Goal: Information Seeking & Learning: Compare options

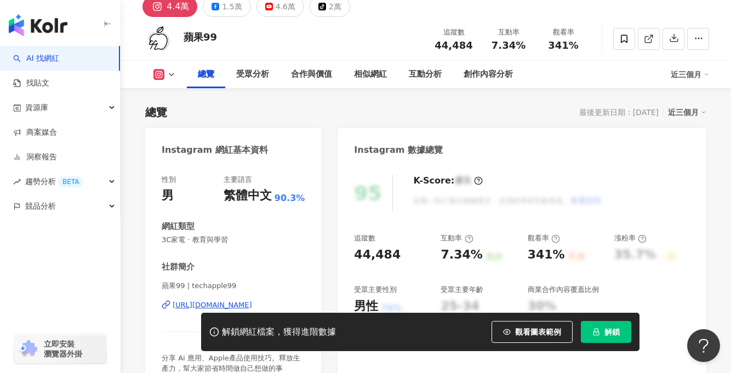
scroll to position [61, 0]
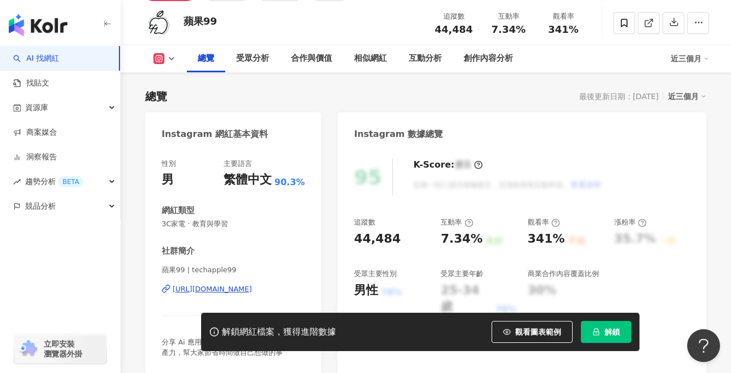
click at [193, 287] on div "https://www.instagram.com/techapple99/" at bounding box center [212, 289] width 79 height 10
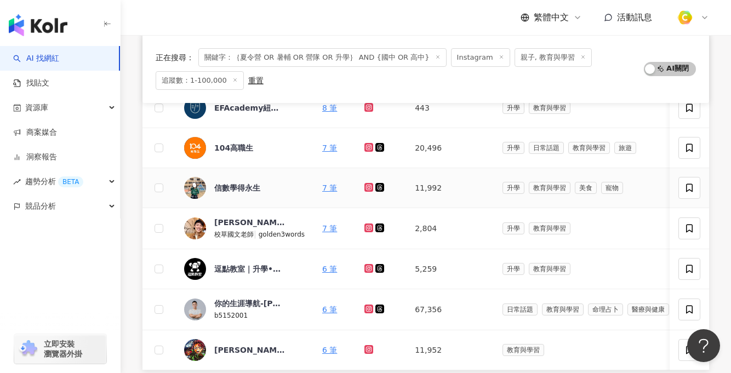
scroll to position [376, 0]
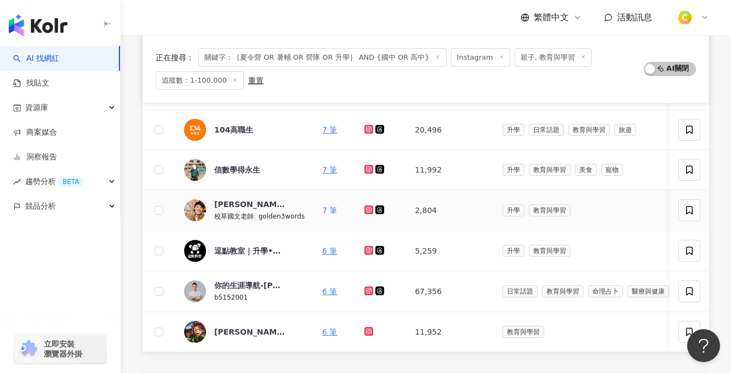
click at [327, 208] on link "7 筆" at bounding box center [329, 210] width 15 height 9
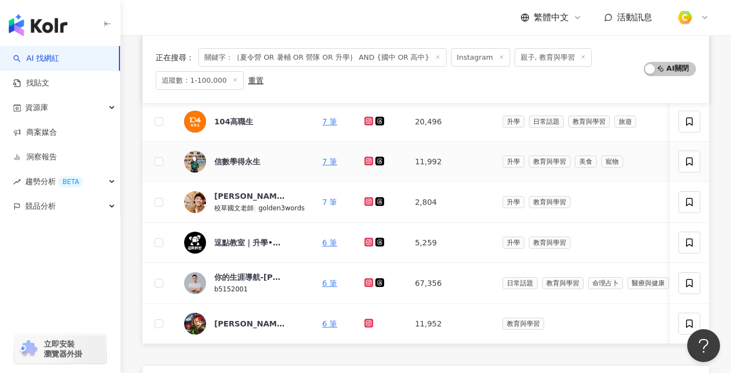
scroll to position [404, 0]
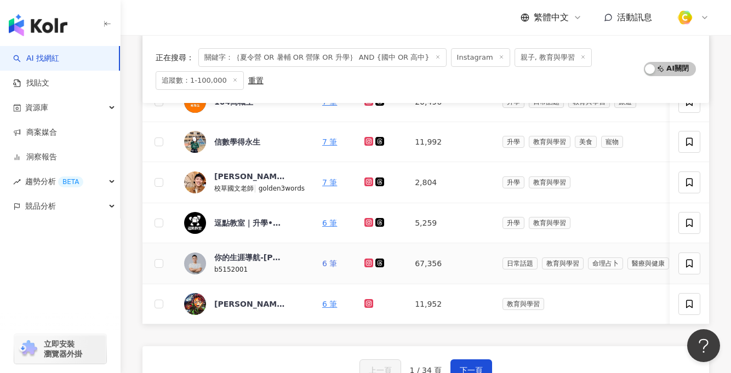
click at [326, 261] on link "6 筆" at bounding box center [329, 263] width 15 height 9
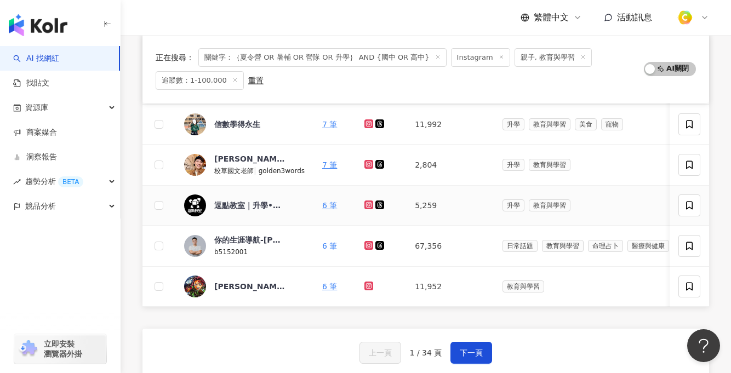
scroll to position [422, 0]
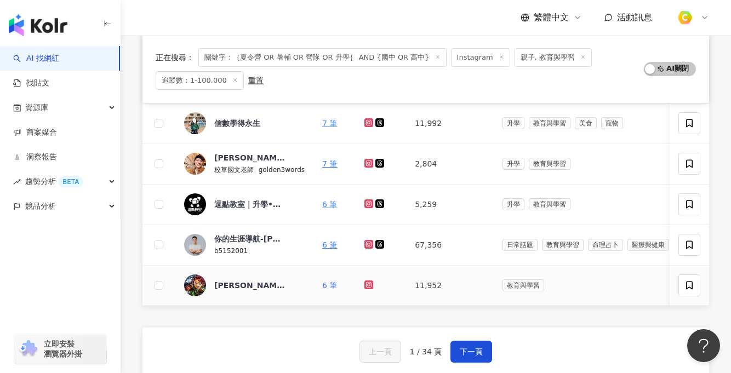
click at [327, 282] on link "6 筆" at bounding box center [329, 285] width 15 height 9
click at [472, 363] on button "下一頁" at bounding box center [471, 352] width 42 height 22
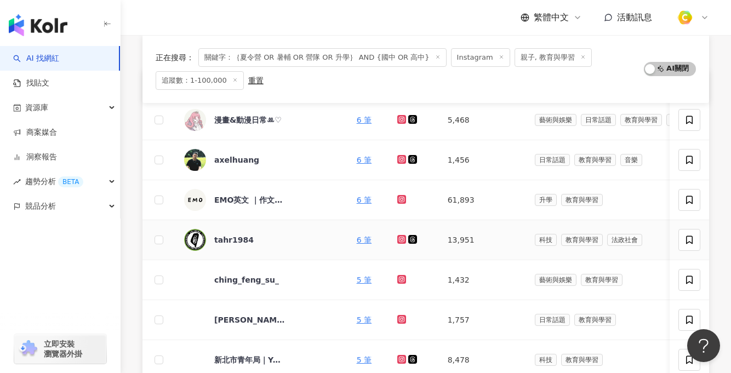
scroll to position [141, 0]
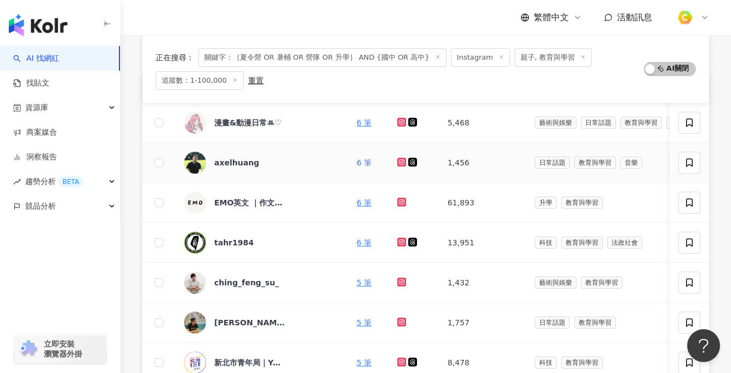
click at [357, 163] on link "6 筆" at bounding box center [364, 162] width 15 height 9
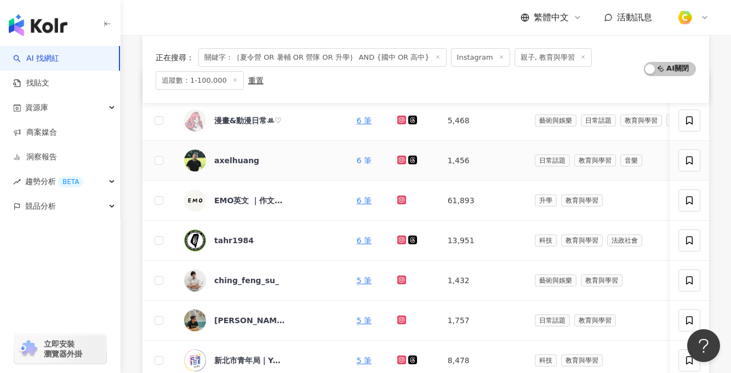
scroll to position [143, 0]
click at [357, 197] on link "6 筆" at bounding box center [364, 200] width 15 height 9
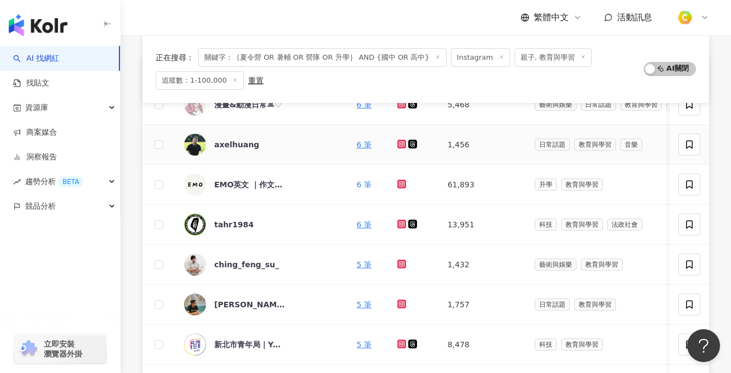
scroll to position [159, 0]
click at [357, 224] on link "6 筆" at bounding box center [364, 224] width 15 height 9
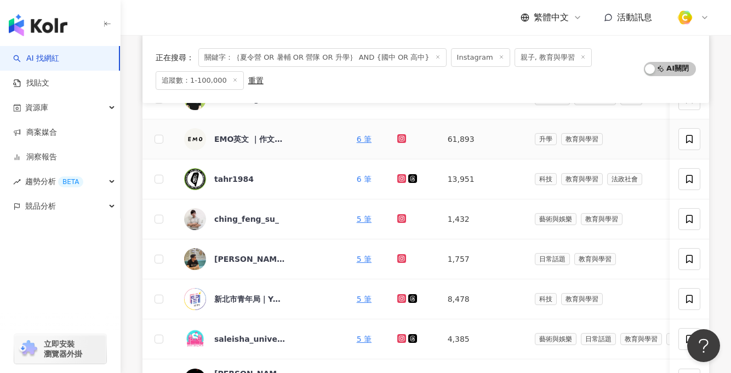
scroll to position [221, 0]
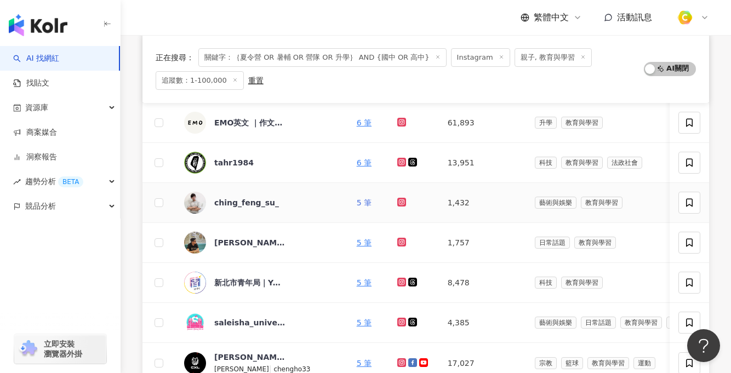
click at [357, 202] on link "5 筆" at bounding box center [364, 202] width 15 height 9
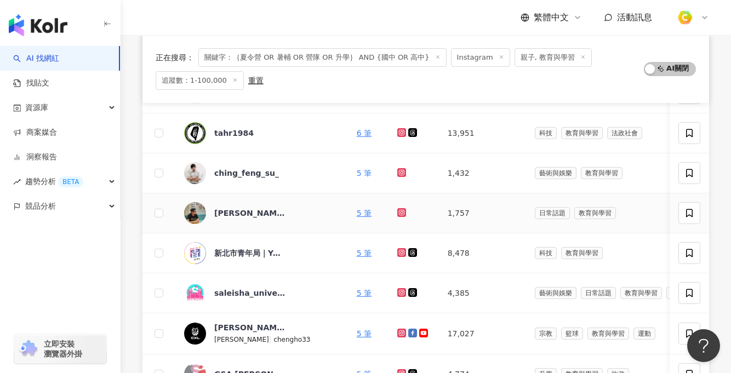
scroll to position [251, 0]
click at [357, 212] on link "5 筆" at bounding box center [364, 212] width 15 height 9
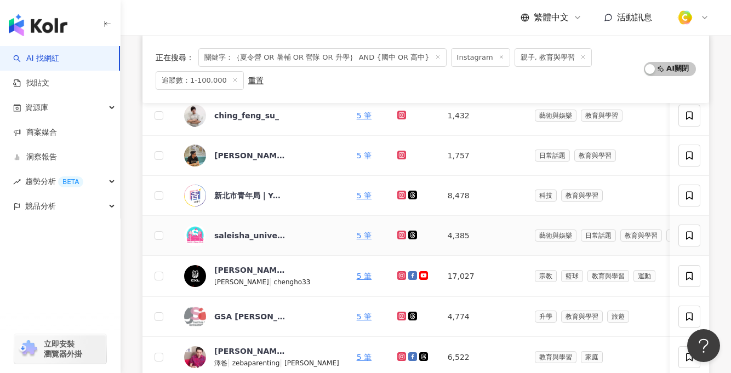
scroll to position [310, 0]
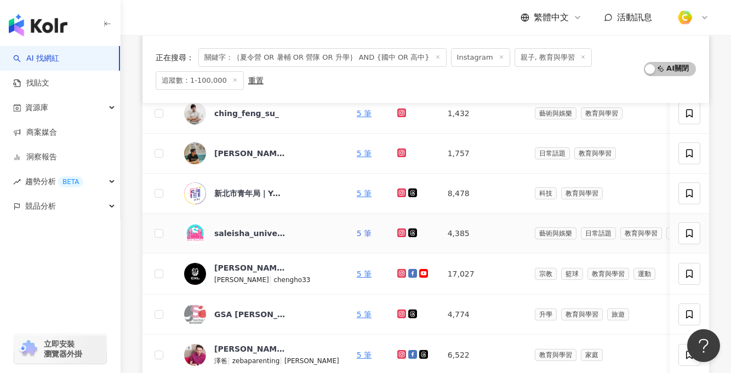
click at [357, 232] on link "5 筆" at bounding box center [364, 233] width 15 height 9
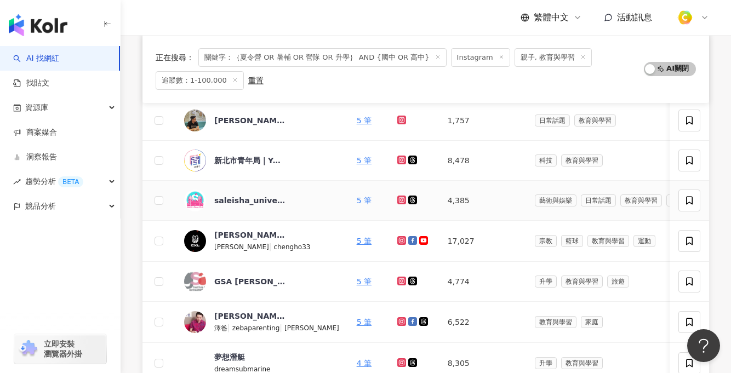
scroll to position [361, 0]
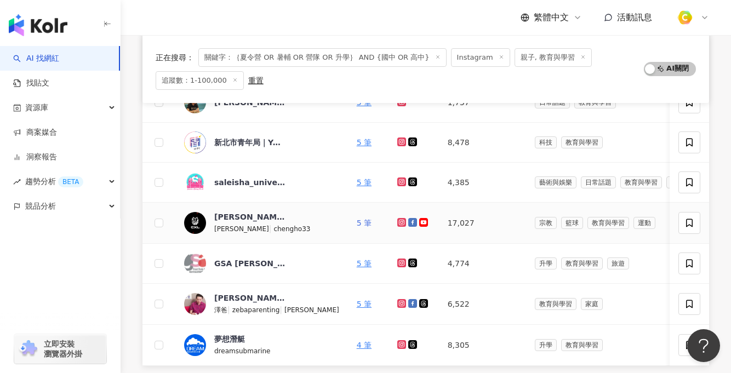
click at [357, 221] on link "5 筆" at bounding box center [364, 223] width 15 height 9
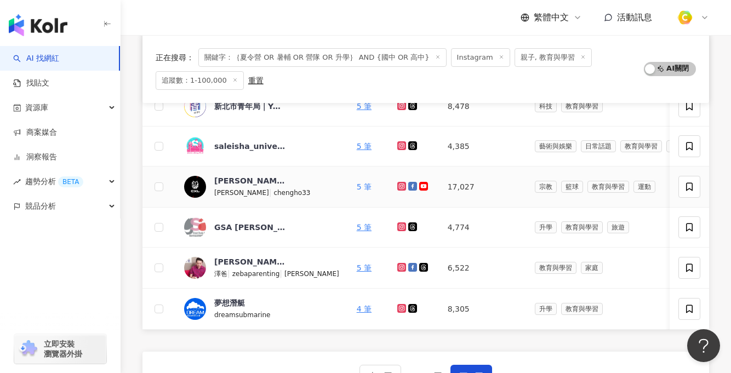
scroll to position [400, 0]
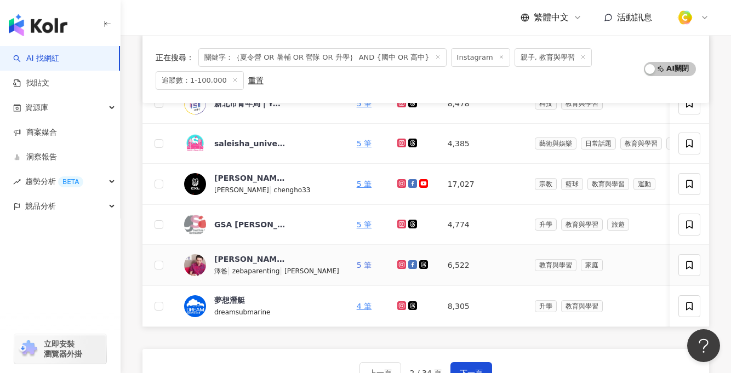
click at [357, 265] on link "5 筆" at bounding box center [364, 265] width 15 height 9
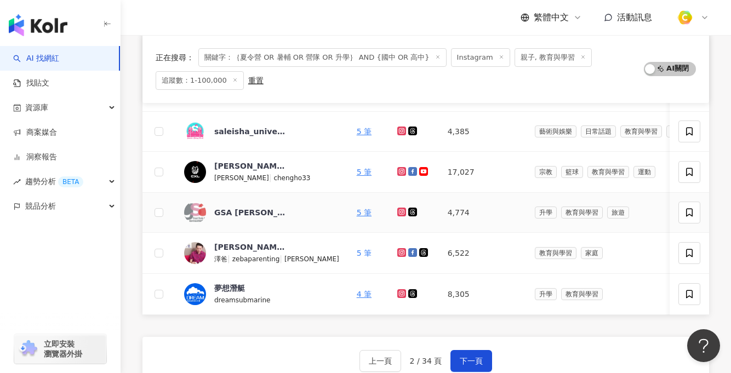
scroll to position [427, 0]
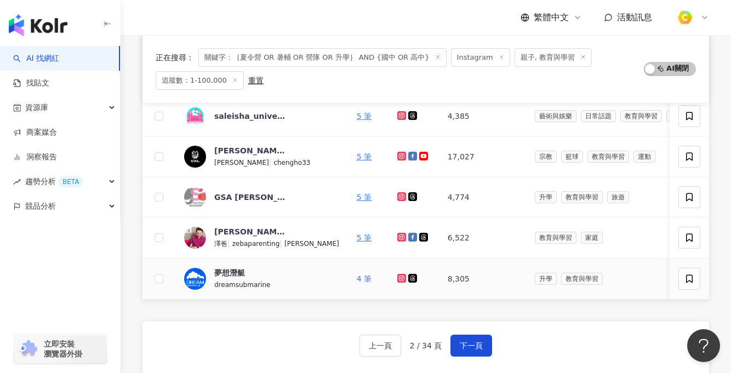
click at [357, 276] on link "4 筆" at bounding box center [364, 278] width 15 height 9
click at [470, 357] on button "下一頁" at bounding box center [471, 346] width 42 height 22
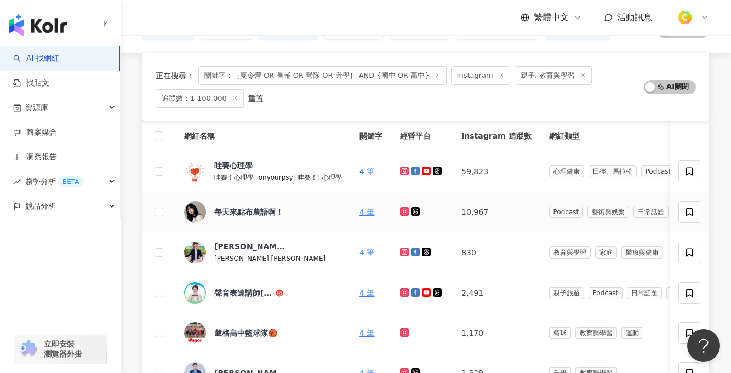
scroll to position [139, 0]
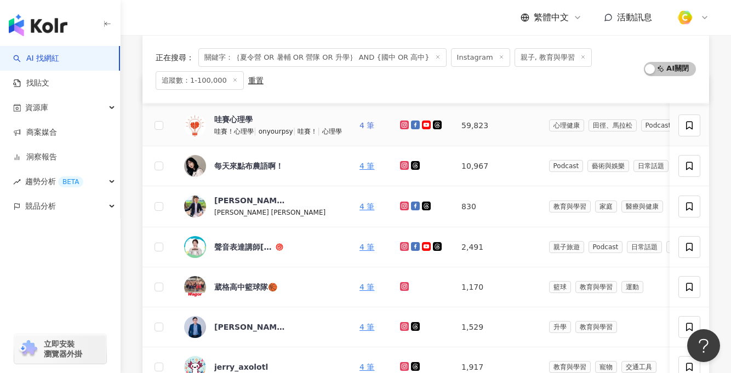
click at [373, 126] on link "4 筆" at bounding box center [366, 125] width 15 height 9
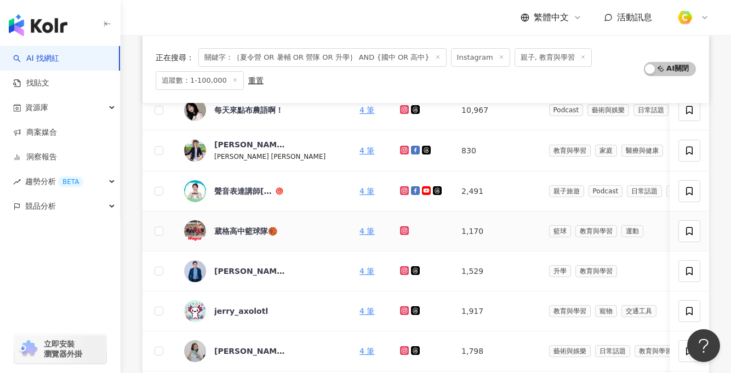
scroll to position [201, 0]
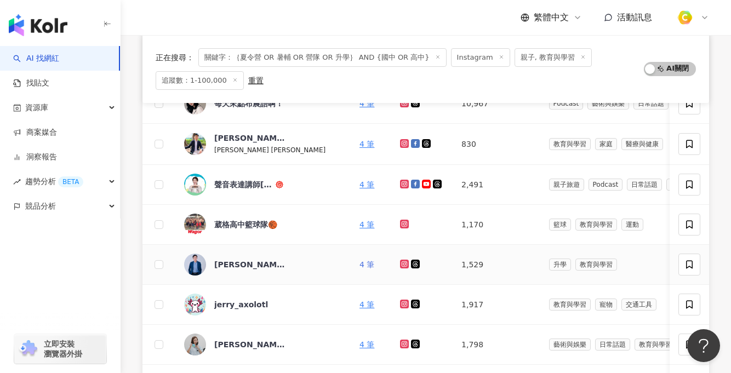
click at [369, 264] on link "4 筆" at bounding box center [366, 264] width 15 height 9
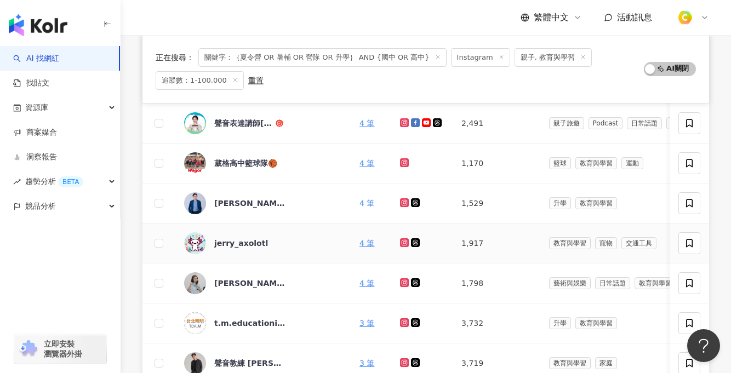
scroll to position [281, 0]
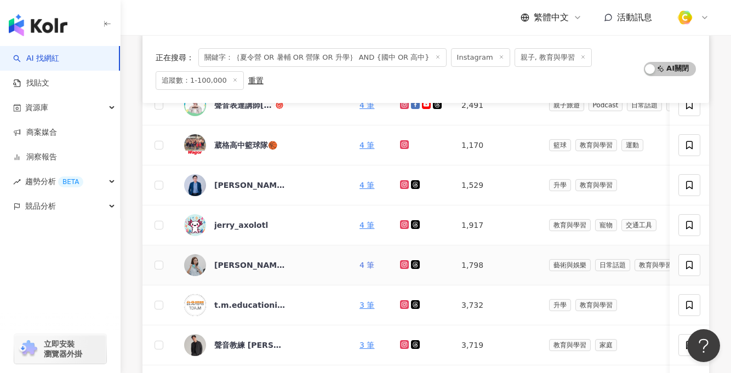
click at [374, 266] on link "4 筆" at bounding box center [366, 265] width 15 height 9
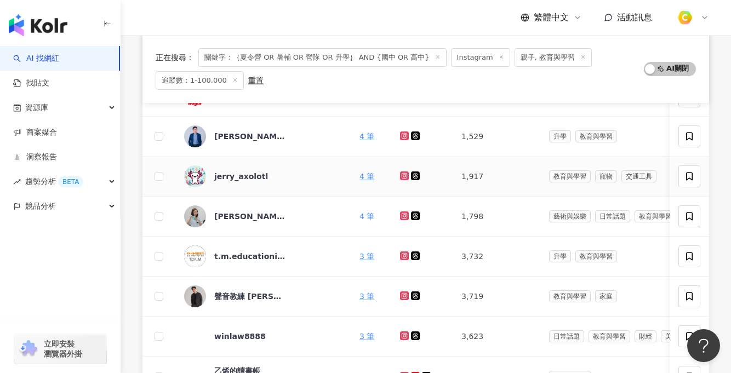
scroll to position [352, 0]
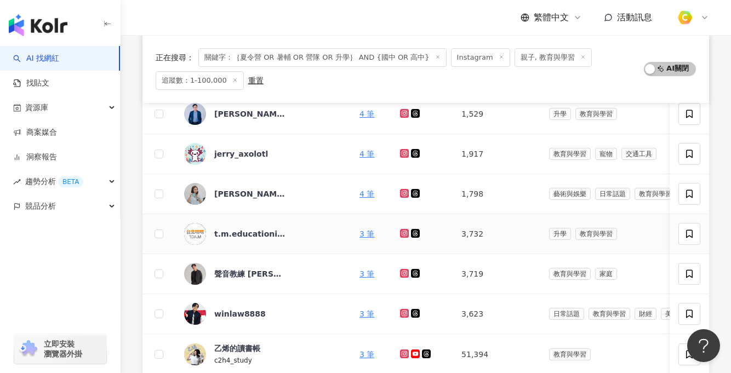
click at [358, 236] on td "3 筆" at bounding box center [371, 234] width 41 height 40
click at [366, 236] on link "3 筆" at bounding box center [366, 234] width 15 height 9
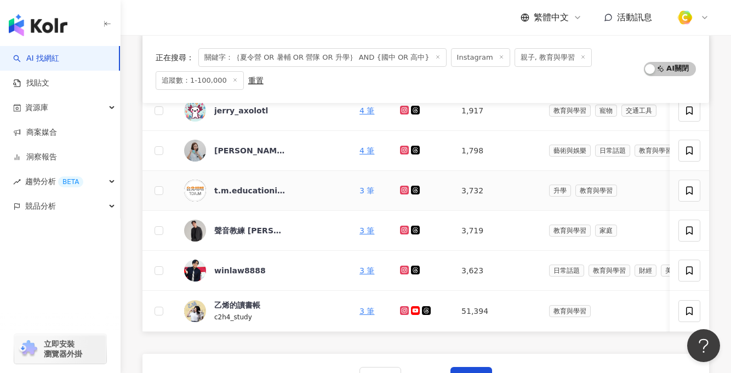
scroll to position [398, 0]
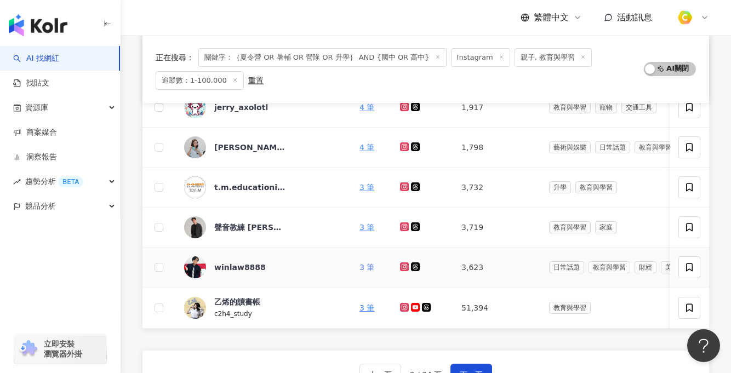
click at [369, 268] on link "3 筆" at bounding box center [366, 267] width 15 height 9
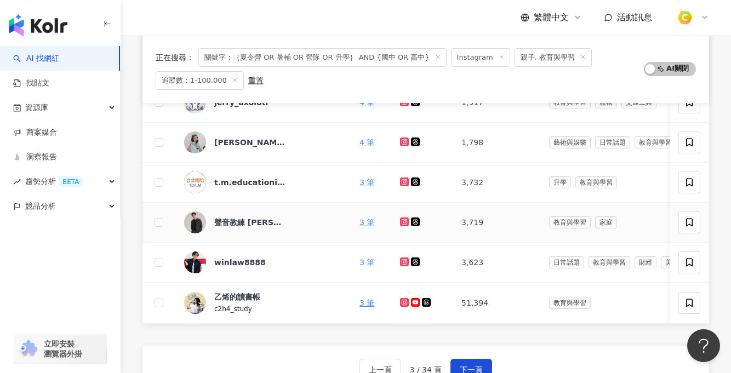
scroll to position [421, 0]
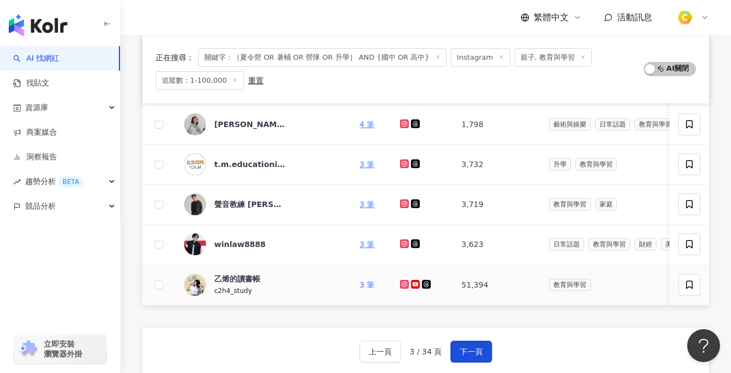
click at [367, 282] on link "3 筆" at bounding box center [366, 285] width 15 height 9
click at [467, 354] on button "下一頁" at bounding box center [471, 352] width 42 height 22
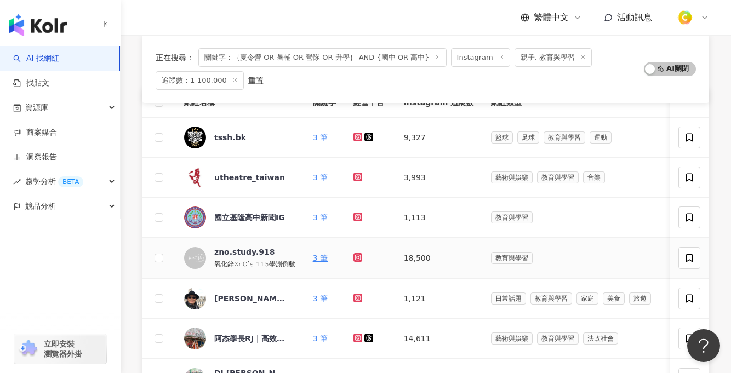
scroll to position [127, 0]
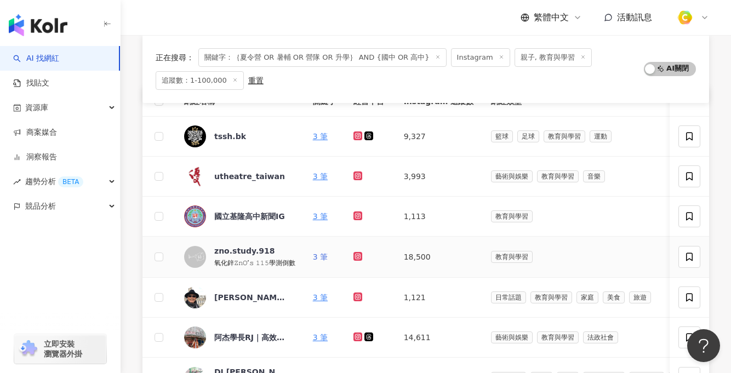
click at [316, 255] on link "3 筆" at bounding box center [320, 257] width 15 height 9
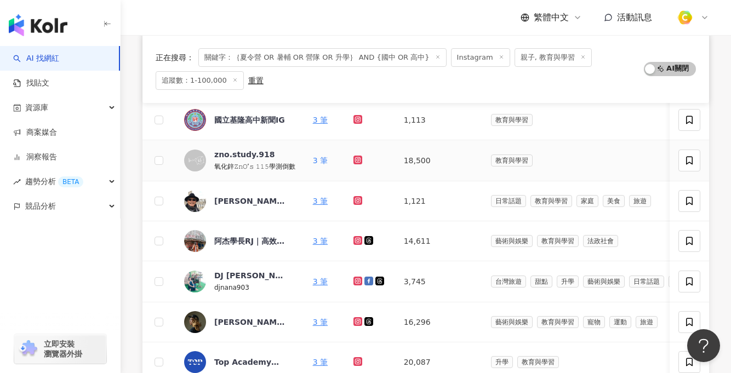
scroll to position [224, 0]
click at [319, 199] on link "3 筆" at bounding box center [320, 200] width 15 height 9
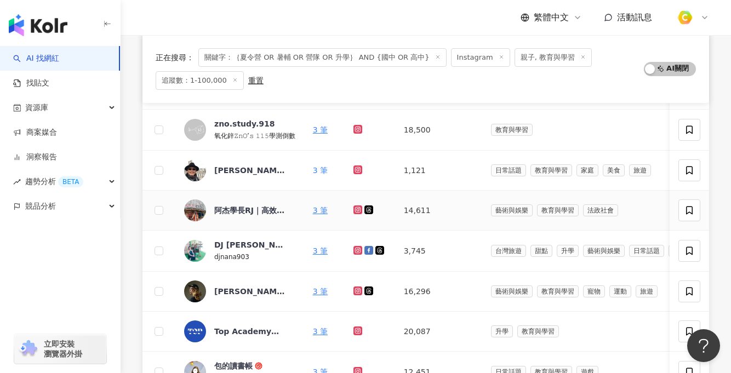
scroll to position [254, 0]
click at [313, 252] on link "3 筆" at bounding box center [320, 251] width 15 height 9
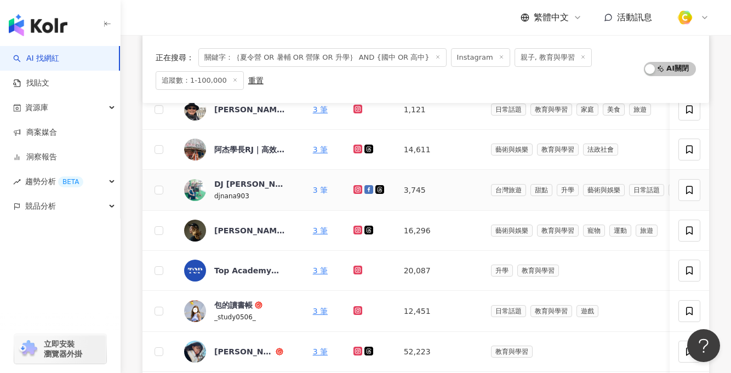
scroll to position [316, 0]
click at [317, 230] on link "3 筆" at bounding box center [320, 230] width 15 height 9
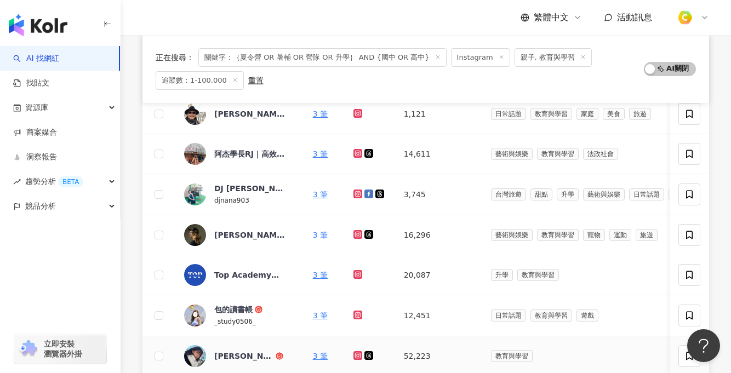
scroll to position [415, 0]
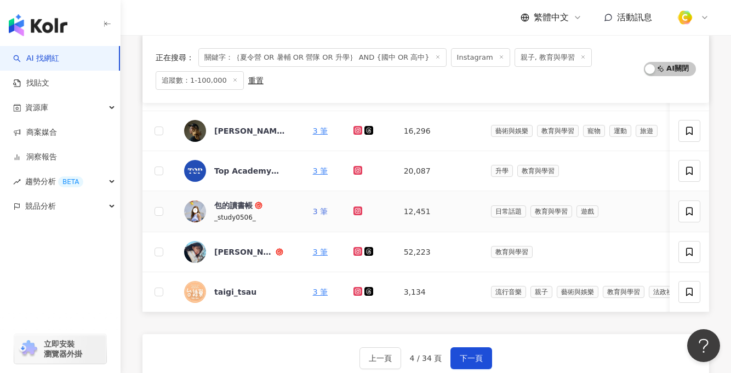
click at [315, 211] on link "3 筆" at bounding box center [320, 211] width 15 height 9
click at [313, 249] on link "3 筆" at bounding box center [320, 252] width 15 height 9
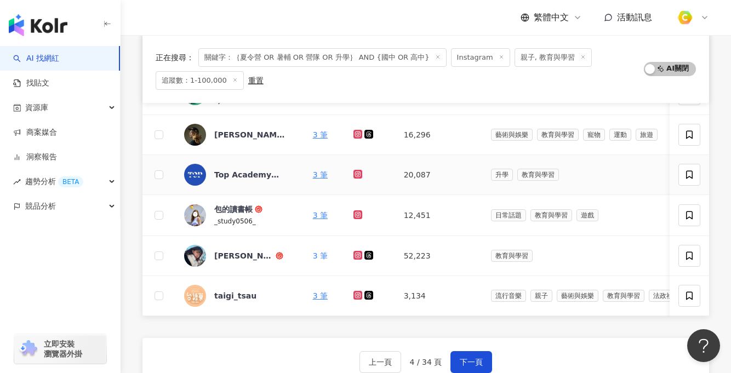
scroll to position [422, 0]
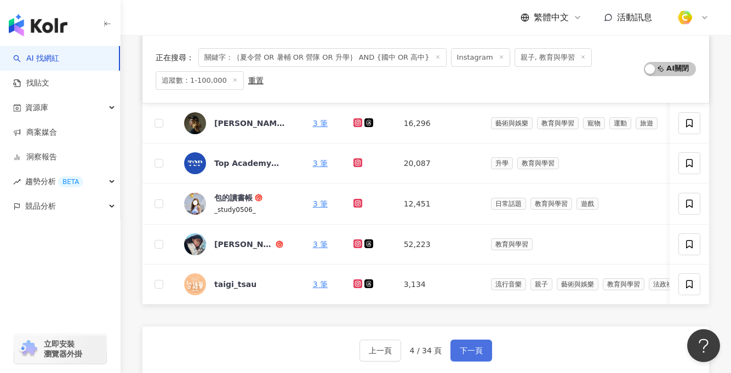
click at [467, 355] on span "下一頁" at bounding box center [471, 350] width 23 height 9
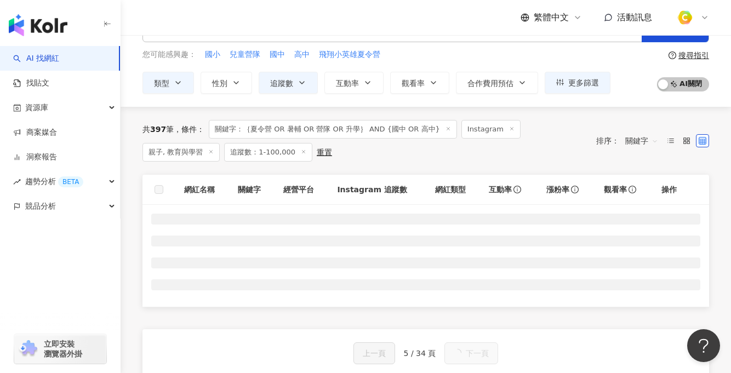
scroll to position [56, 0]
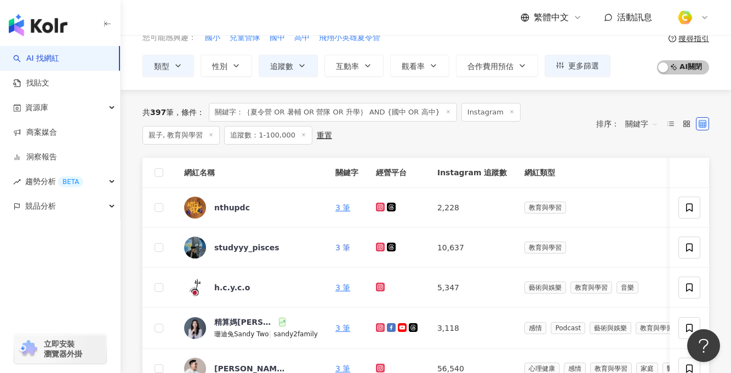
click at [340, 246] on link "3 筆" at bounding box center [342, 247] width 15 height 9
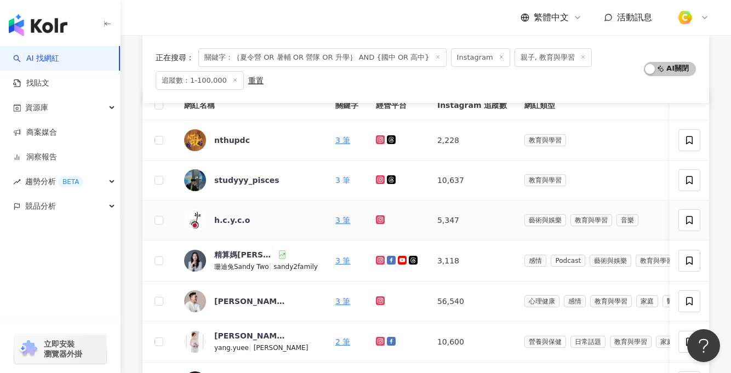
scroll to position [124, 0]
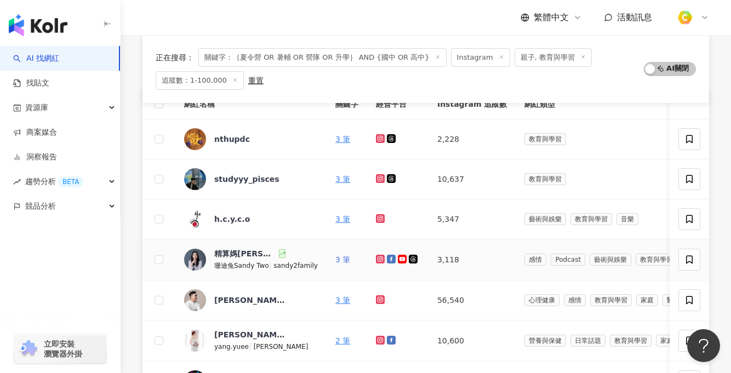
click at [341, 257] on link "3 筆" at bounding box center [342, 259] width 15 height 9
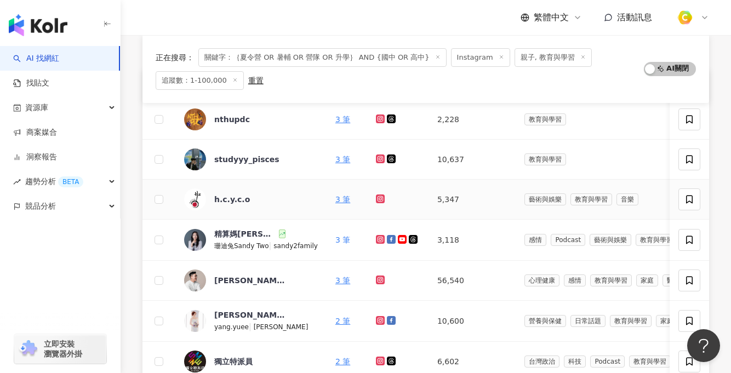
scroll to position [147, 0]
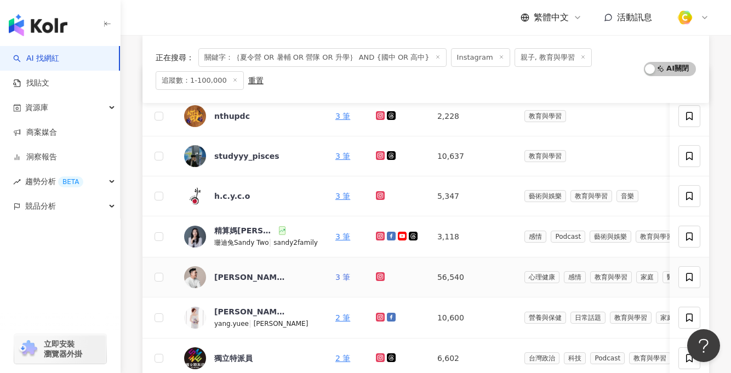
click at [337, 274] on link "3 筆" at bounding box center [342, 277] width 15 height 9
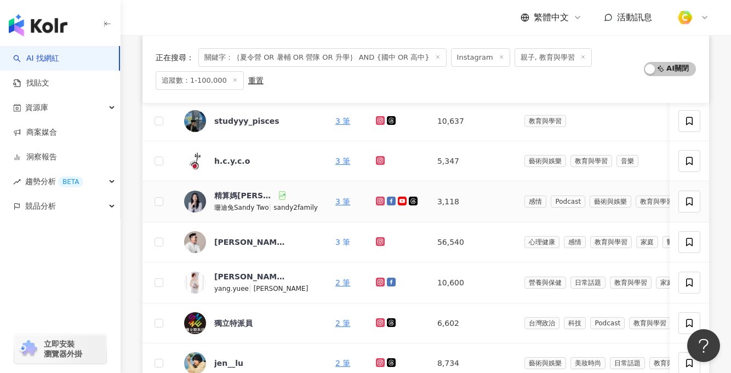
scroll to position [198, 0]
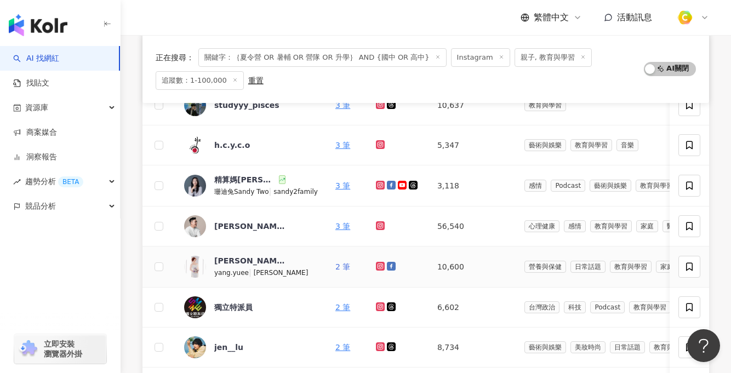
click at [335, 266] on link "2 筆" at bounding box center [342, 266] width 15 height 9
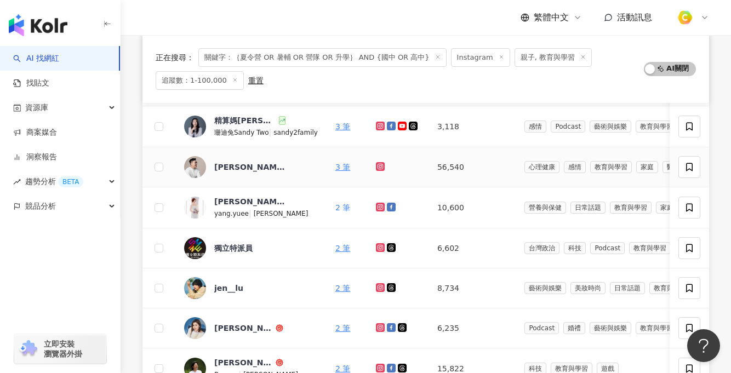
scroll to position [259, 0]
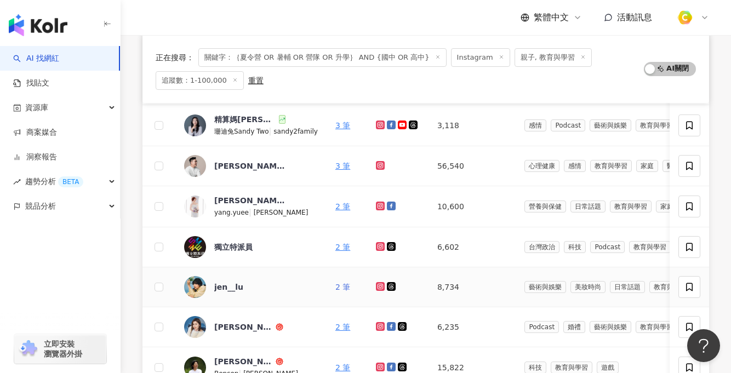
click at [336, 286] on link "2 筆" at bounding box center [342, 287] width 15 height 9
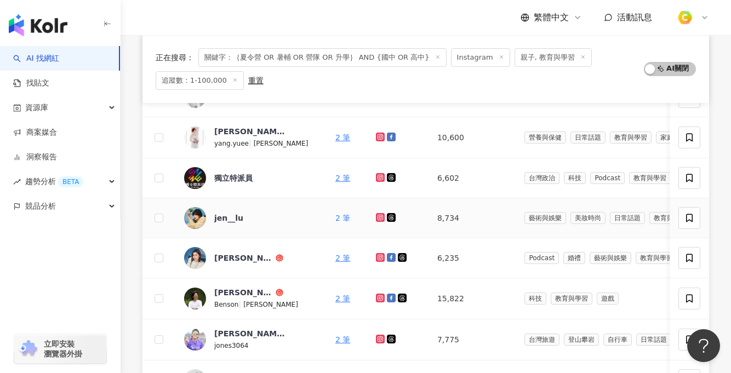
scroll to position [342, 0]
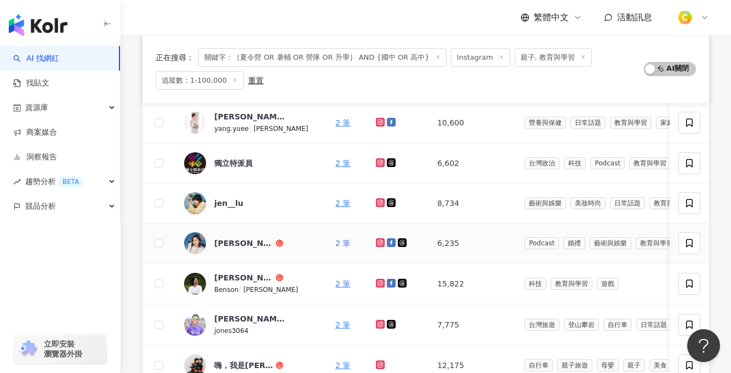
click at [341, 244] on link "2 筆" at bounding box center [342, 243] width 15 height 9
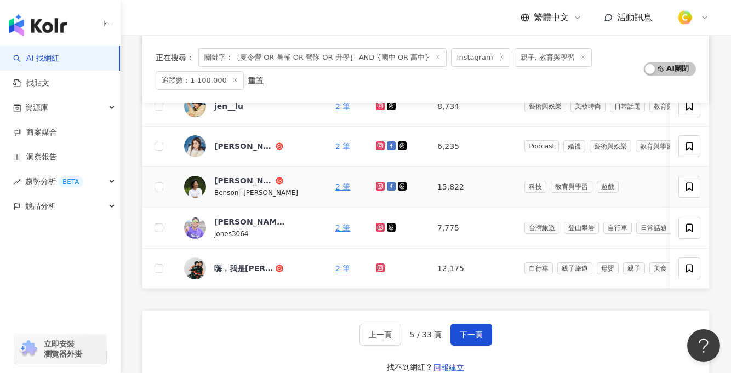
scroll to position [440, 0]
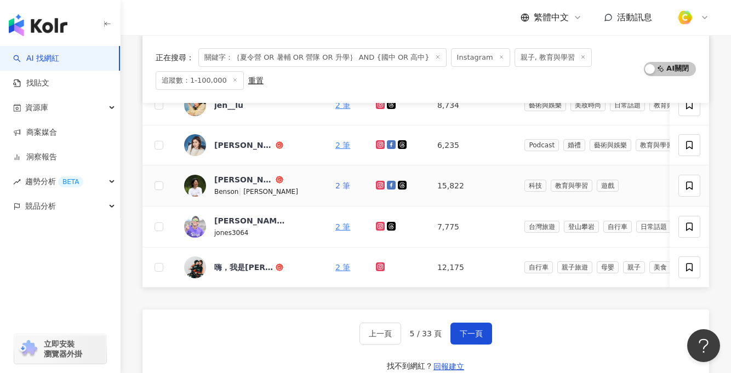
click at [337, 186] on link "2 筆" at bounding box center [342, 185] width 15 height 9
click at [336, 228] on link "2 筆" at bounding box center [342, 226] width 15 height 9
click at [335, 268] on link "2 筆" at bounding box center [342, 267] width 15 height 9
click at [466, 337] on span "下一頁" at bounding box center [471, 333] width 23 height 9
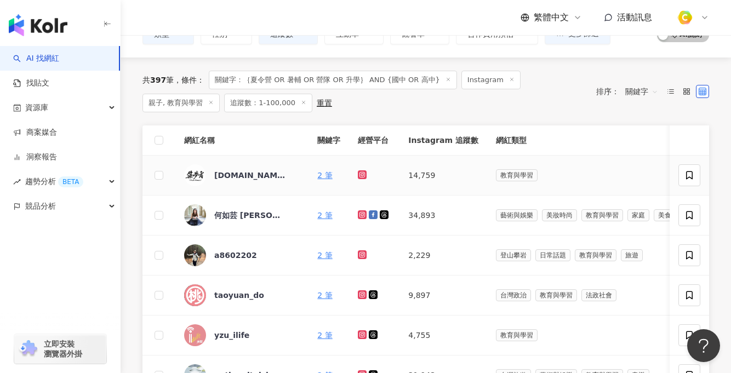
scroll to position [89, 0]
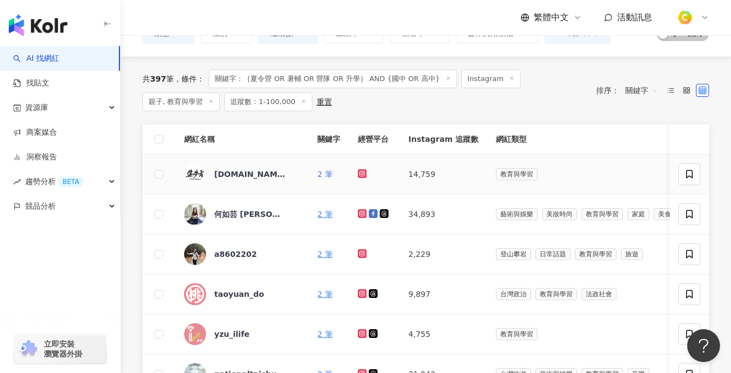
click at [317, 176] on link "2 筆" at bounding box center [324, 174] width 15 height 9
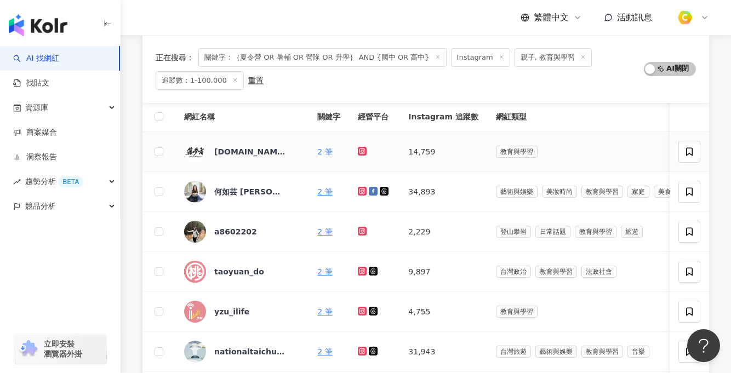
scroll to position [112, 0]
click at [317, 192] on link "2 筆" at bounding box center [324, 191] width 15 height 9
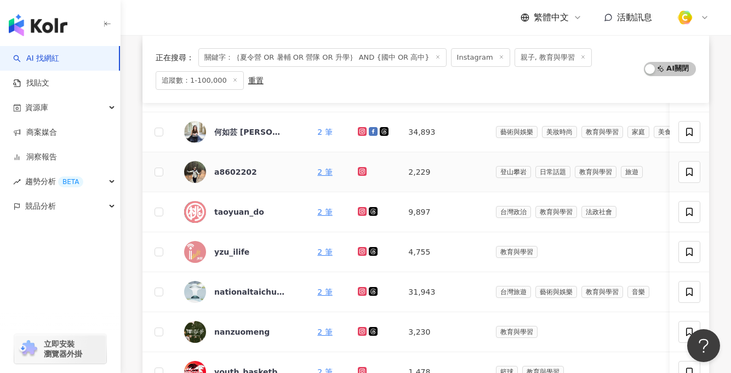
scroll to position [176, 0]
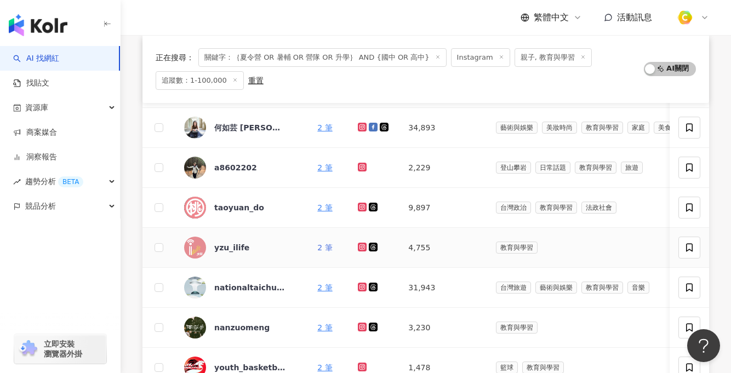
click at [317, 247] on link "2 筆" at bounding box center [324, 247] width 15 height 9
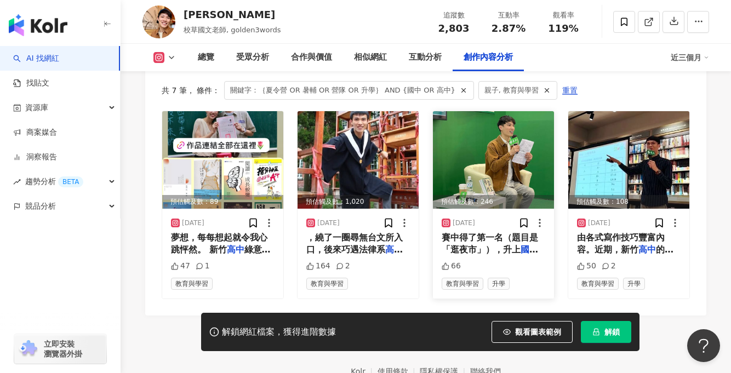
scroll to position [3435, 0]
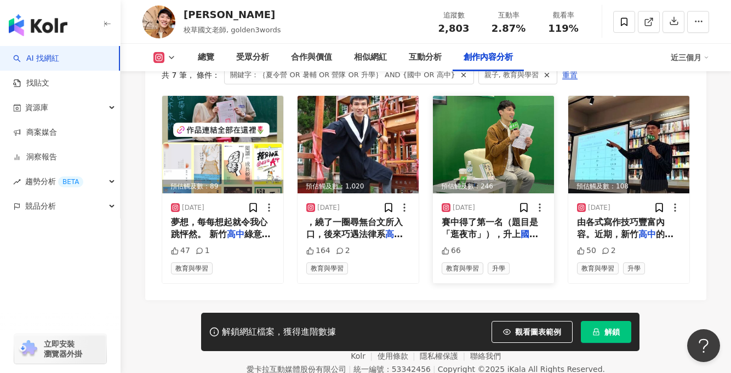
click at [507, 148] on img at bounding box center [493, 145] width 121 height 98
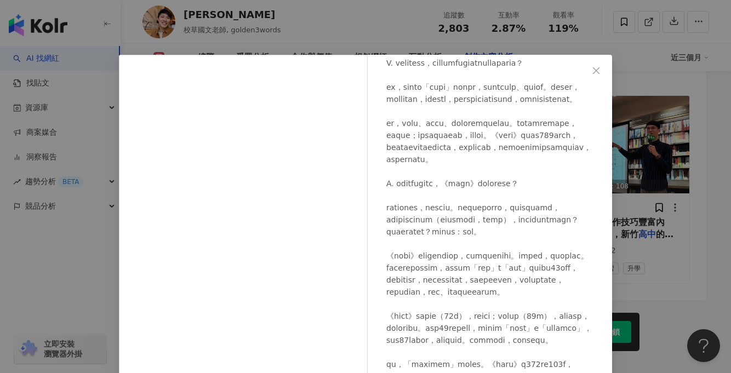
scroll to position [924, 0]
click at [660, 260] on div "詹佳鑫 2025/2/17 66 查看原始貼文" at bounding box center [365, 186] width 731 height 373
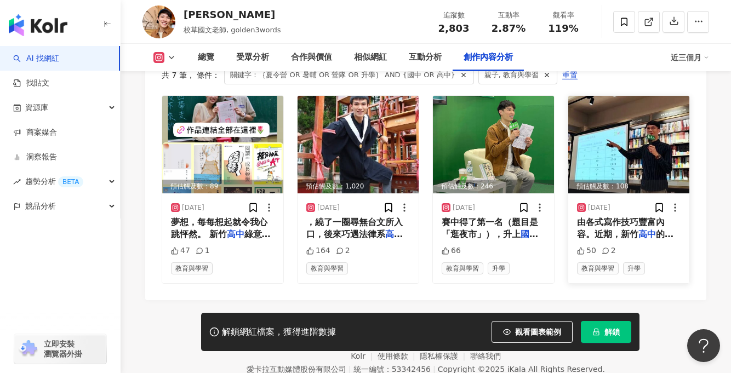
click at [636, 163] on img at bounding box center [628, 145] width 121 height 98
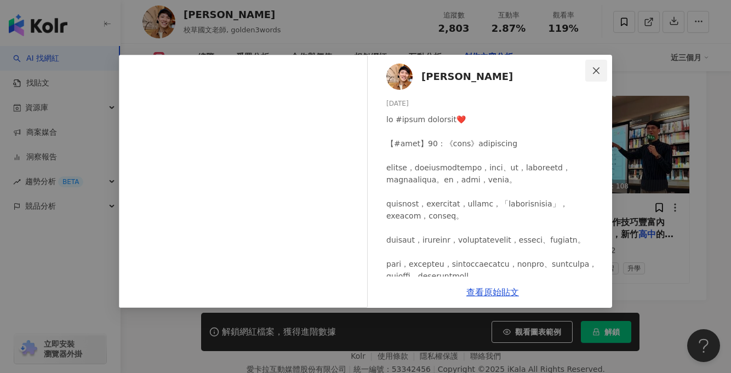
click at [599, 68] on icon "close" at bounding box center [596, 70] width 9 height 9
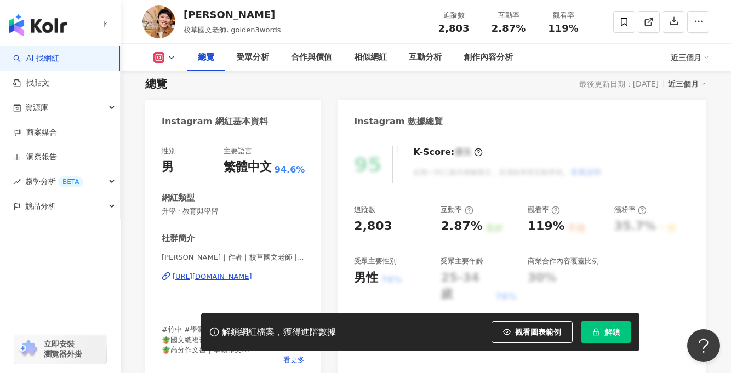
scroll to position [85, 0]
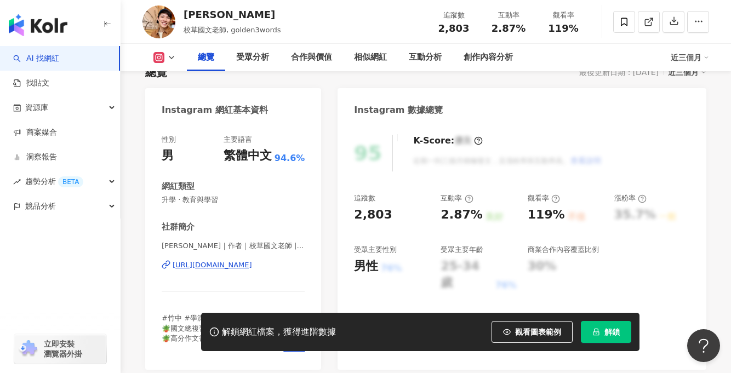
click at [251, 267] on div "https://www.instagram.com/golden3words/" at bounding box center [212, 265] width 79 height 10
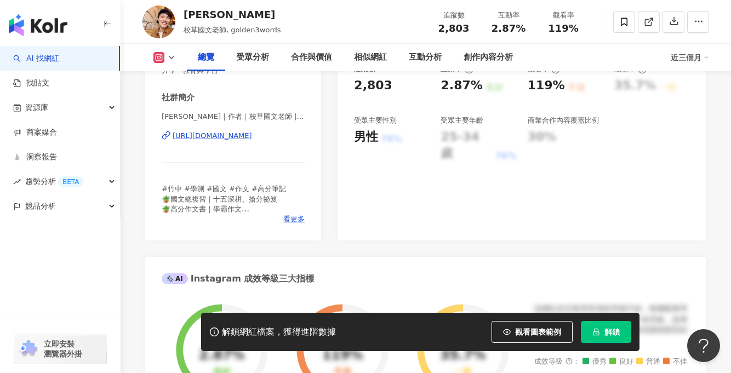
scroll to position [243, 0]
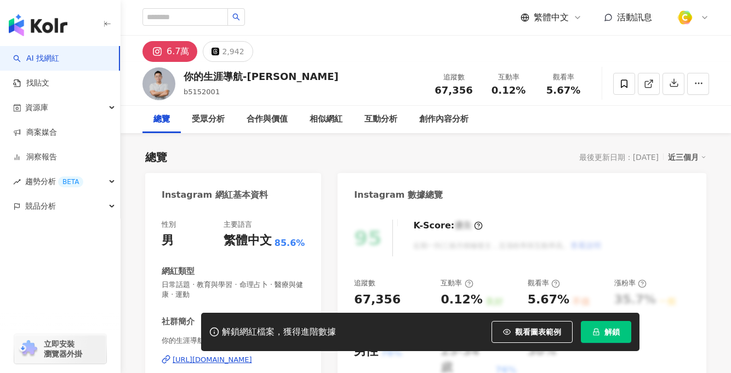
scroll to position [28, 0]
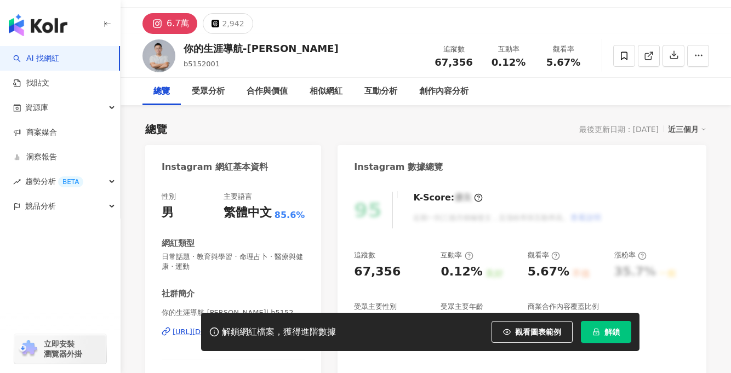
click at [513, 332] on button "觀看圖表範例" at bounding box center [531, 332] width 81 height 22
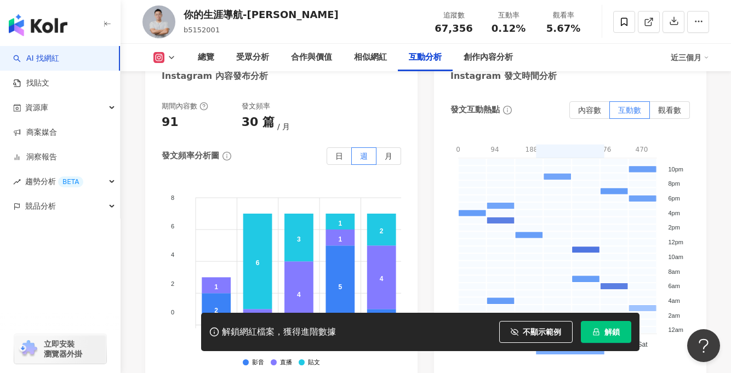
scroll to position [3423, 0]
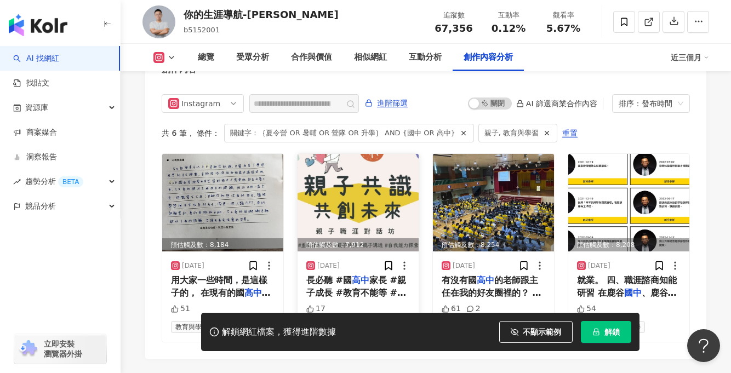
click at [358, 179] on img at bounding box center [357, 203] width 121 height 98
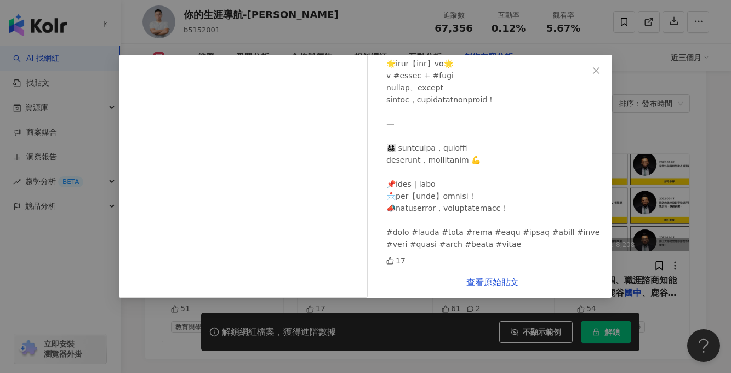
scroll to position [285, 0]
click at [594, 70] on icon "close" at bounding box center [596, 70] width 9 height 9
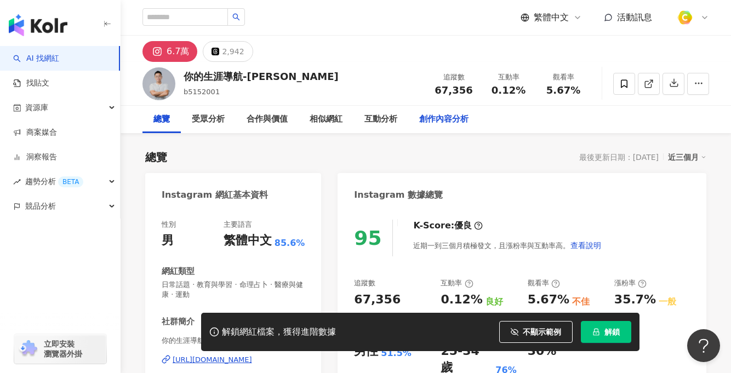
scroll to position [154, 0]
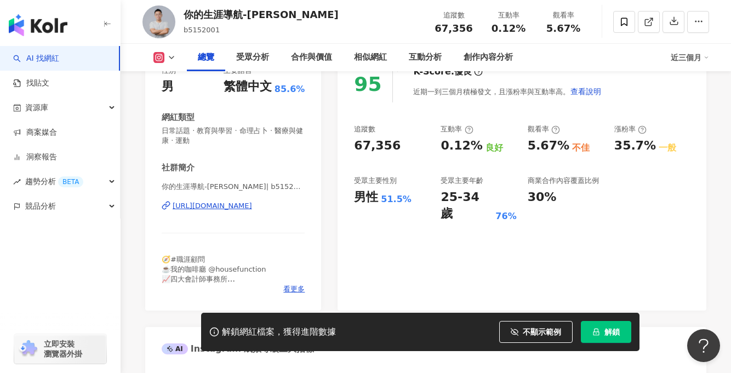
click at [244, 206] on div "https://www.instagram.com/b5152001/" at bounding box center [212, 206] width 79 height 10
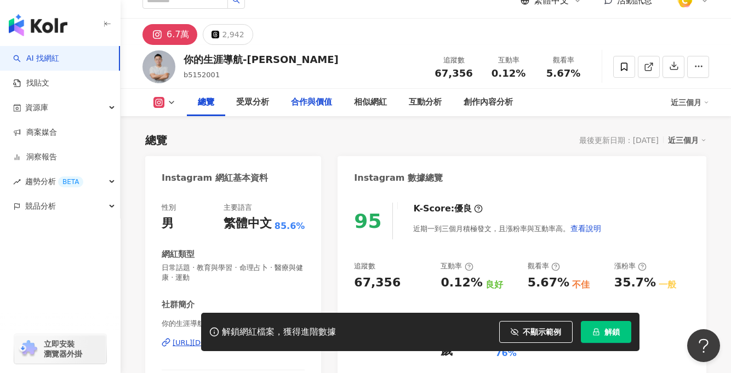
scroll to position [0, 0]
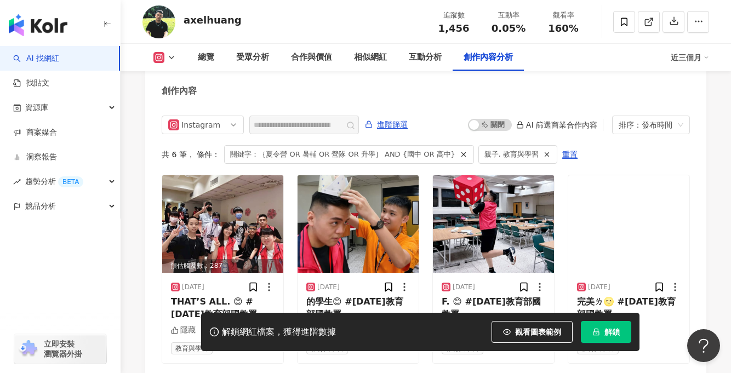
scroll to position [3360, 0]
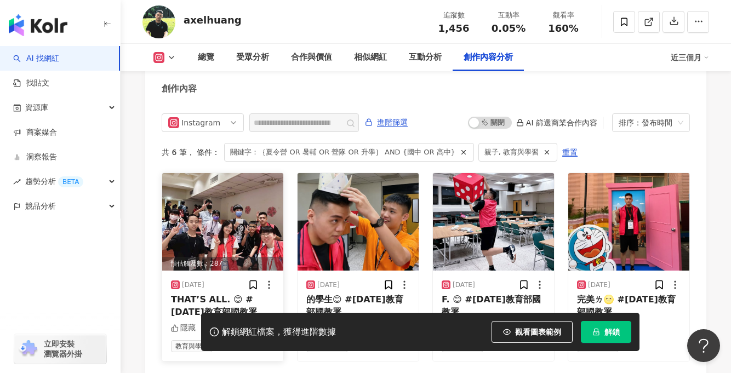
click at [215, 202] on img at bounding box center [222, 222] width 121 height 98
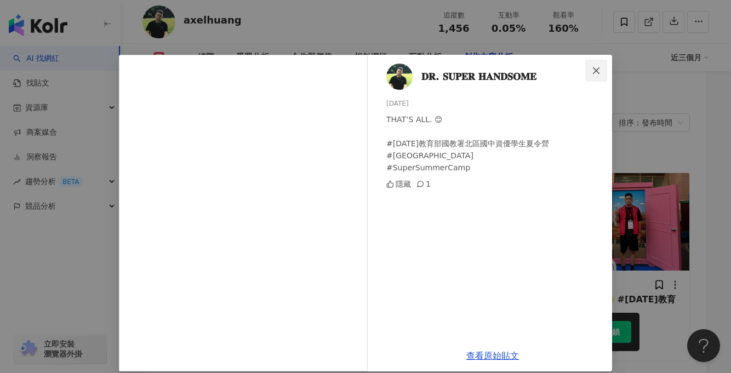
click at [593, 68] on icon "close" at bounding box center [596, 70] width 7 height 7
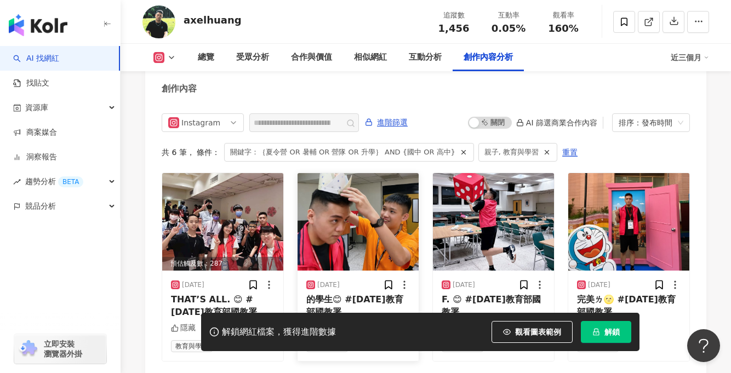
click at [375, 179] on img at bounding box center [357, 222] width 121 height 98
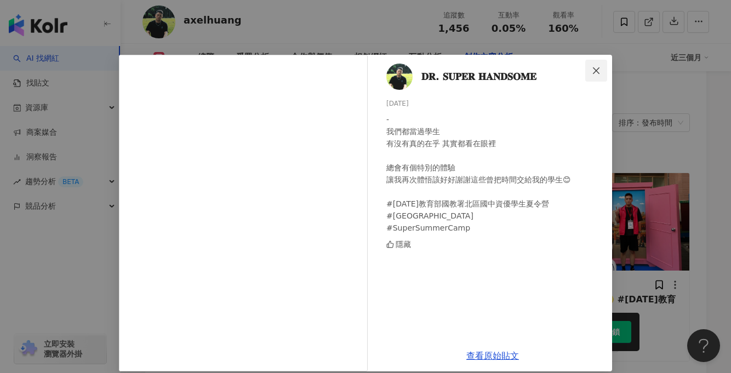
click at [599, 64] on button "Close" at bounding box center [596, 71] width 22 height 22
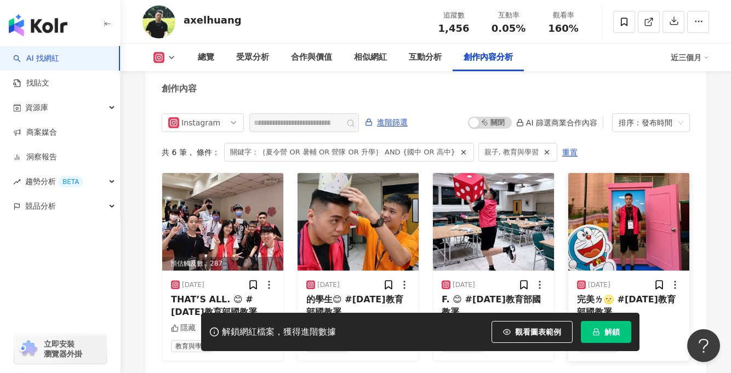
click at [649, 204] on img at bounding box center [628, 222] width 121 height 98
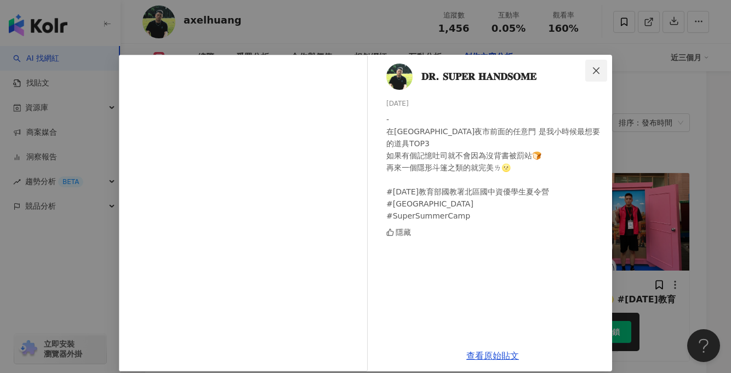
click at [592, 70] on icon "close" at bounding box center [596, 70] width 9 height 9
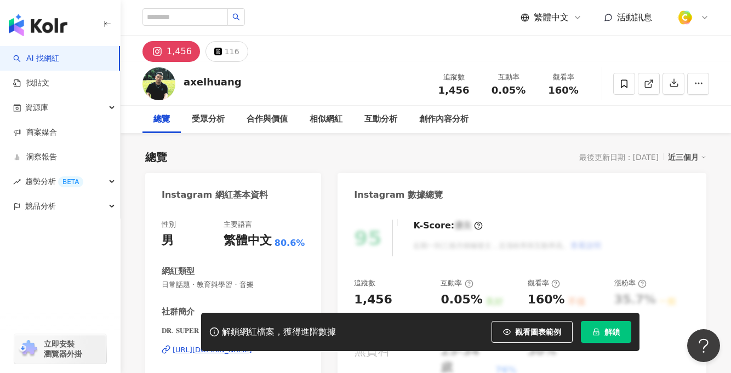
scroll to position [154, 0]
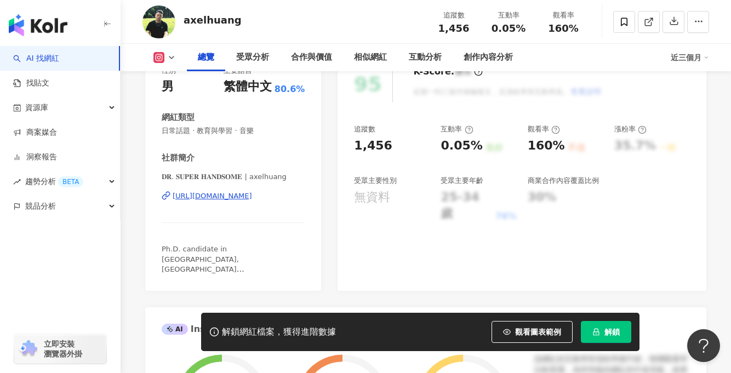
click at [252, 199] on div "https://www.instagram.com/axelhuang/" at bounding box center [212, 196] width 79 height 10
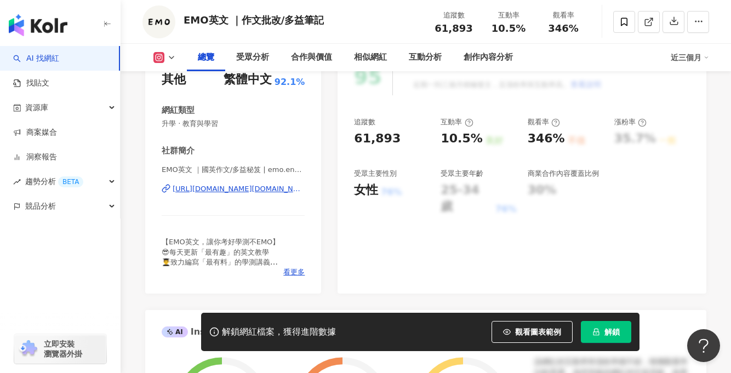
click at [257, 191] on div "[URL][DOMAIN_NAME][DOMAIN_NAME]" at bounding box center [239, 189] width 132 height 10
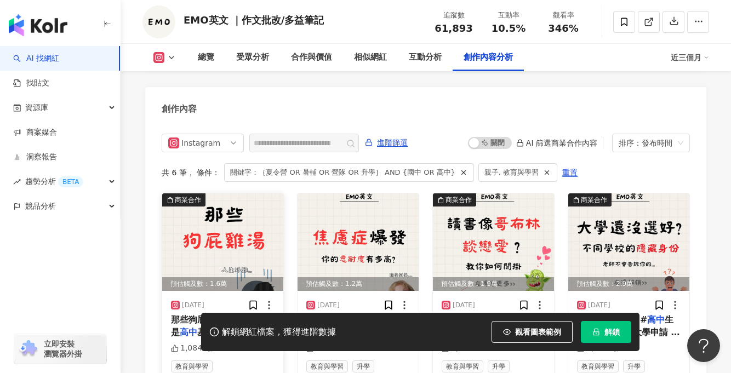
click at [266, 226] on img at bounding box center [222, 242] width 121 height 98
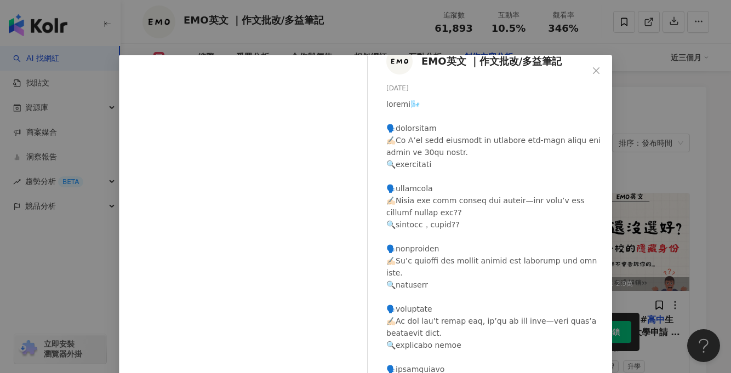
scroll to position [0, 0]
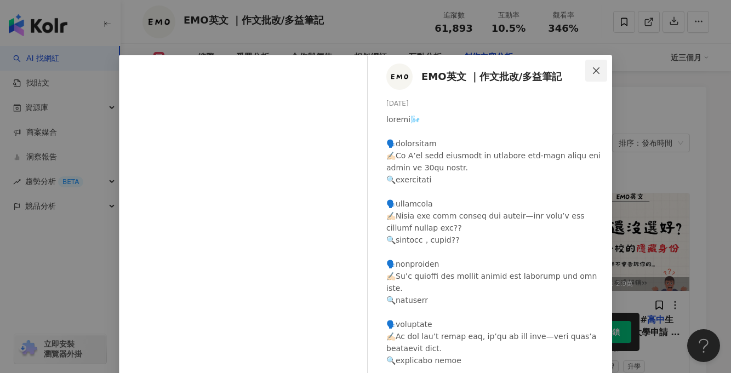
click at [596, 65] on button "Close" at bounding box center [596, 71] width 22 height 22
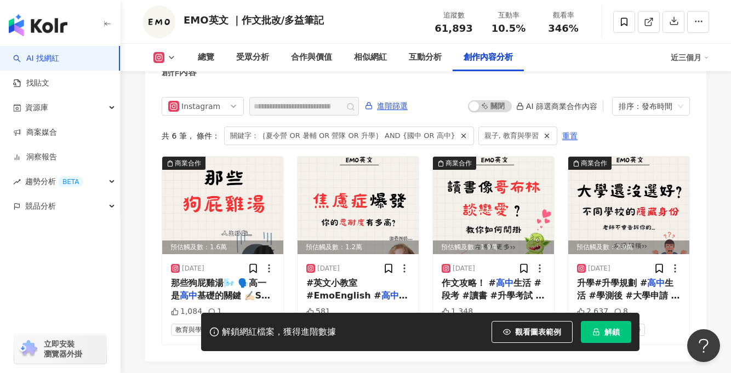
scroll to position [3334, 0]
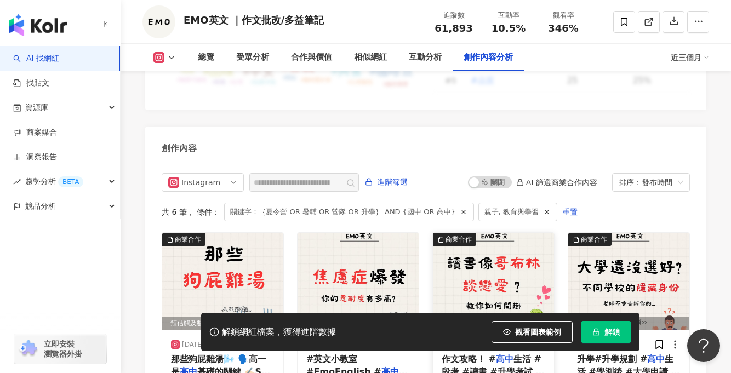
click at [501, 273] on img at bounding box center [493, 282] width 121 height 98
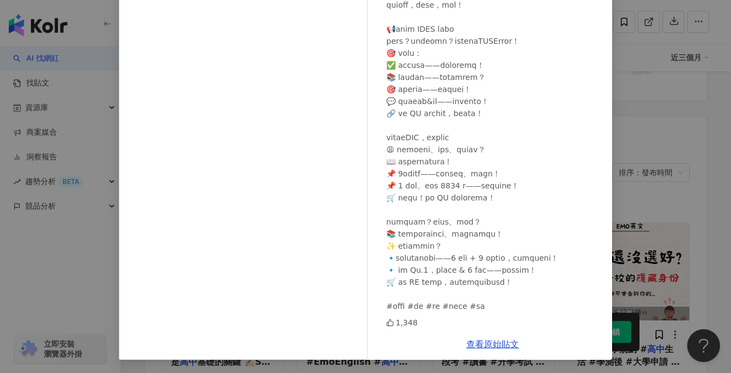
scroll to position [3357, 0]
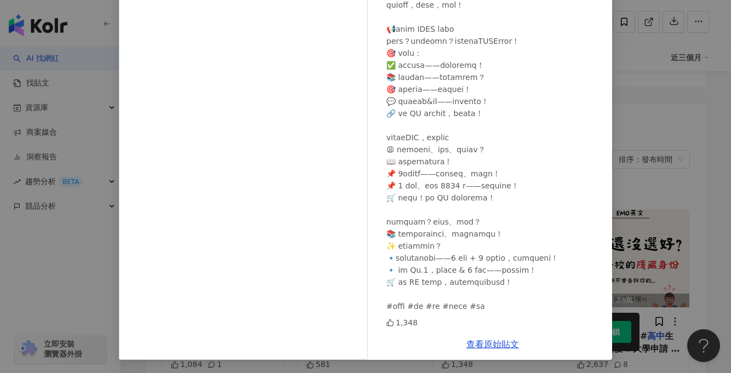
click at [676, 84] on div "EMO英文 ｜作文批改/多益筆記 2025/3/16 1,348 查看原始貼文" at bounding box center [365, 186] width 731 height 373
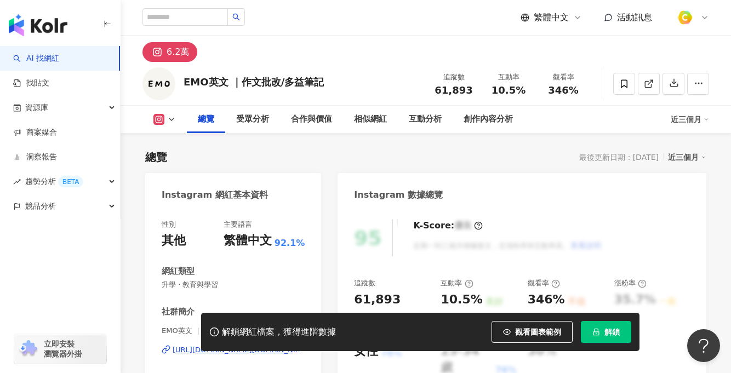
scroll to position [164, 0]
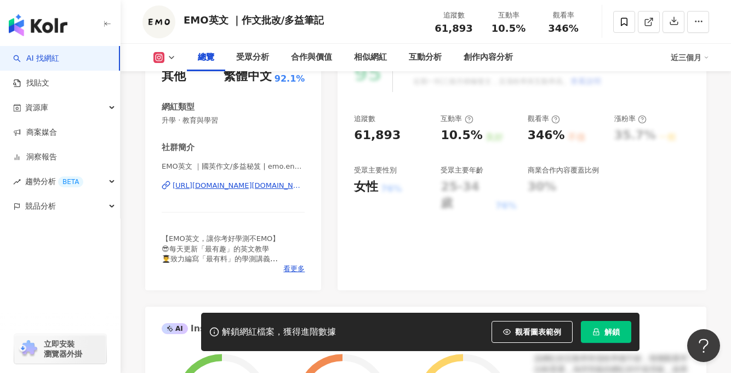
click at [220, 185] on div "https://www.instagram.com/emo.english.learn/" at bounding box center [239, 186] width 132 height 10
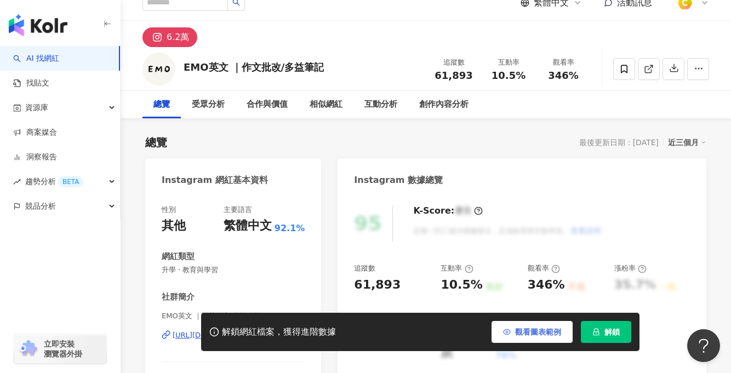
click at [524, 328] on span "觀看圖表範例" at bounding box center [538, 332] width 46 height 9
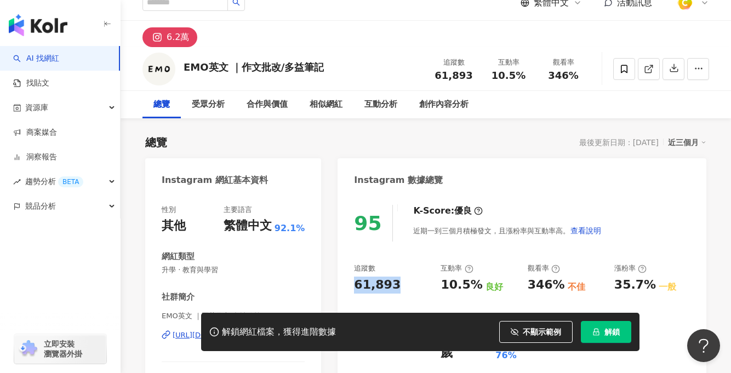
drag, startPoint x: 347, startPoint y: 281, endPoint x: 403, endPoint y: 285, distance: 56.6
click at [403, 285] on div "95 K-Score : 優良 近期一到三個月積極發文，且漲粉率與互動率高。 查看說明 追蹤數 61,893 互動率 10.5% 良好 觀看率 346% 不佳…" at bounding box center [521, 317] width 369 height 246
copy div "61,893"
drag, startPoint x: 433, startPoint y: 285, endPoint x: 474, endPoint y: 283, distance: 40.6
click at [474, 283] on div "追蹤數 61,893 互動率 10.5% 良好 觀看率 346% 不佳 漲粉率 35.7% 一般 受眾主要性別 女性 54% 受眾主要年齡 25-34 歲 7…" at bounding box center [522, 313] width 336 height 98
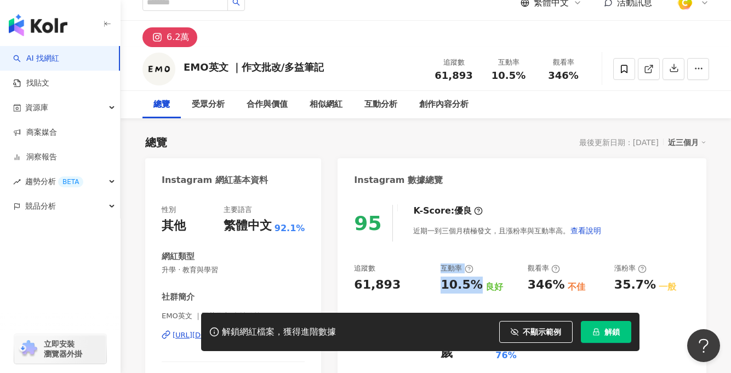
click at [441, 289] on div "10.5%" at bounding box center [461, 285] width 42 height 17
drag, startPoint x: 439, startPoint y: 286, endPoint x: 476, endPoint y: 285, distance: 36.7
click at [476, 285] on div "追蹤數 61,893 互動率 10.5% 良好 觀看率 346% 不佳 漲粉率 35.7% 一般 受眾主要性別 女性 54% 受眾主要年齡 25-34 歲 7…" at bounding box center [522, 313] width 336 height 98
copy div "10.5%"
drag, startPoint x: 527, startPoint y: 283, endPoint x: 558, endPoint y: 284, distance: 31.3
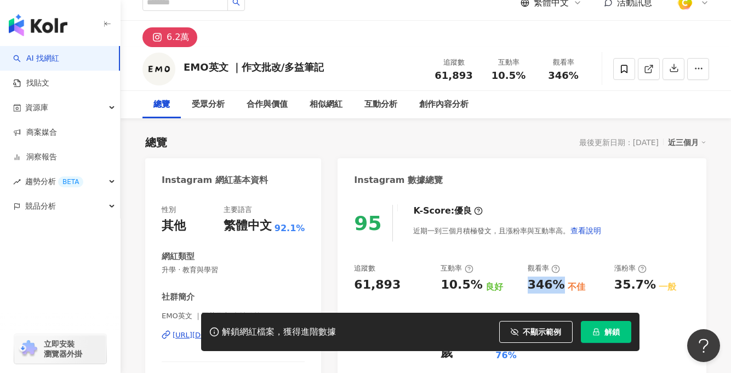
click at [558, 284] on div "追蹤數 61,893 互動率 10.5% 良好 觀看率 346% 不佳 漲粉率 35.7% 一般 受眾主要性別 女性 54% 受眾主要年齡 25-34 歲 7…" at bounding box center [522, 313] width 336 height 98
copy div "346%"
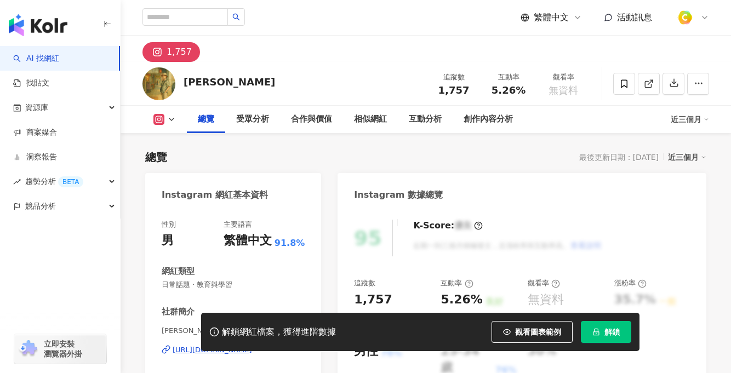
scroll to position [110, 0]
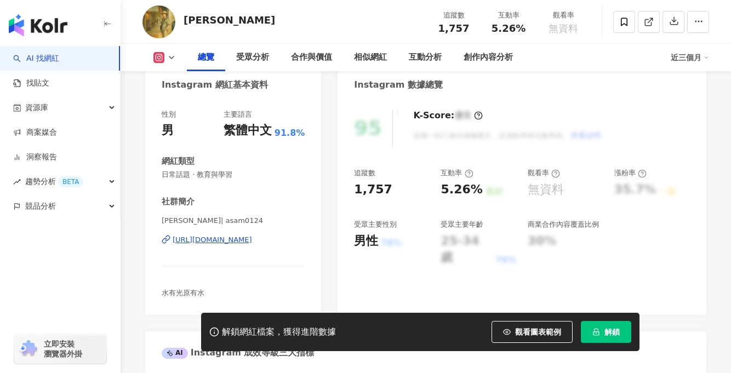
click at [209, 238] on div "[URL][DOMAIN_NAME]" at bounding box center [212, 240] width 79 height 10
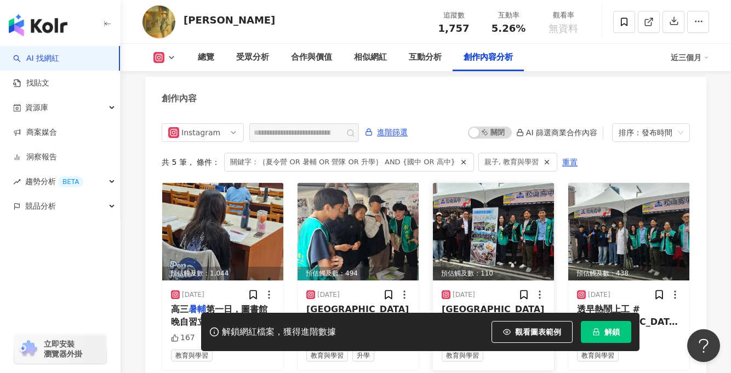
scroll to position [3314, 0]
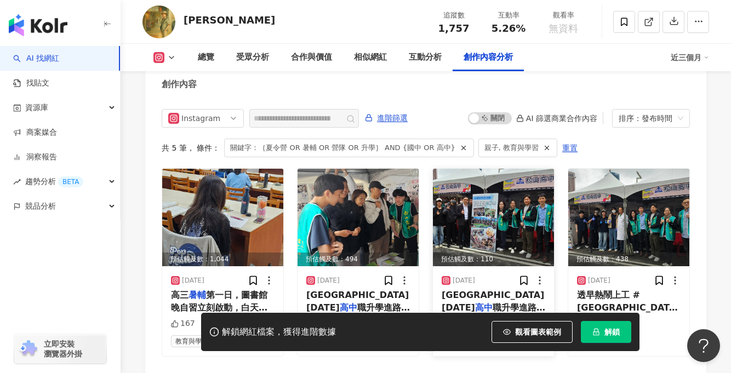
click at [458, 198] on img at bounding box center [493, 218] width 121 height 98
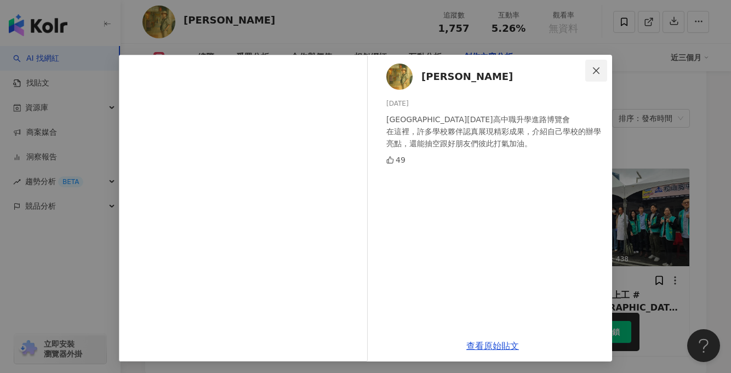
click at [599, 69] on span "Close" at bounding box center [596, 70] width 22 height 9
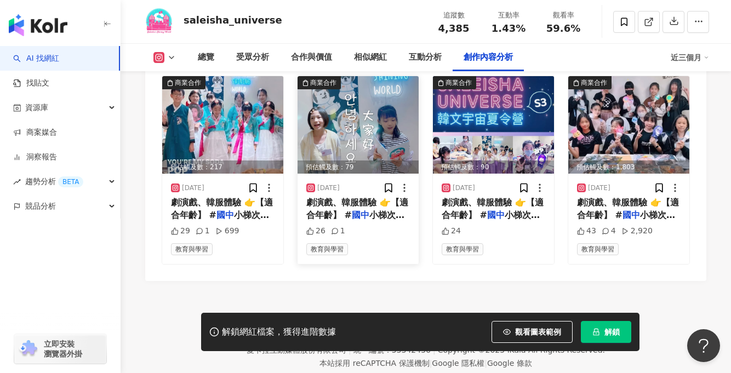
scroll to position [3369, 0]
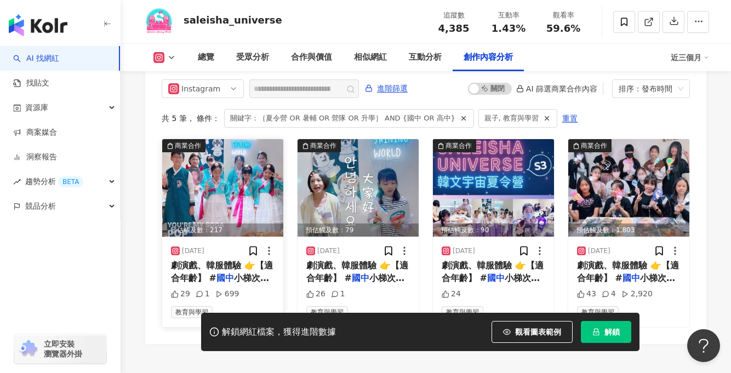
click at [229, 179] on img at bounding box center [222, 188] width 121 height 98
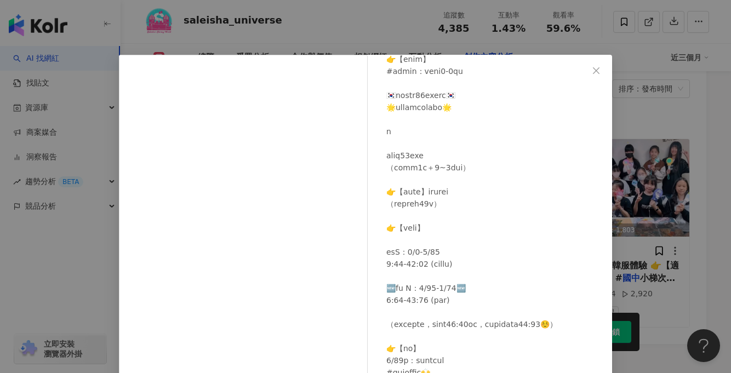
scroll to position [292, 0]
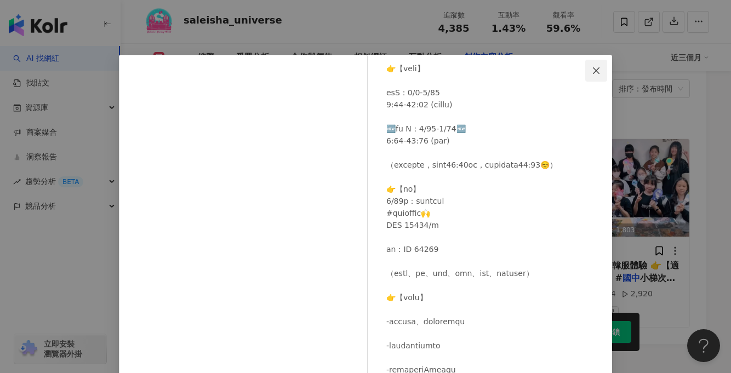
click at [592, 72] on icon "close" at bounding box center [596, 70] width 9 height 9
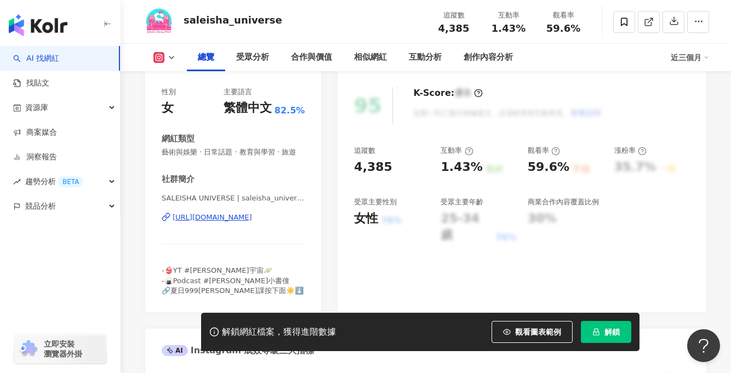
scroll to position [134, 0]
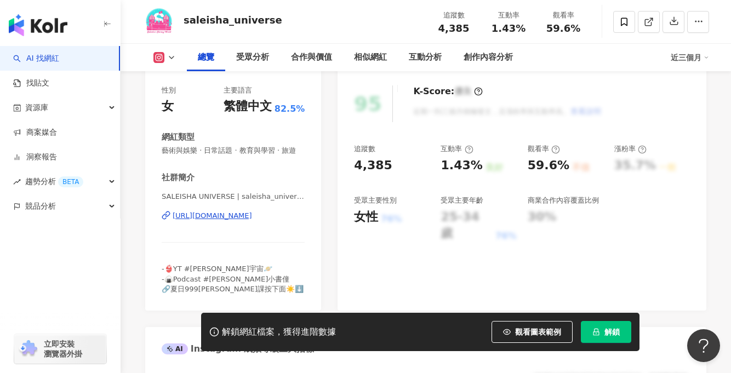
click at [221, 214] on div "[URL][DOMAIN_NAME]" at bounding box center [212, 216] width 79 height 10
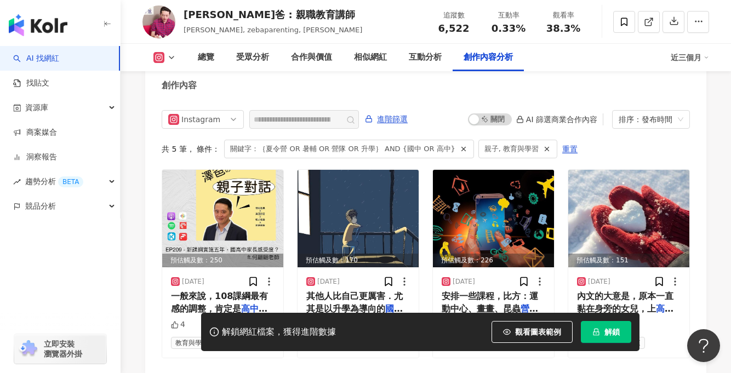
scroll to position [3407, 0]
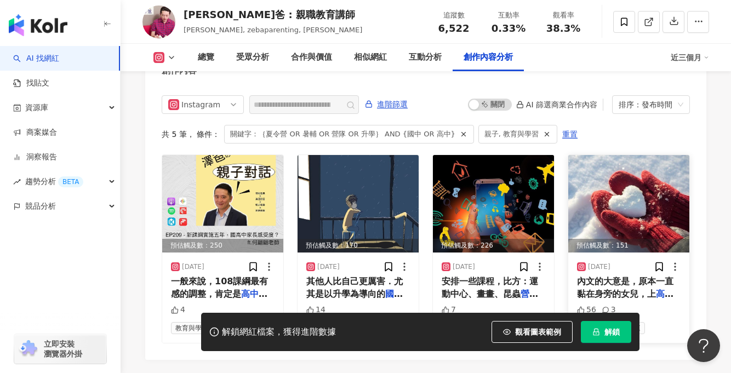
click at [642, 193] on img at bounding box center [628, 204] width 121 height 98
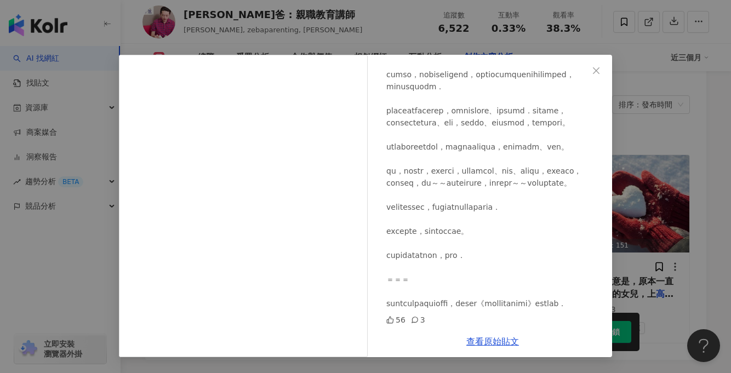
scroll to position [925, 0]
click at [598, 67] on icon "close" at bounding box center [596, 70] width 9 height 9
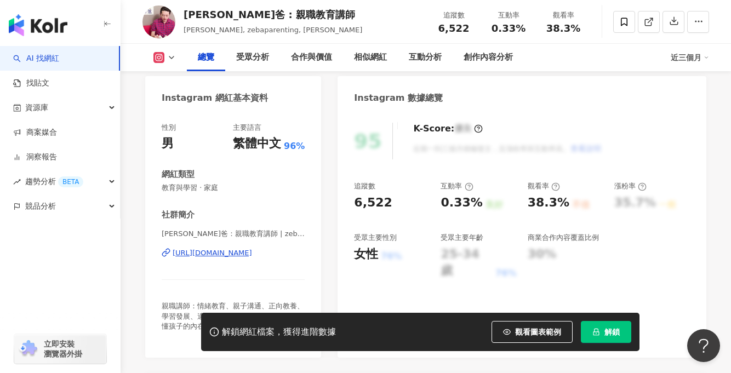
scroll to position [98, 0]
click at [237, 249] on div "https://www.instagram.com/zebaparenting/" at bounding box center [212, 252] width 79 height 10
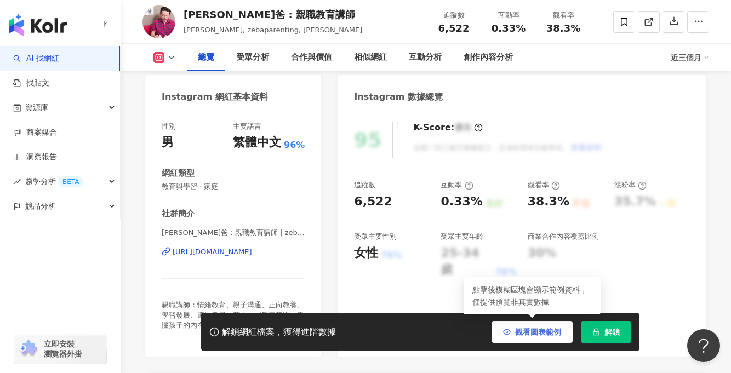
click at [513, 327] on button "觀看圖表範例" at bounding box center [531, 332] width 81 height 22
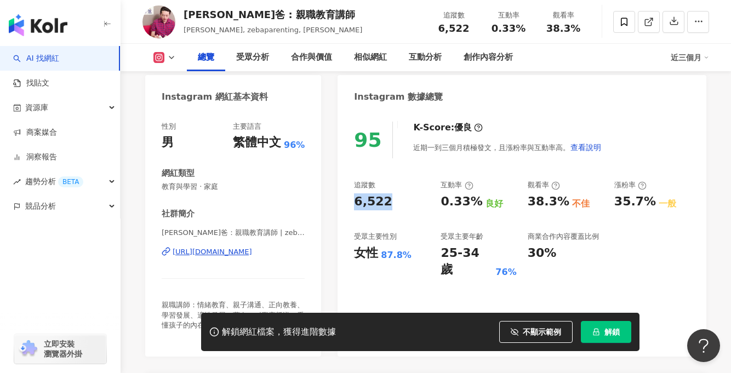
drag, startPoint x: 352, startPoint y: 201, endPoint x: 390, endPoint y: 201, distance: 37.3
click at [390, 201] on div "95 K-Score : 優良 近期一到三個月積極發文，且漲粉率與互動率高。 查看說明 追蹤數 6,522 互動率 0.33% 良好 觀看率 38.3% 不佳…" at bounding box center [521, 234] width 369 height 246
copy div "6,522"
drag, startPoint x: 436, startPoint y: 202, endPoint x: 475, endPoint y: 199, distance: 39.5
click at [475, 199] on div "追蹤數 6,522 互動率 0.33% 良好 觀看率 38.3% 不佳 漲粉率 35.7% 一般 受眾主要性別 女性 87.8% 受眾主要年齡 25-34 歲…" at bounding box center [522, 229] width 336 height 98
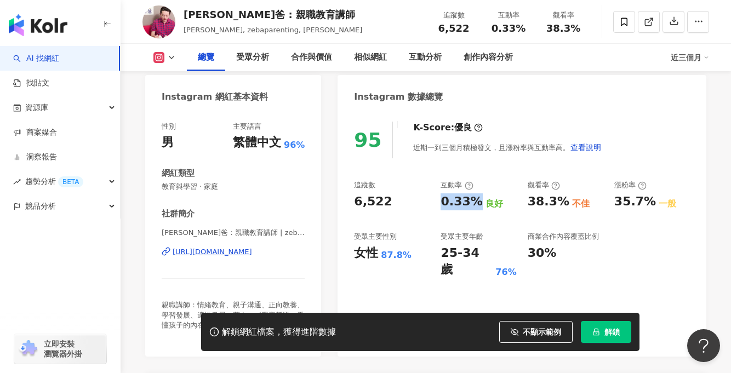
copy div "0.33%"
drag, startPoint x: 522, startPoint y: 198, endPoint x: 556, endPoint y: 202, distance: 34.2
click at [556, 202] on div "追蹤數 6,522 互動率 0.33% 良好 觀看率 38.3% 不佳 漲粉率 35.7% 一般 受眾主要性別 女性 87.8% 受眾主要年齡 25-34 歲…" at bounding box center [522, 229] width 336 height 98
click at [527, 204] on div "追蹤數 6,522 互動率 0.33% 良好 觀看率 38.3% 不佳 漲粉率 35.7% 一般 受眾主要性別 女性 87.8% 受眾主要年齡 25-34 歲…" at bounding box center [522, 229] width 336 height 98
drag, startPoint x: 528, startPoint y: 202, endPoint x: 559, endPoint y: 203, distance: 31.3
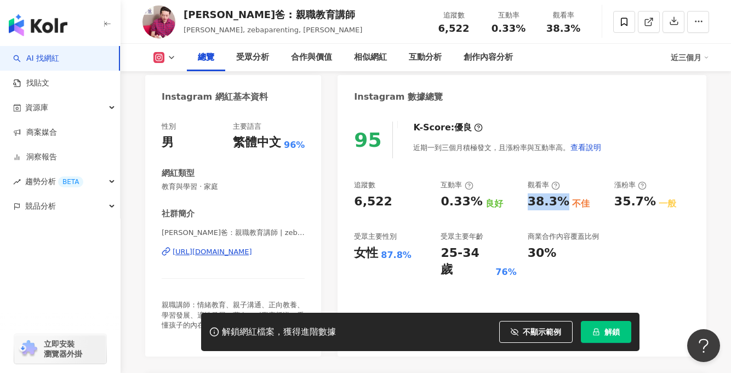
click at [559, 203] on div "38.3%" at bounding box center [549, 201] width 42 height 17
copy div "38.3%"
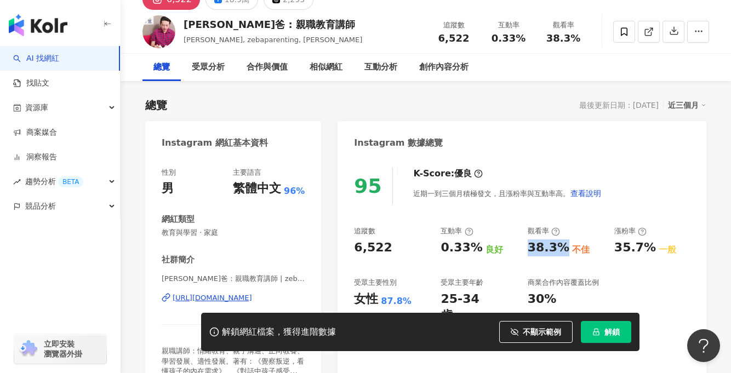
scroll to position [0, 0]
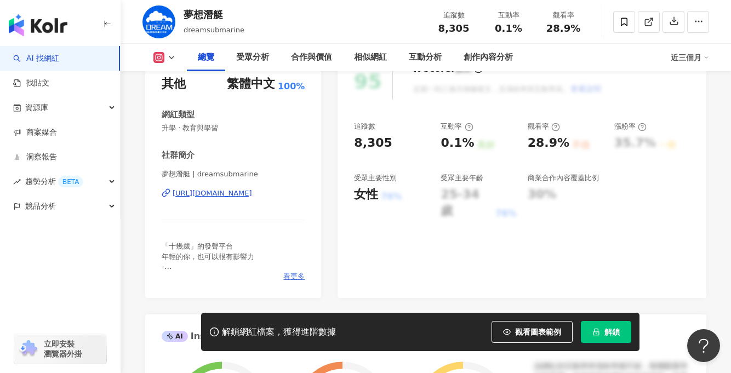
click at [295, 274] on span "看更多" at bounding box center [293, 277] width 21 height 10
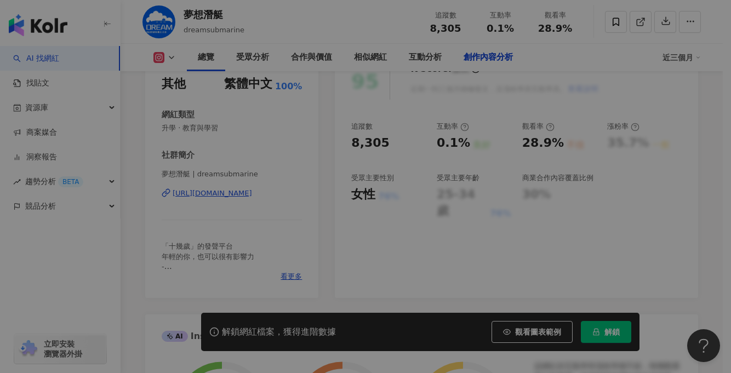
scroll to position [3361, 0]
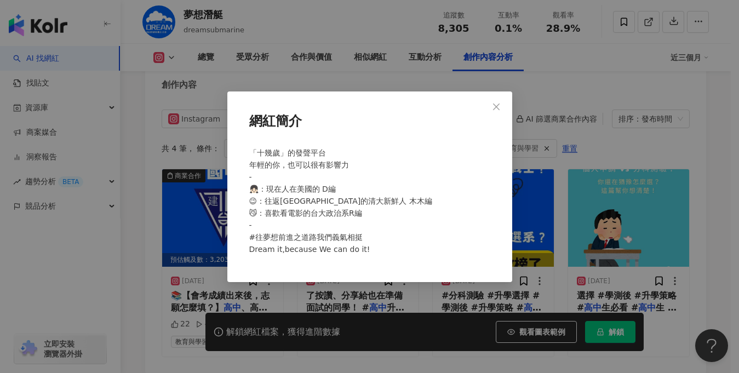
click at [498, 105] on icon "close" at bounding box center [496, 107] width 7 height 7
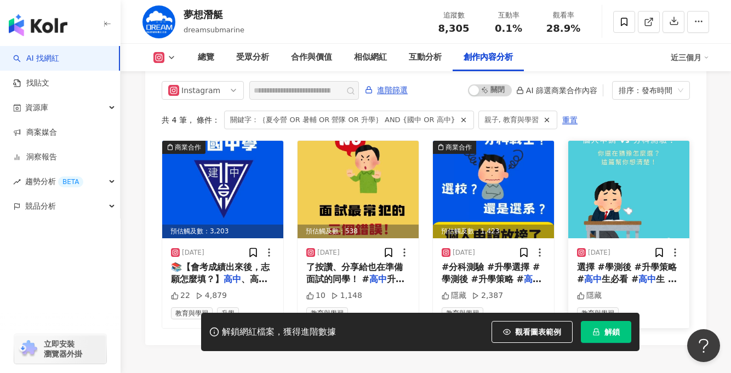
scroll to position [3390, 0]
click at [369, 203] on img at bounding box center [357, 190] width 121 height 98
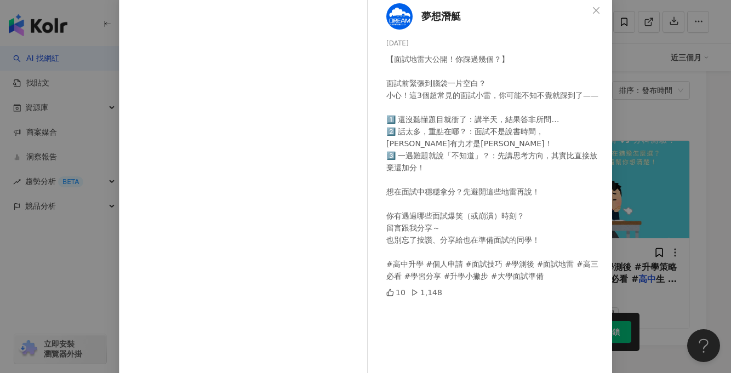
scroll to position [0, 0]
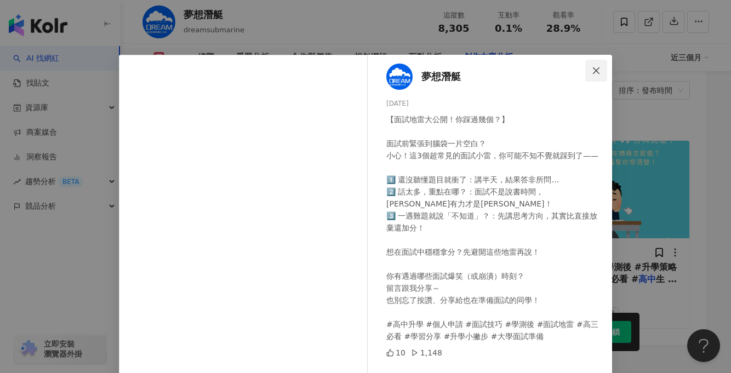
click at [599, 66] on button "Close" at bounding box center [596, 71] width 22 height 22
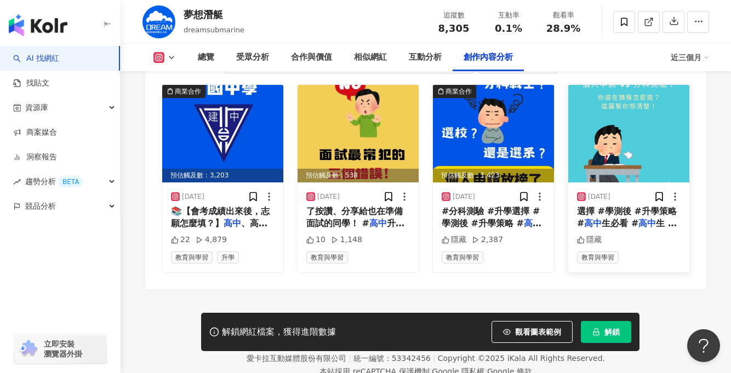
scroll to position [3422, 0]
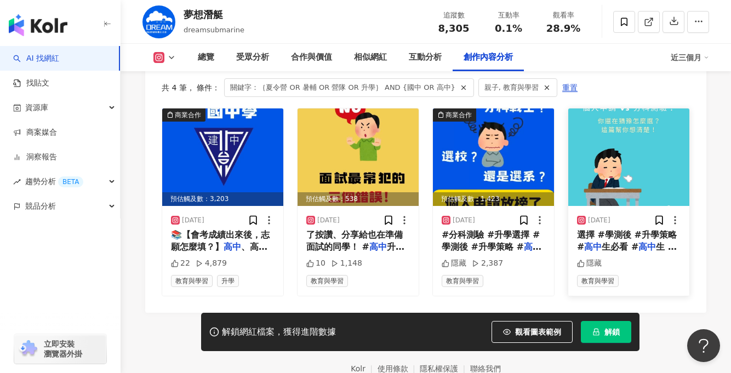
click at [649, 194] on img at bounding box center [628, 157] width 121 height 98
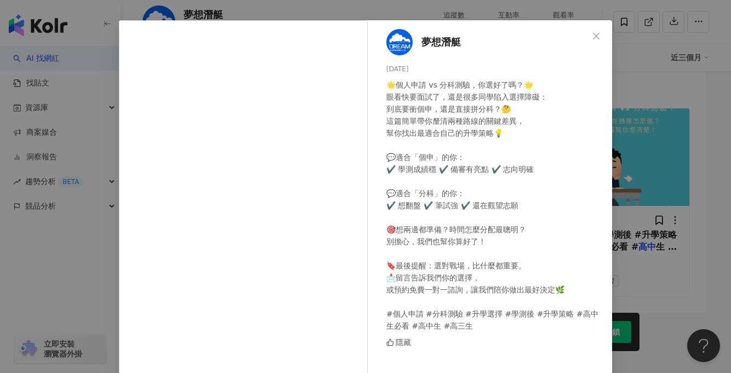
scroll to position [0, 0]
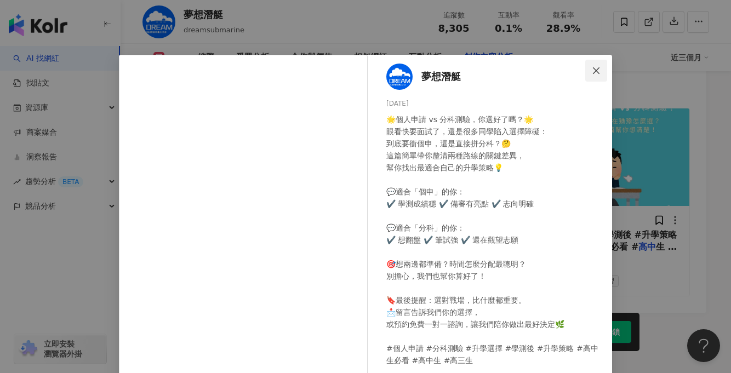
click at [586, 71] on span "Close" at bounding box center [596, 70] width 22 height 9
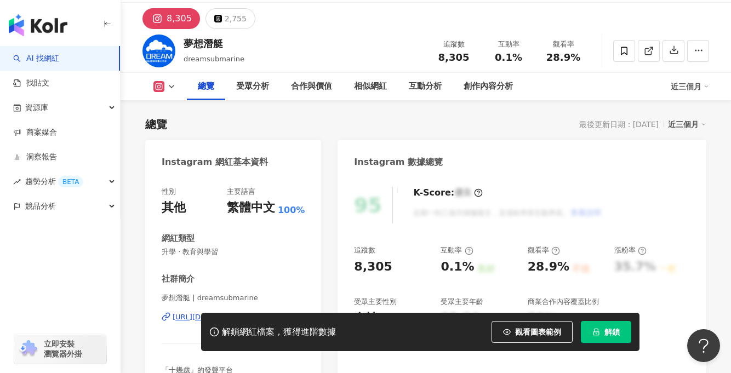
scroll to position [117, 0]
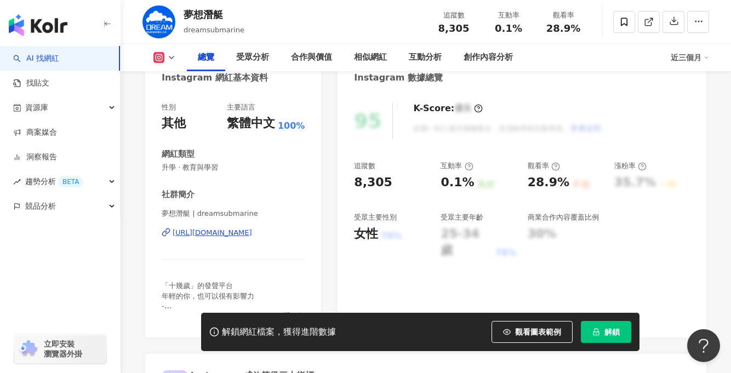
click at [218, 234] on div "https://www.instagram.com/dreamsubmarine/" at bounding box center [212, 233] width 79 height 10
click at [186, 13] on div "夢想潛艇 dreamsubmarine 追蹤數 8,305 互動率 0.1% 觀看率 28.9%" at bounding box center [426, 21] width 610 height 43
copy div "夢想潛艇"
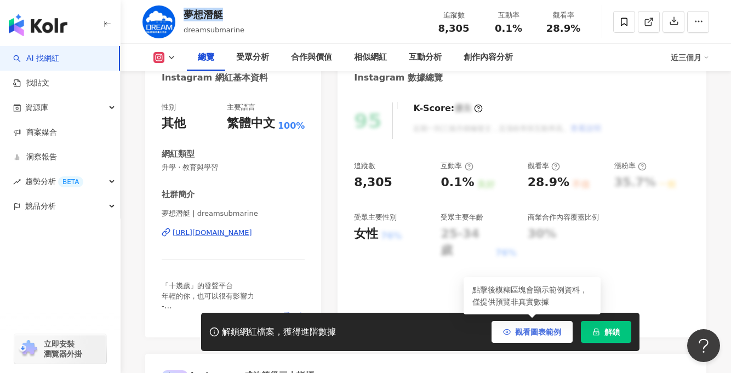
click at [529, 325] on button "觀看圖表範例" at bounding box center [531, 332] width 81 height 22
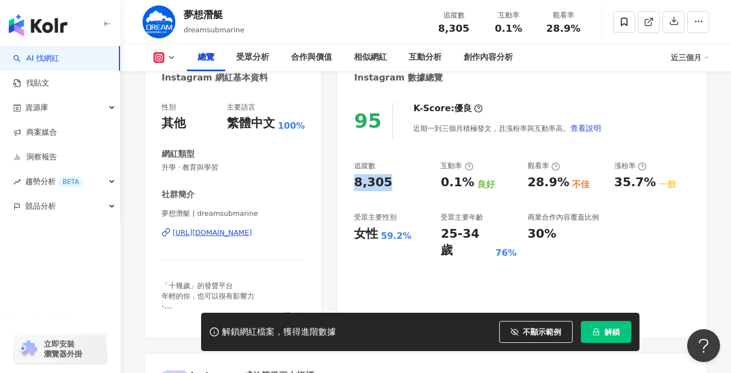
drag, startPoint x: 356, startPoint y: 179, endPoint x: 394, endPoint y: 182, distance: 39.0
click at [394, 182] on div "95 K-Score : 優良 近期一到三個月積極發文，且漲粉率與互動率高。 查看說明 追蹤數 8,305 互動率 0.1% 良好 觀看率 28.9% 不佳 …" at bounding box center [521, 214] width 369 height 246
copy div "8,305"
drag, startPoint x: 435, startPoint y: 178, endPoint x: 467, endPoint y: 181, distance: 32.5
click at [467, 181] on div "追蹤數 8,305 互動率 0.1% 良好 觀看率 28.9% 不佳 漲粉率 35.7% 一般 受眾主要性別 女性 59.2% 受眾主要年齡 25-34 歲 …" at bounding box center [522, 210] width 336 height 98
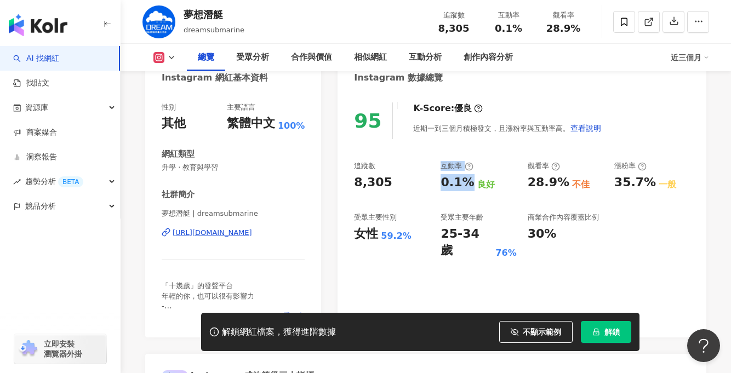
click at [454, 185] on div "0.1%" at bounding box center [456, 182] width 33 height 17
drag, startPoint x: 442, startPoint y: 184, endPoint x: 467, endPoint y: 184, distance: 25.2
click at [467, 184] on div "0.1%" at bounding box center [456, 182] width 33 height 17
copy div "0.1%"
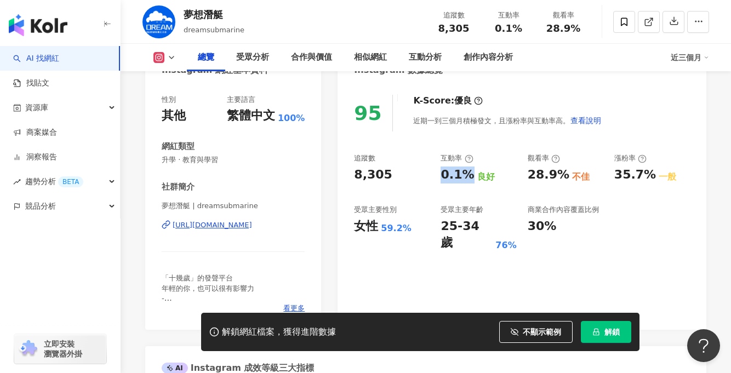
scroll to position [145, 0]
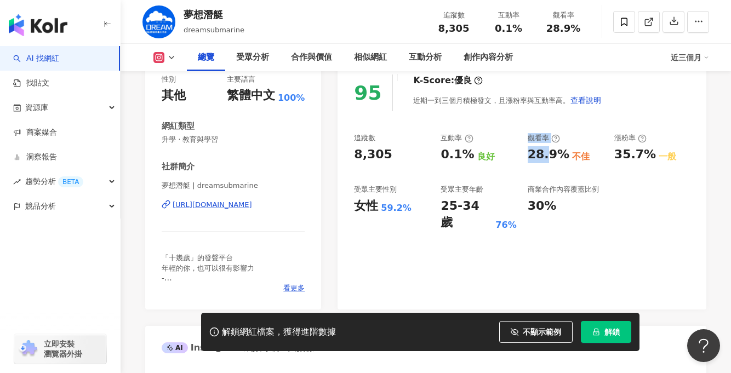
drag, startPoint x: 518, startPoint y: 152, endPoint x: 545, endPoint y: 153, distance: 27.4
click at [545, 153] on div "追蹤數 8,305 互動率 0.1% 良好 觀看率 28.9% 不佳 漲粉率 35.7% 一般 受眾主要性別 女性 59.2% 受眾主要年齡 25-34 歲 …" at bounding box center [522, 182] width 336 height 98
click at [522, 154] on div "追蹤數 8,305 互動率 0.1% 良好 觀看率 28.9% 不佳 漲粉率 35.7% 一般 受眾主要性別 女性 59.2% 受眾主要年齡 25-34 歲 …" at bounding box center [522, 182] width 336 height 98
drag, startPoint x: 527, startPoint y: 153, endPoint x: 550, endPoint y: 153, distance: 22.5
click at [550, 153] on div "28.9%" at bounding box center [549, 154] width 42 height 17
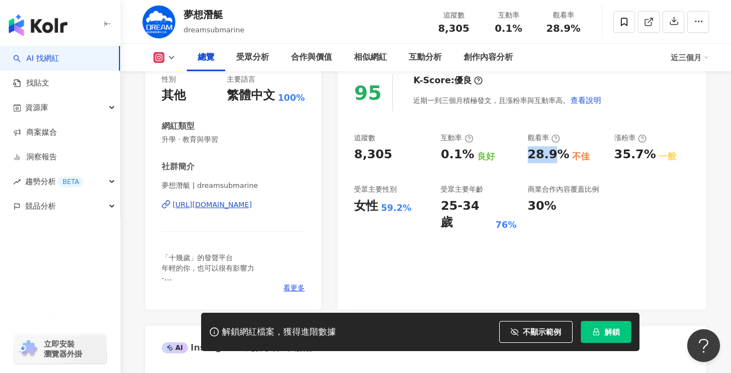
copy div "28.9"
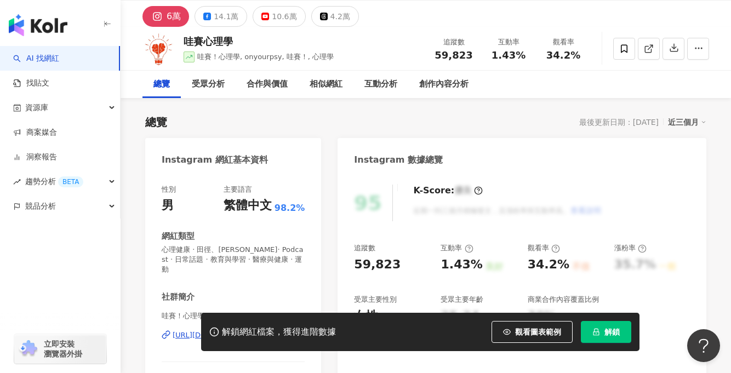
scroll to position [166, 0]
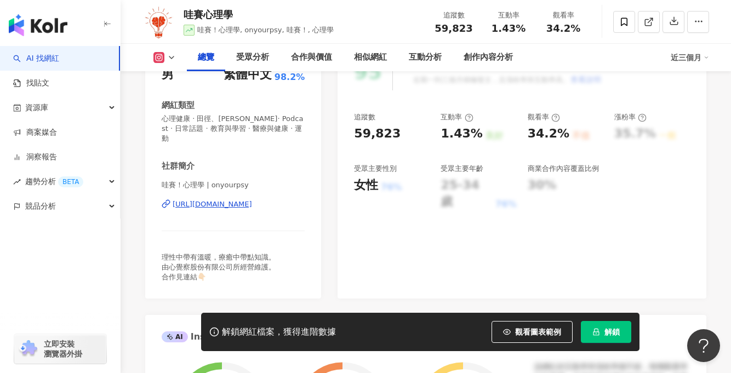
click at [252, 199] on div "[URL][DOMAIN_NAME]" at bounding box center [212, 204] width 79 height 10
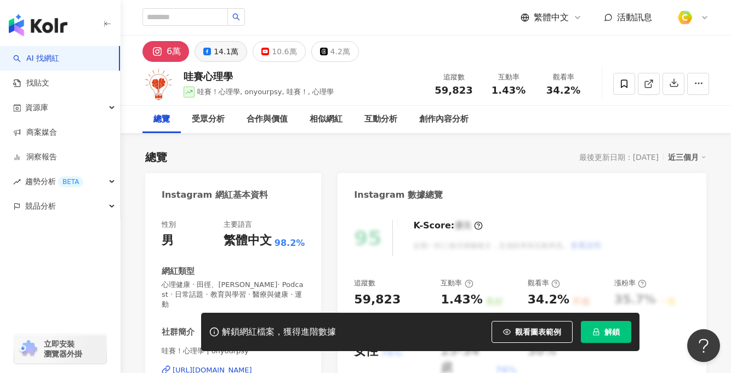
click at [222, 54] on div "14.1萬" at bounding box center [226, 51] width 25 height 15
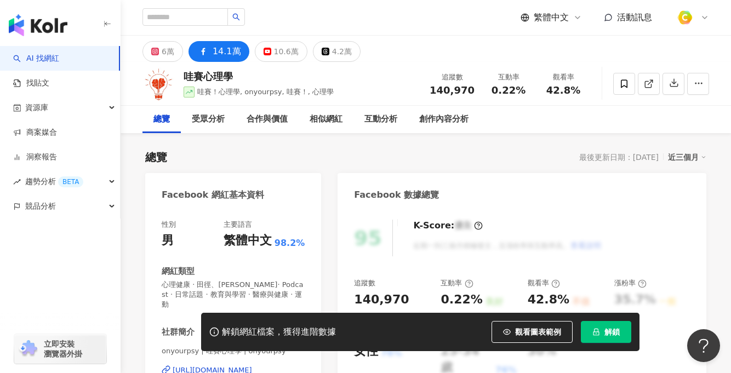
scroll to position [122, 0]
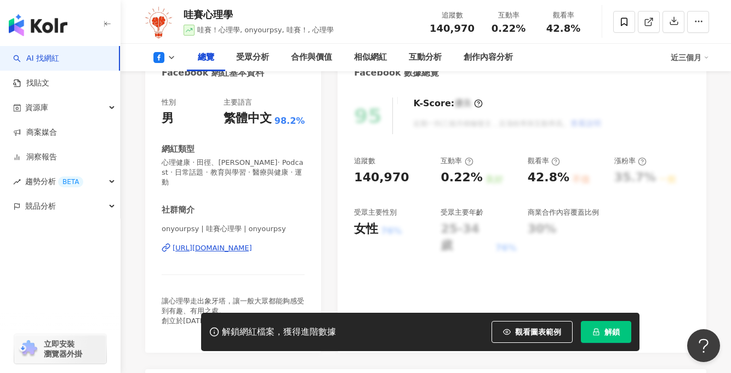
click at [241, 243] on div "[URL][DOMAIN_NAME]" at bounding box center [212, 248] width 79 height 10
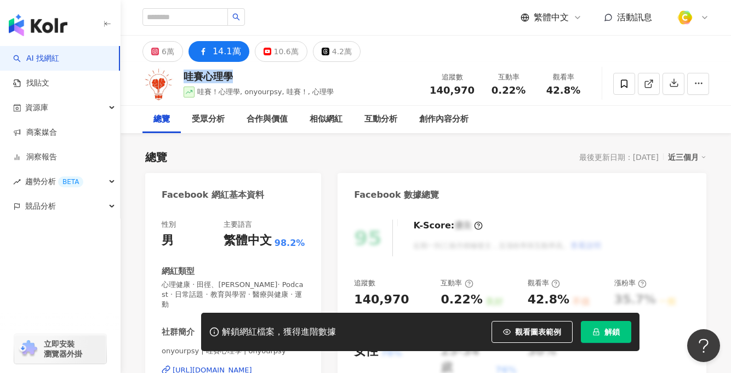
drag, startPoint x: 184, startPoint y: 77, endPoint x: 238, endPoint y: 75, distance: 53.8
click at [238, 75] on div "哇賽心理學 哇賽！心理學, onyourpsy, 哇賽！, 心理學 追蹤數 140,970 互動率 0.22% 觀看率 42.8%" at bounding box center [426, 83] width 610 height 43
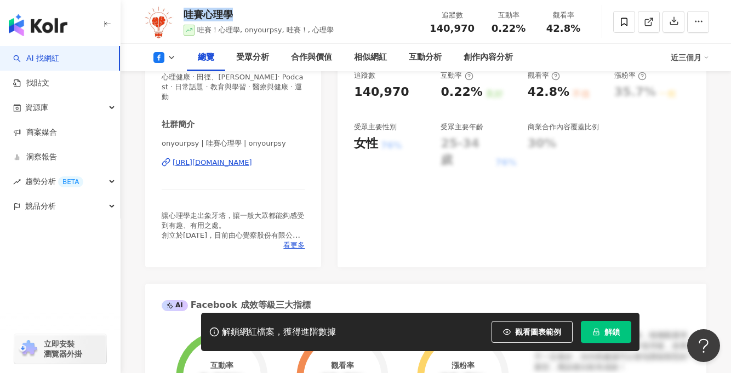
scroll to position [141, 0]
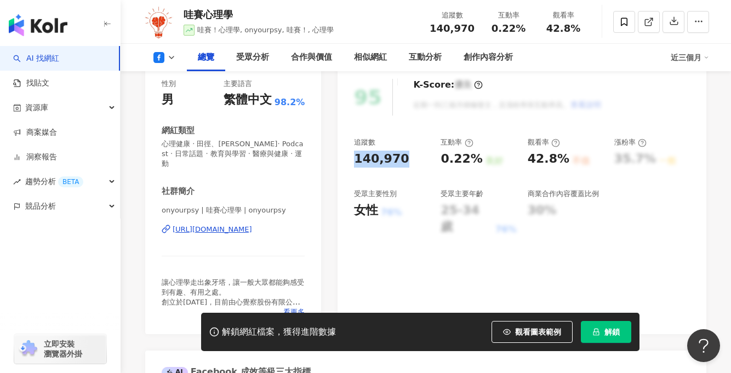
drag, startPoint x: 351, startPoint y: 155, endPoint x: 404, endPoint y: 159, distance: 53.9
click at [404, 159] on div "95 K-Score : 優良 近期一到三個月積極發文，且漲粉率與互動率高。 查看說明 追蹤數 140,970 互動率 0.22% 良好 觀看率 42.8% …" at bounding box center [521, 201] width 369 height 266
copy div "140,970"
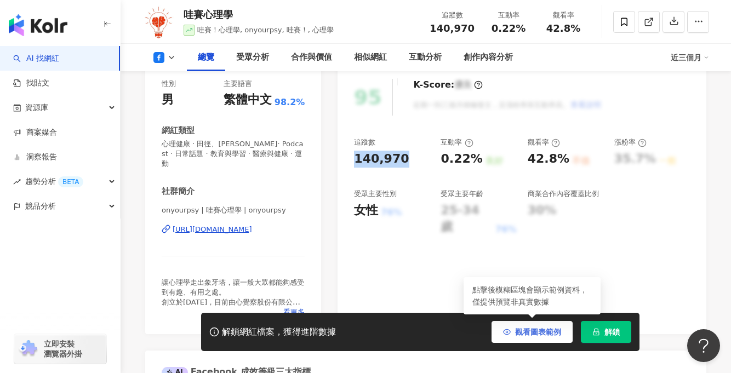
click at [522, 330] on span "觀看圖表範例" at bounding box center [538, 332] width 46 height 9
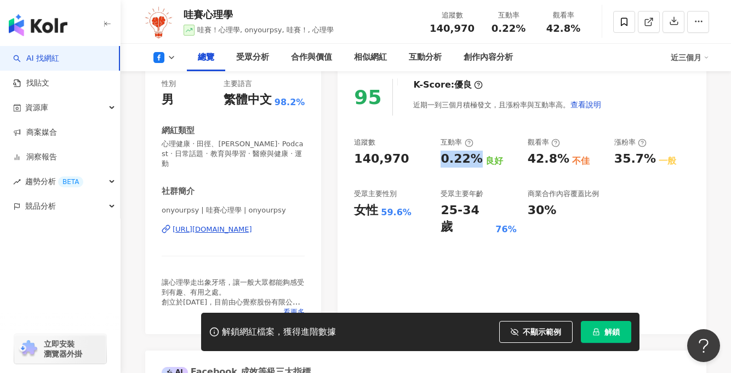
drag, startPoint x: 442, startPoint y: 153, endPoint x: 472, endPoint y: 155, distance: 30.2
click at [472, 155] on div "0.22%" at bounding box center [461, 159] width 42 height 17
copy div "0.22%"
drag, startPoint x: 528, startPoint y: 158, endPoint x: 557, endPoint y: 161, distance: 29.1
click at [557, 161] on div "42.8%" at bounding box center [549, 159] width 42 height 17
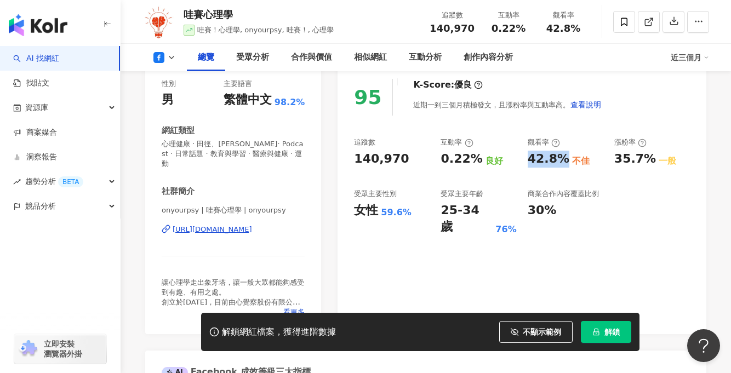
copy div "42.8%"
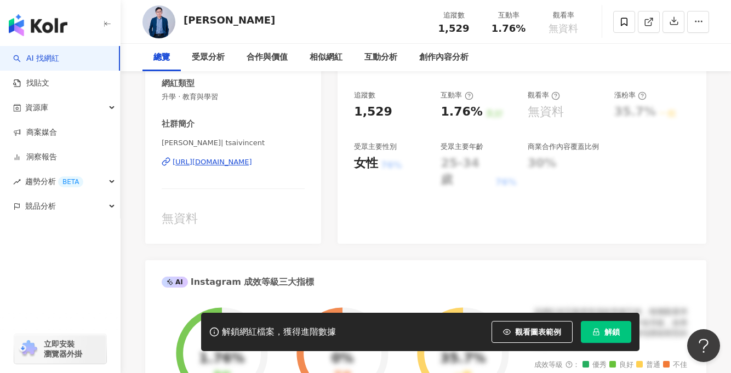
scroll to position [193, 0]
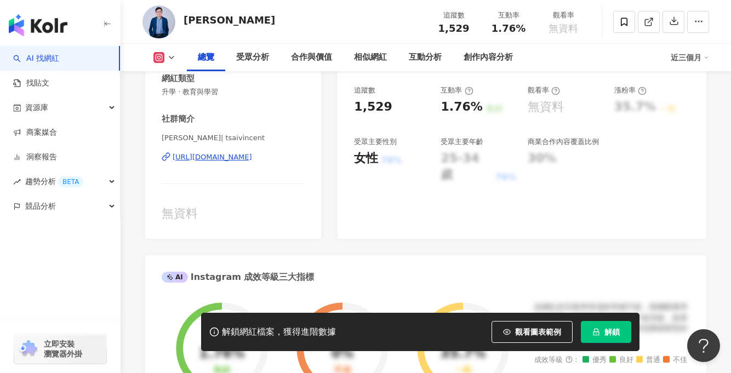
click at [251, 156] on div "https://www.instagram.com/tsaivincent/" at bounding box center [212, 157] width 79 height 10
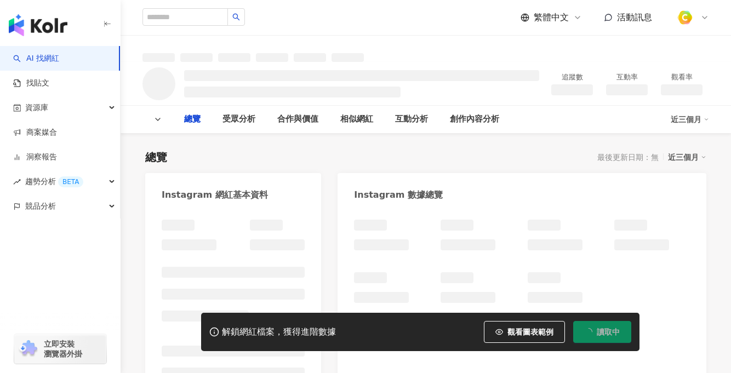
type input "**********"
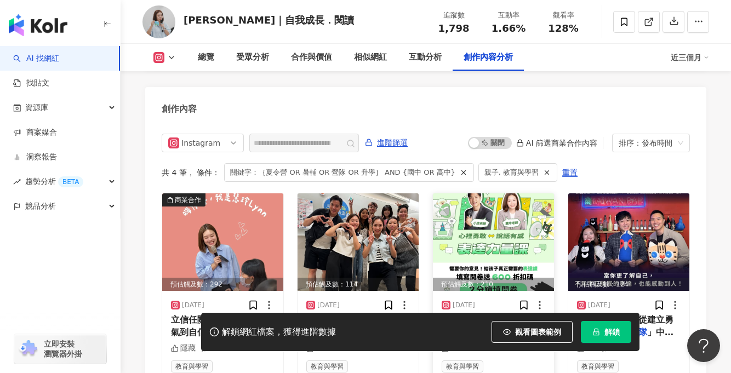
scroll to position [3369, 0]
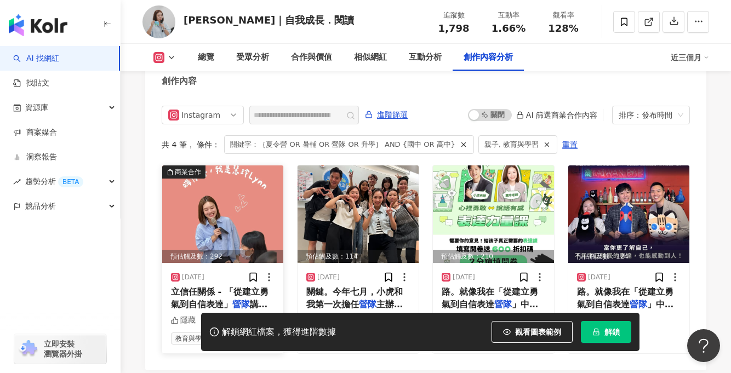
click at [223, 200] on img at bounding box center [222, 214] width 121 height 98
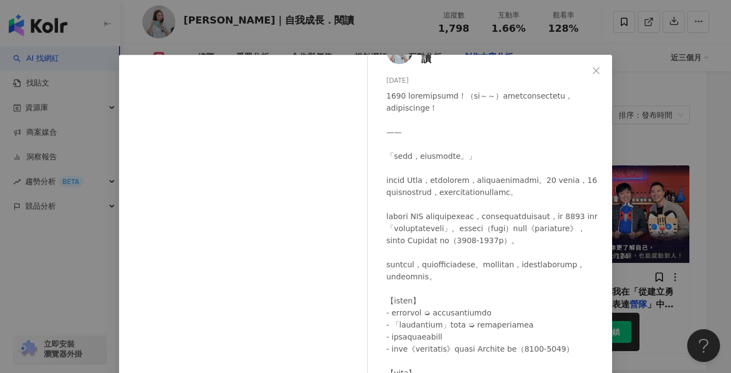
scroll to position [335, 0]
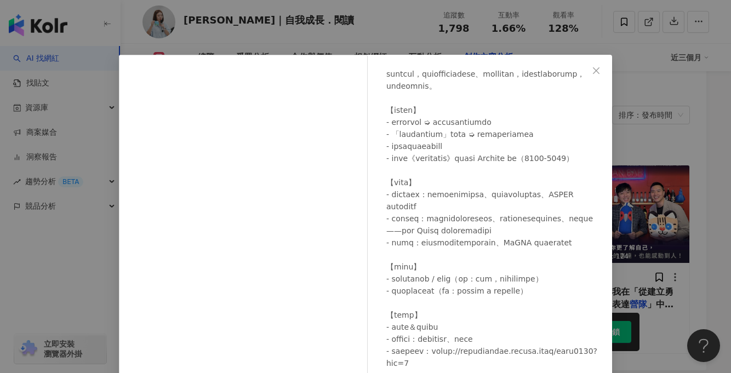
click at [639, 159] on div "慧玲 Lynn｜自我成長．閱讀 2025/5/2 隱藏 2 查看原始貼文" at bounding box center [365, 186] width 731 height 373
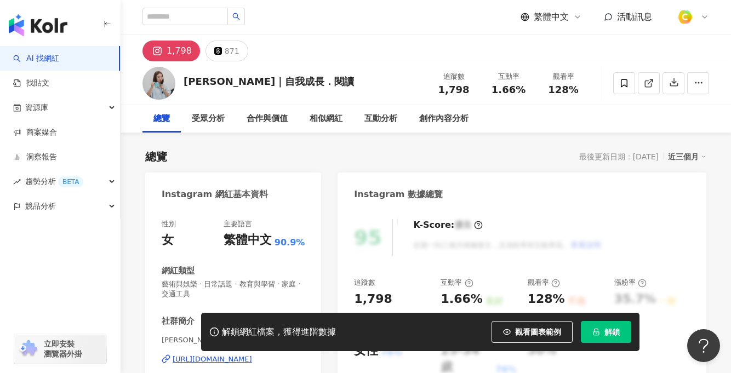
scroll to position [2, 0]
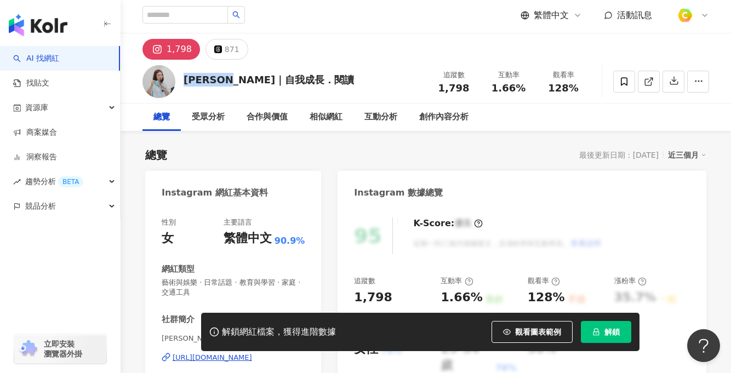
drag, startPoint x: 187, startPoint y: 80, endPoint x: 228, endPoint y: 83, distance: 40.7
click at [228, 83] on div "慧玲 Lynn｜自我成長．閱讀" at bounding box center [269, 80] width 170 height 14
copy div "慧玲 Lynn"
drag, startPoint x: 232, startPoint y: 80, endPoint x: 240, endPoint y: 78, distance: 8.0
click at [233, 80] on div "慧玲 Lynn｜自我成長．閱讀" at bounding box center [269, 80] width 170 height 14
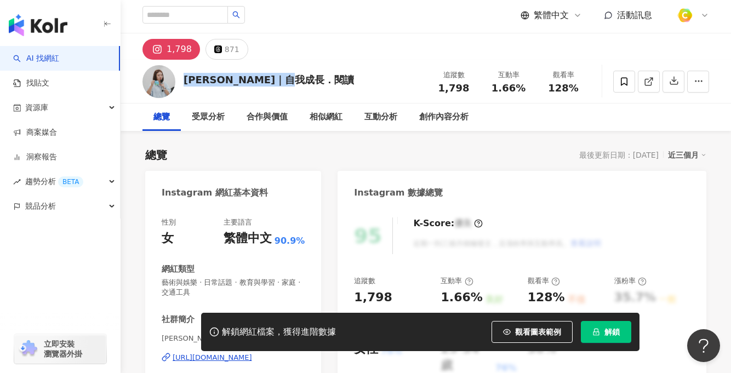
drag, startPoint x: 332, startPoint y: 79, endPoint x: 183, endPoint y: 77, distance: 149.0
click at [183, 77] on div "慧玲 Lynn｜自我成長．閱讀 追蹤數 1,798 互動率 1.66% 觀看率 128%" at bounding box center [426, 81] width 610 height 43
copy div "慧玲 Lynn｜自我成長．閱讀"
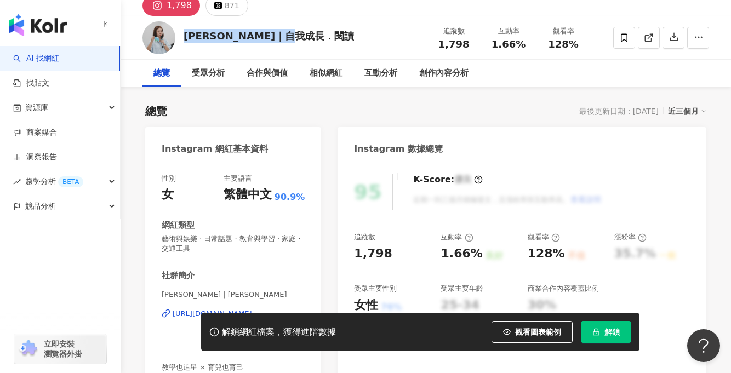
scroll to position [134, 0]
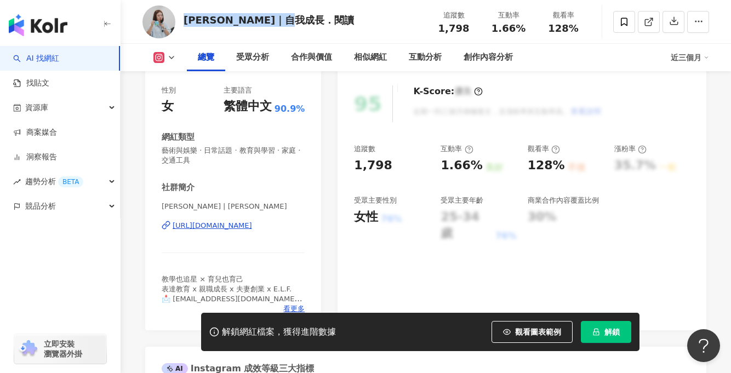
click at [248, 226] on div "https://www.instagram.com/iamlynnhsu/" at bounding box center [212, 226] width 79 height 10
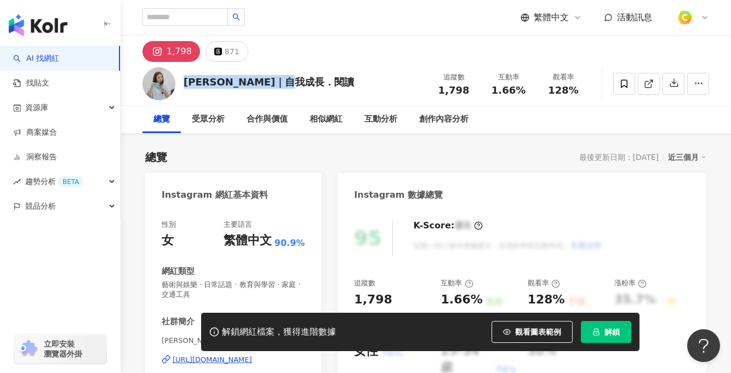
scroll to position [23, 0]
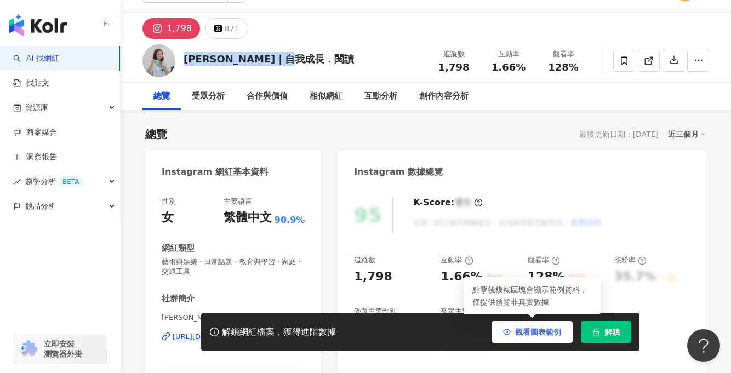
click at [510, 329] on button "觀看圖表範例" at bounding box center [531, 332] width 81 height 22
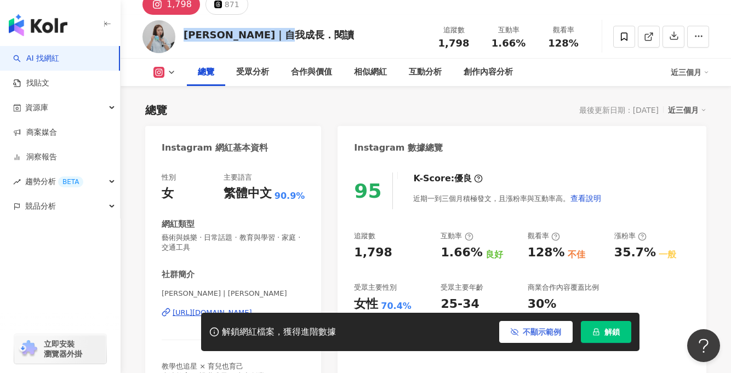
scroll to position [48, 0]
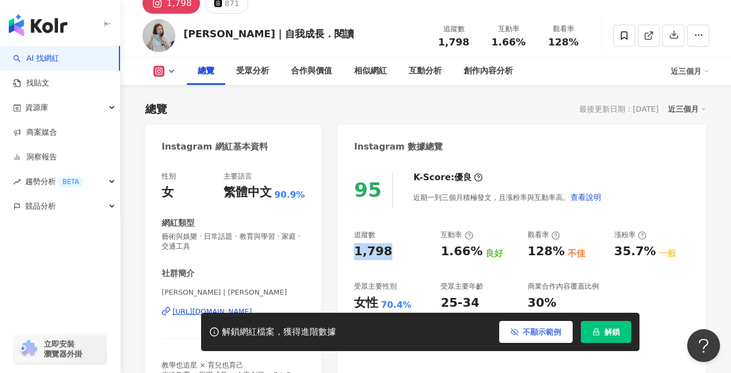
drag, startPoint x: 356, startPoint y: 246, endPoint x: 386, endPoint y: 247, distance: 30.2
click at [386, 247] on div "1,798" at bounding box center [392, 251] width 76 height 17
copy div "1,798"
drag, startPoint x: 436, startPoint y: 247, endPoint x: 472, endPoint y: 250, distance: 36.3
click at [472, 250] on div "追蹤數 1,798 互動率 1.66% 良好 觀看率 128% 不佳 漲粉率 35.7% 一般 受眾主要性別 女性 70.4% 受眾主要年齡 25-34 歲 …" at bounding box center [522, 279] width 336 height 98
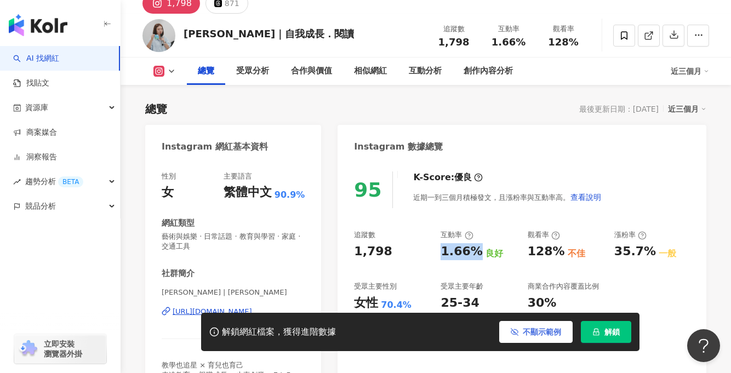
copy div "1.66%"
drag, startPoint x: 525, startPoint y: 248, endPoint x: 559, endPoint y: 250, distance: 34.6
click at [559, 250] on div "追蹤數 1,798 互動率 1.66% 良好 觀看率 128% 不佳 漲粉率 35.7% 一般 受眾主要性別 女性 70.4% 受眾主要年齡 25-34 歲 …" at bounding box center [522, 279] width 336 height 98
copy div "128%"
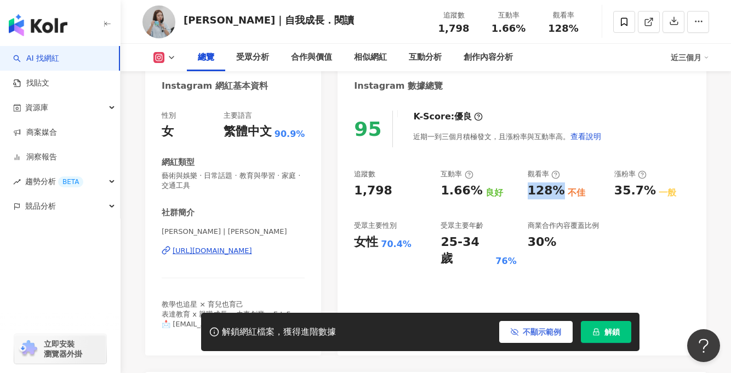
scroll to position [107, 0]
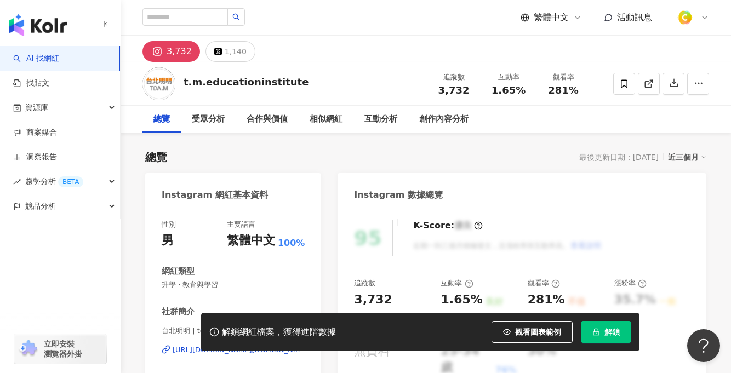
scroll to position [169, 0]
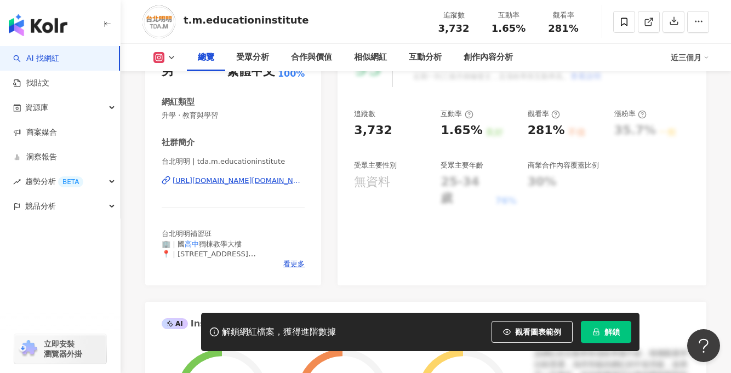
click at [231, 179] on div "[URL][DOMAIN_NAME][DOMAIN_NAME]" at bounding box center [239, 181] width 132 height 10
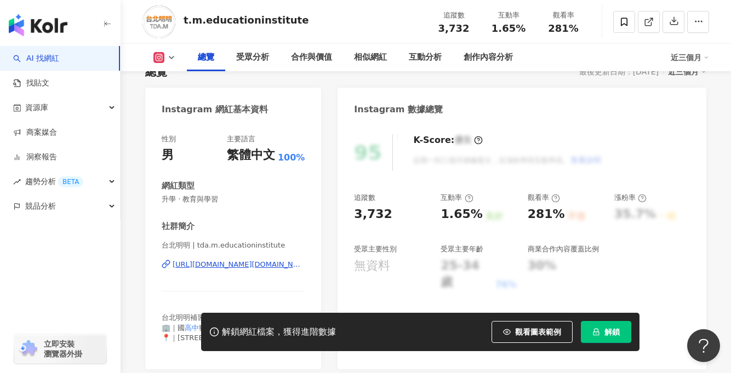
scroll to position [154, 0]
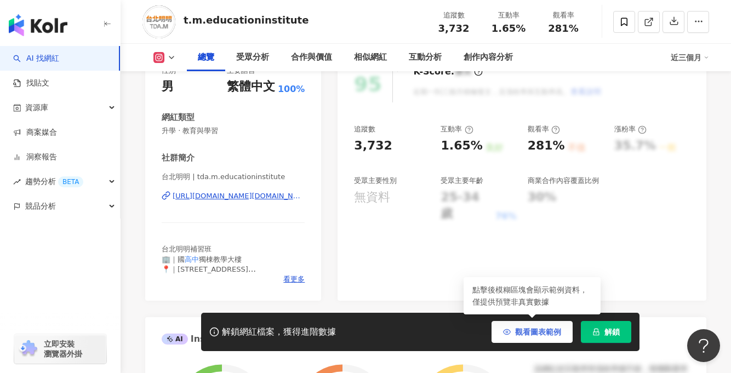
click at [523, 330] on span "觀看圖表範例" at bounding box center [538, 332] width 46 height 9
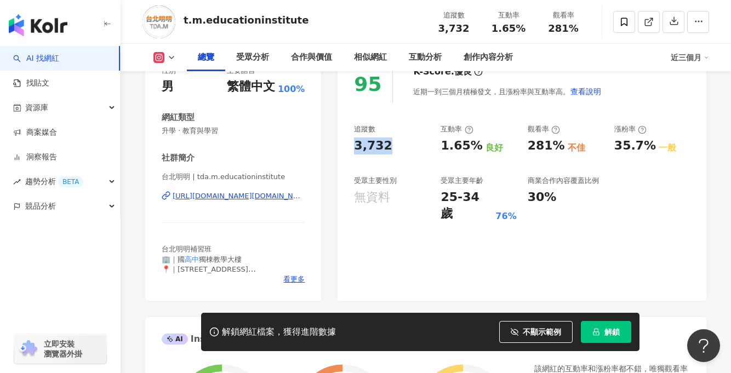
drag, startPoint x: 352, startPoint y: 142, endPoint x: 391, endPoint y: 142, distance: 39.4
click at [391, 142] on div "95 K-Score : 優良 近期一到三個月積極發文，且漲粉率與互動率高。 查看說明 追蹤數 3,732 互動率 1.65% 良好 觀看率 281% 不佳 …" at bounding box center [521, 178] width 369 height 246
copy div "3,732"
drag, startPoint x: 439, startPoint y: 142, endPoint x: 475, endPoint y: 145, distance: 35.8
click at [475, 145] on div "追蹤數 3,732 互動率 1.65% 良好 觀看率 281% 不佳 漲粉率 35.7% 一般 受眾主要性別 無資料 受眾主要年齡 25-34 歲 76% 商…" at bounding box center [522, 173] width 336 height 98
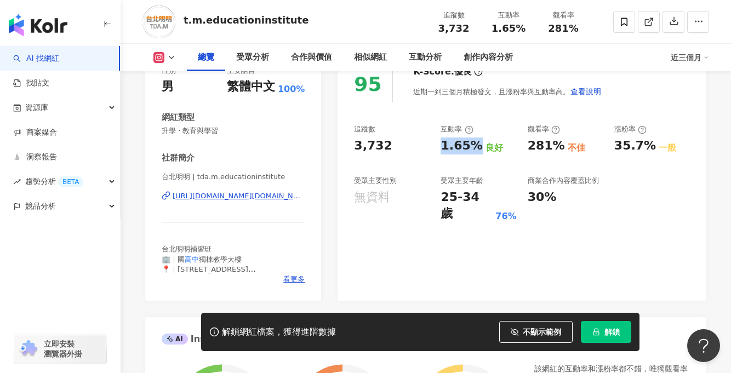
copy div "1.65%"
drag, startPoint x: 529, startPoint y: 145, endPoint x: 556, endPoint y: 145, distance: 26.8
click at [556, 145] on div "281%" at bounding box center [546, 146] width 37 height 17
copy div "281%"
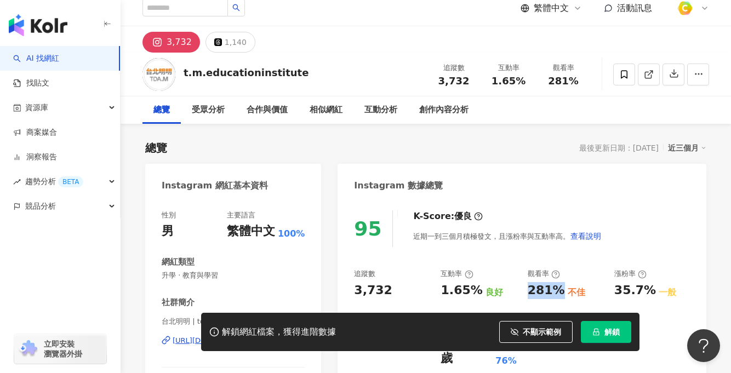
scroll to position [23, 0]
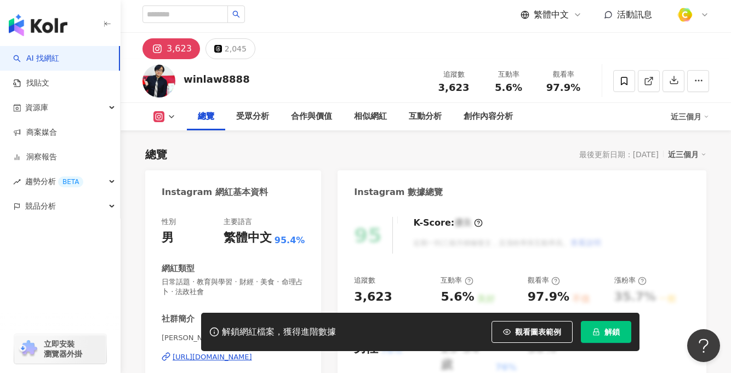
scroll to position [179, 0]
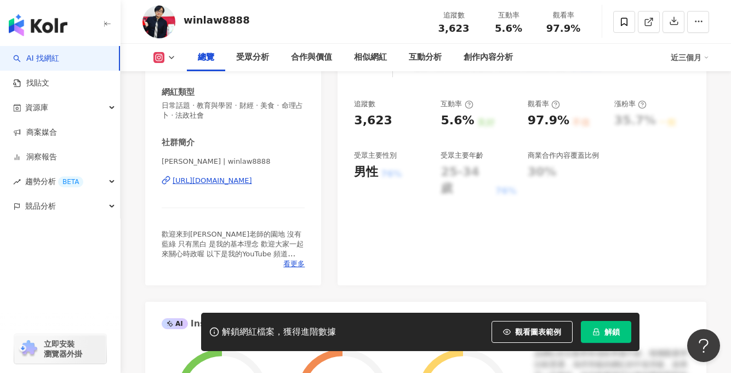
click at [221, 178] on div "https://www.instagram.com/winlaw8888/" at bounding box center [212, 181] width 79 height 10
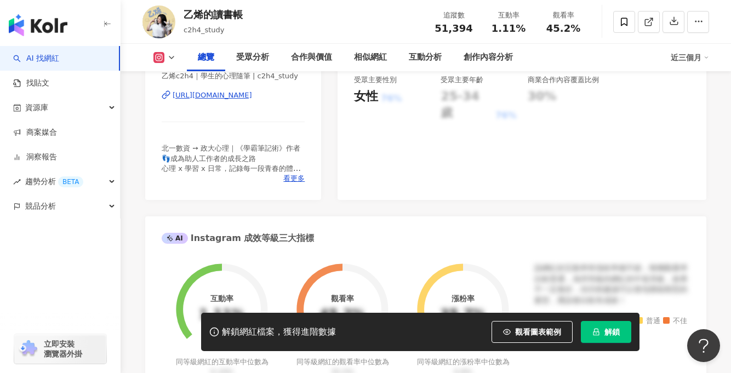
scroll to position [136, 0]
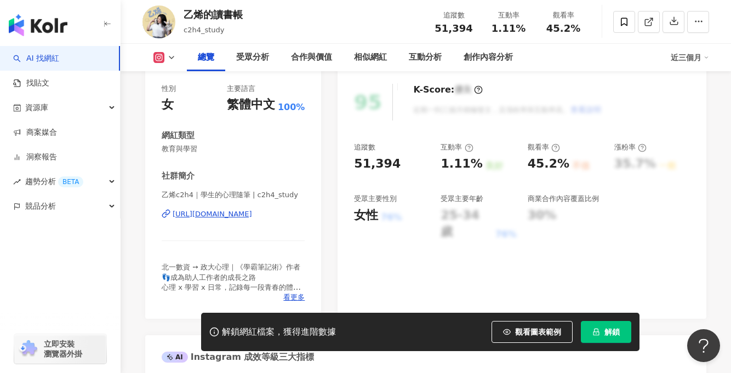
click at [252, 213] on div "https://www.instagram.com/c2h4_study/" at bounding box center [212, 214] width 79 height 10
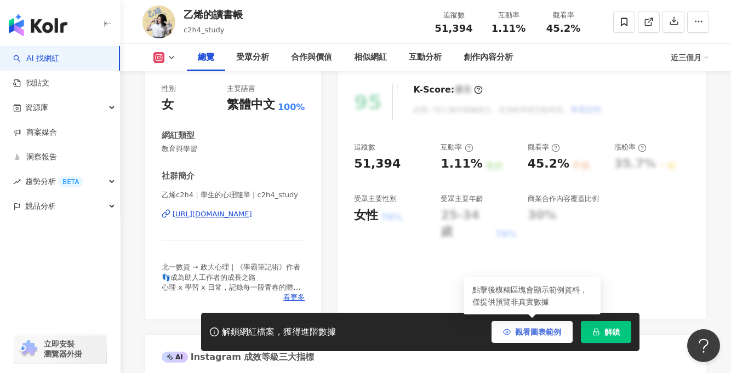
click at [508, 329] on icon "button" at bounding box center [507, 332] width 8 height 8
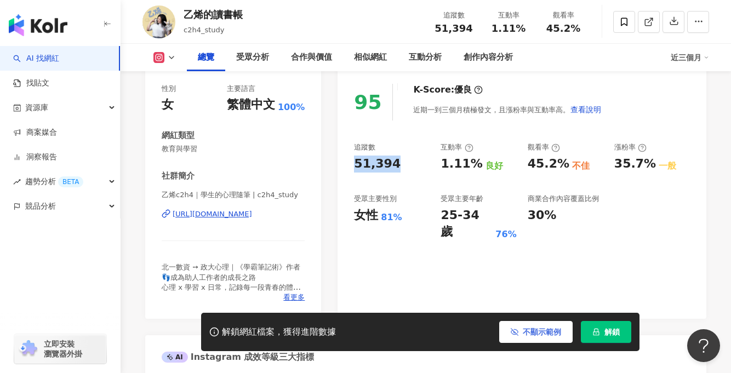
drag, startPoint x: 353, startPoint y: 165, endPoint x: 399, endPoint y: 162, distance: 46.1
click at [399, 162] on div "95 K-Score : 優良 近期一到三個月積極發文，且漲粉率與互動率高。 查看說明 追蹤數 51,394 互動率 1.11% 良好 觀看率 45.2% 不…" at bounding box center [521, 196] width 369 height 246
copy div "51,394"
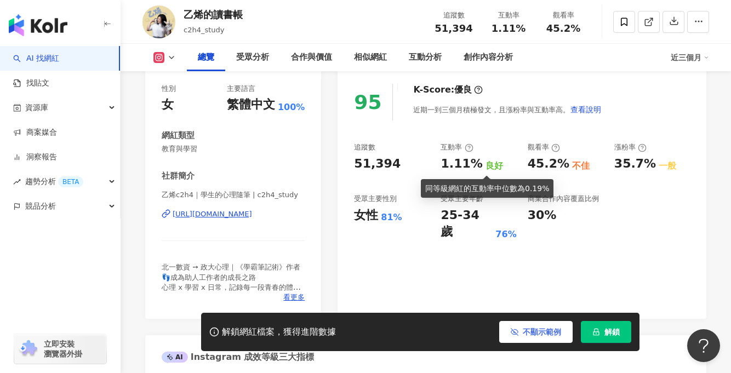
drag, startPoint x: 435, startPoint y: 164, endPoint x: 473, endPoint y: 164, distance: 37.8
click at [473, 164] on div "追蹤數 51,394 互動率 1.11% 良好 觀看率 45.2% 不佳 漲粉率 35.7% 一般 受眾主要性別 女性 81% 受眾主要年齡 25-34 歲 …" at bounding box center [522, 191] width 336 height 98
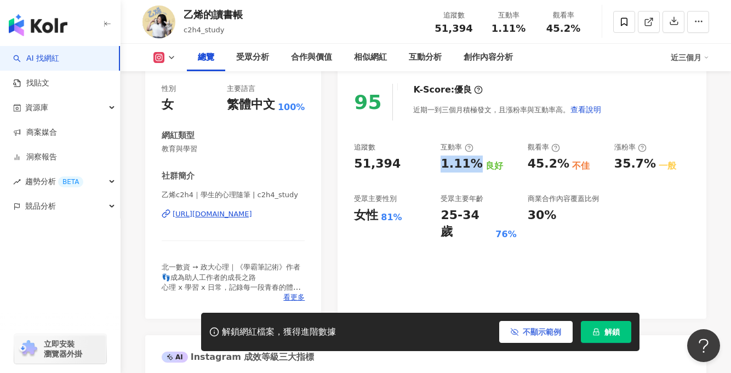
drag, startPoint x: 442, startPoint y: 160, endPoint x: 472, endPoint y: 163, distance: 30.9
click at [472, 163] on div "1.11%" at bounding box center [461, 164] width 42 height 17
copy div "1.11%"
drag, startPoint x: 526, startPoint y: 159, endPoint x: 561, endPoint y: 162, distance: 35.2
click at [561, 162] on div "追蹤數 51,394 互動率 1.11% 良好 觀看率 45.2% 不佳 漲粉率 35.7% 一般 受眾主要性別 女性 81% 受眾主要年齡 25-34 歲 …" at bounding box center [522, 191] width 336 height 98
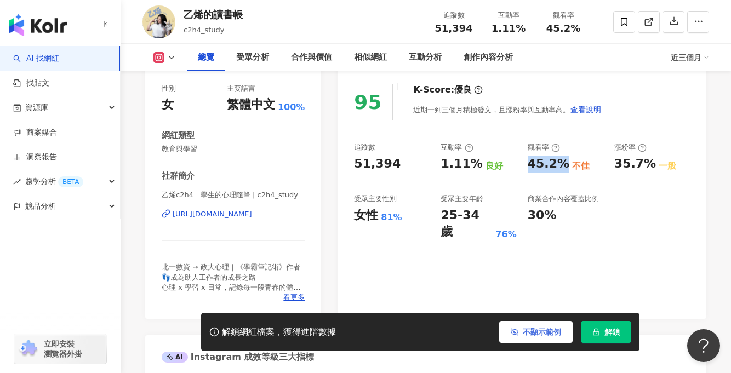
copy div "45.2%"
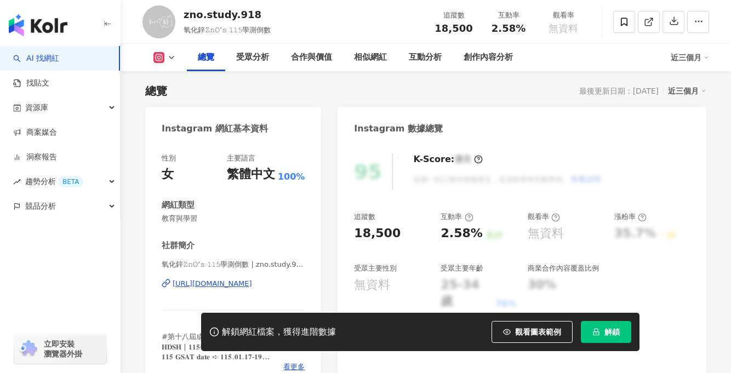
click at [240, 284] on div "https://www.instagram.com/zno.study.918/" at bounding box center [212, 284] width 79 height 10
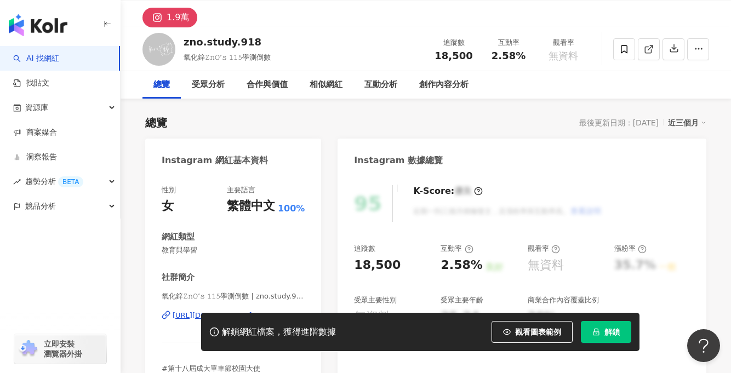
scroll to position [123, 0]
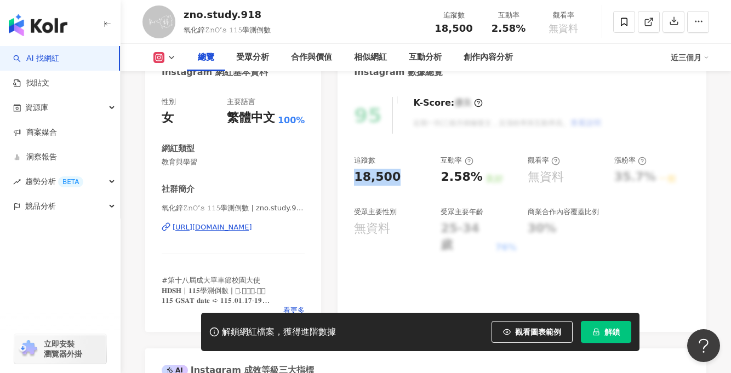
drag, startPoint x: 355, startPoint y: 174, endPoint x: 398, endPoint y: 176, distance: 43.3
click at [398, 176] on div "18,500" at bounding box center [392, 177] width 76 height 17
copy div "18,500"
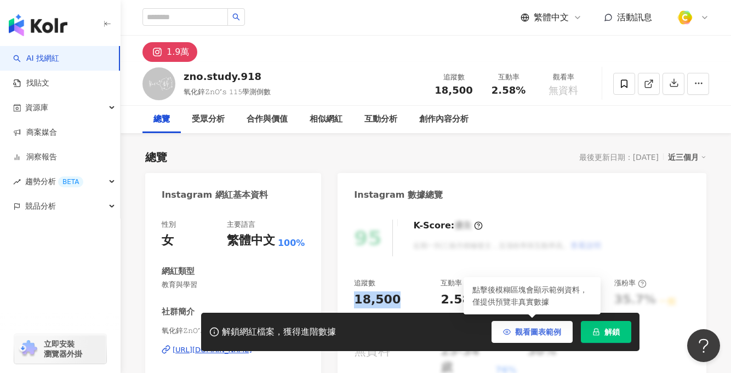
click at [539, 331] on span "觀看圖表範例" at bounding box center [538, 332] width 46 height 9
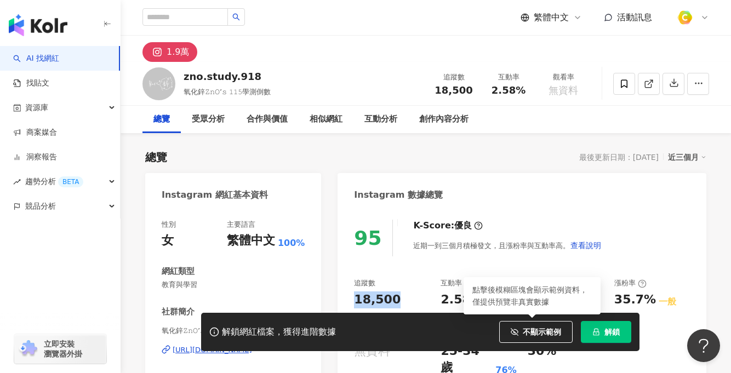
scroll to position [33, 0]
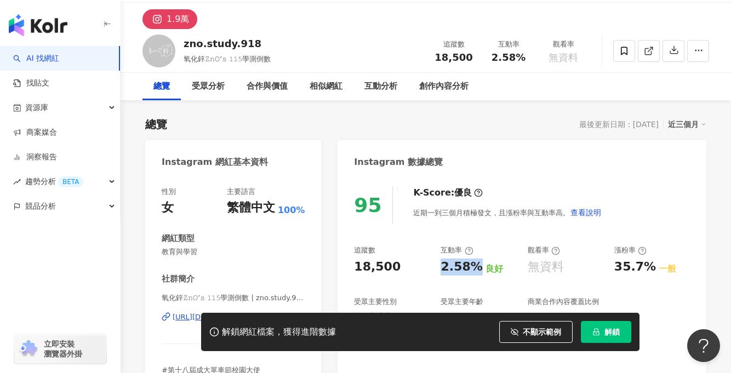
drag, startPoint x: 441, startPoint y: 264, endPoint x: 473, endPoint y: 266, distance: 32.4
click at [473, 266] on div "2.58%" at bounding box center [461, 267] width 42 height 17
copy div "2.58%"
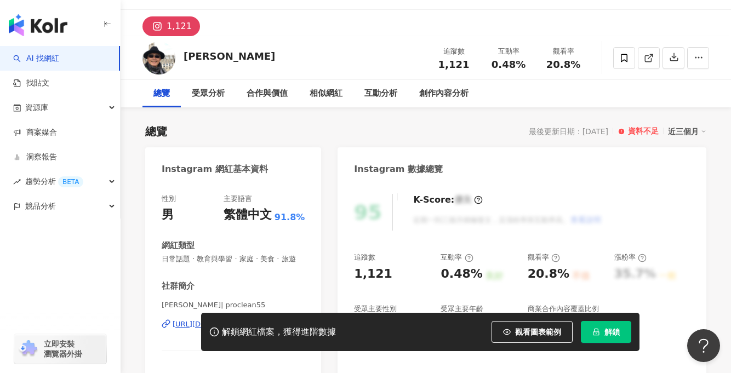
scroll to position [150, 0]
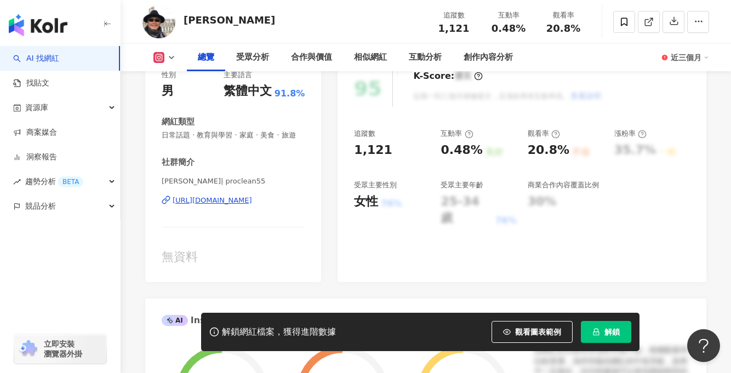
click at [252, 202] on div "[URL][DOMAIN_NAME]" at bounding box center [212, 201] width 79 height 10
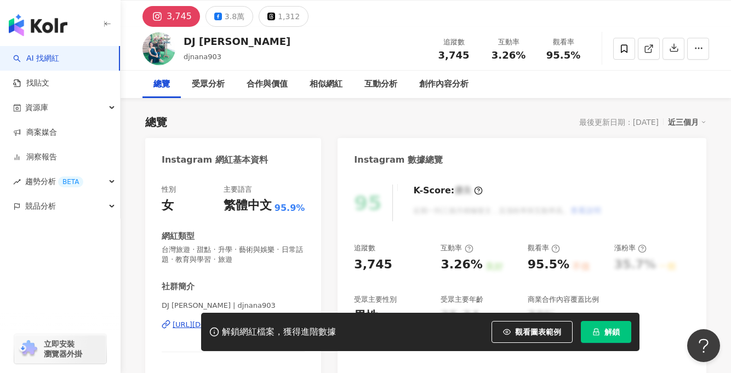
scroll to position [36, 0]
click at [239, 16] on button "3.8萬" at bounding box center [229, 15] width 48 height 21
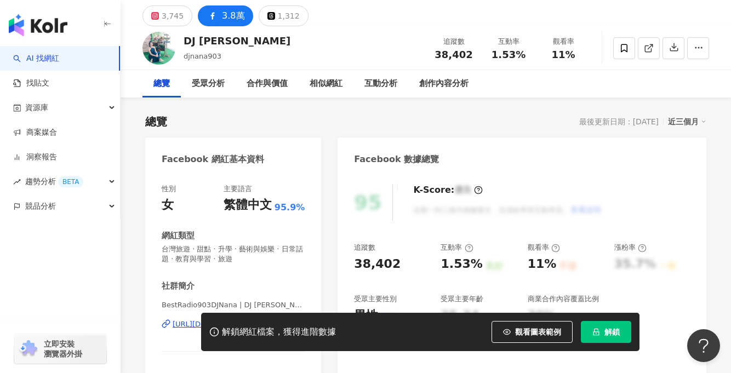
click at [250, 319] on div "[URL][DOMAIN_NAME]" at bounding box center [212, 324] width 79 height 10
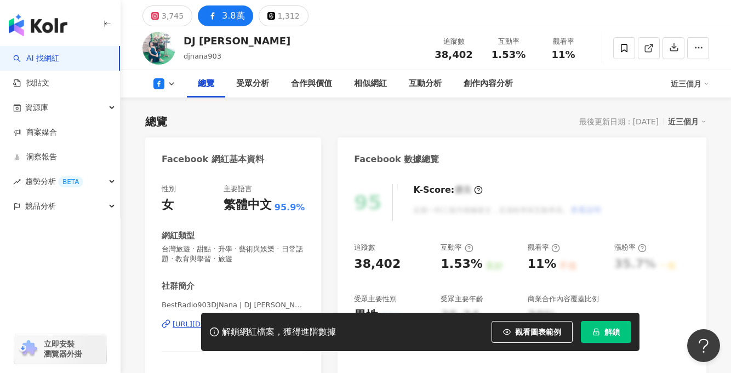
scroll to position [97, 0]
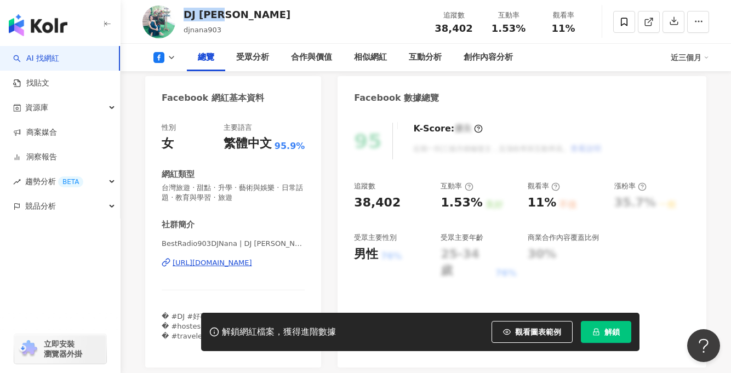
drag, startPoint x: 230, startPoint y: 15, endPoint x: 185, endPoint y: 13, distance: 45.5
click at [185, 13] on div "DJ [PERSON_NAME] djnana903 追蹤數 38,402 互動率 1.53% 觀看率 11%" at bounding box center [426, 21] width 610 height 43
copy div "DJ [PERSON_NAME]"
drag, startPoint x: 352, startPoint y: 201, endPoint x: 407, endPoint y: 202, distance: 55.3
click at [407, 202] on div "95 K-Score : 優良 近期一到三個月積極發文，且漲粉率與互動率高。 查看說明 追蹤數 38,402 互動率 1.53% 良好 觀看率 11% 不佳 …" at bounding box center [521, 240] width 369 height 256
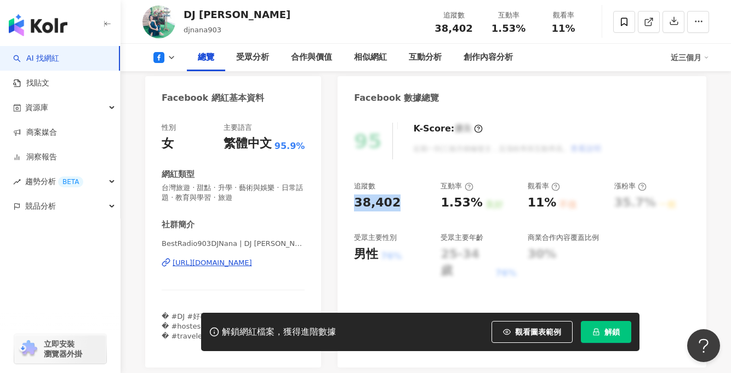
copy div "38,402"
click at [512, 344] on div "解鎖網紅檔案，獲得進階數據 觀看圖表範例 解鎖" at bounding box center [420, 332] width 438 height 38
click at [511, 337] on button "觀看圖表範例" at bounding box center [531, 332] width 81 height 22
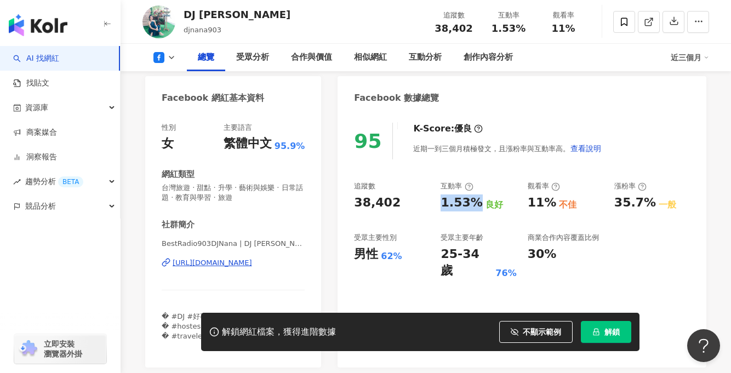
drag, startPoint x: 438, startPoint y: 199, endPoint x: 476, endPoint y: 204, distance: 38.1
click at [476, 204] on div "追蹤數 38,402 互動率 1.53% 良好 觀看率 11% 不佳 漲粉率 35.7% 一般 受眾主要性別 男性 62% 受眾主要年齡 25-34 歲 76…" at bounding box center [522, 230] width 336 height 98
copy div "1.53%"
drag, startPoint x: 522, startPoint y: 204, endPoint x: 558, endPoint y: 198, distance: 37.2
click at [559, 198] on div "追蹤數 38,402 互動率 1.53% 良好 觀看率 11% 不佳 漲粉率 35.7% 一般 受眾主要性別 男性 62% 受眾主要年齡 25-34 歲 76…" at bounding box center [522, 230] width 336 height 98
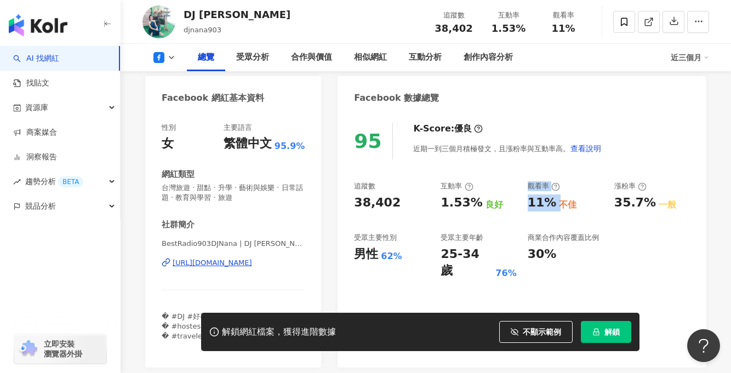
click at [522, 204] on div "追蹤數 38,402 互動率 1.53% 良好 觀看率 11% 不佳 漲粉率 35.7% 一般 受眾主要性別 男性 62% 受眾主要年齡 25-34 歲 76…" at bounding box center [522, 230] width 336 height 98
drag, startPoint x: 523, startPoint y: 201, endPoint x: 552, endPoint y: 203, distance: 28.5
click at [552, 203] on div "追蹤數 38,402 互動率 1.53% 良好 觀看率 11% 不佳 漲粉率 35.7% 一般 受眾主要性別 男性 62% 受眾主要年齡 25-34 歲 76…" at bounding box center [522, 230] width 336 height 98
copy div "11%"
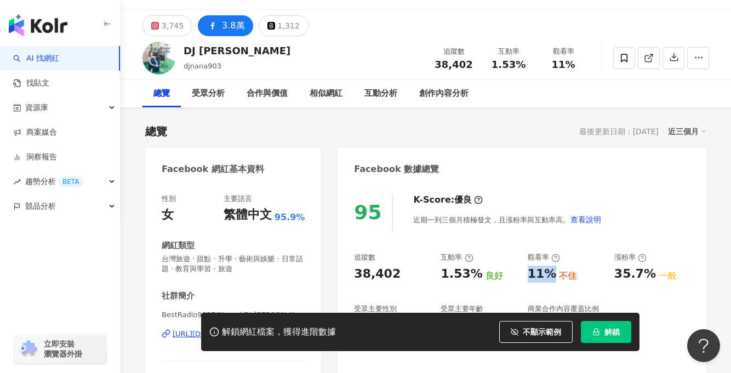
scroll to position [0, 0]
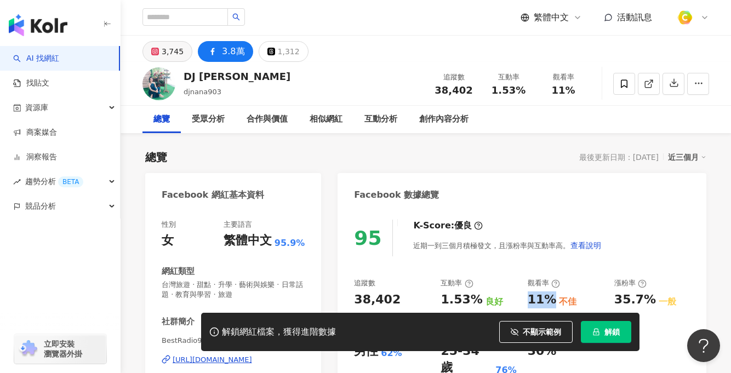
click at [169, 43] on button "3,745" at bounding box center [167, 51] width 50 height 21
click at [168, 49] on div "3,745" at bounding box center [173, 51] width 22 height 15
click at [168, 48] on div "3,745" at bounding box center [173, 51] width 22 height 15
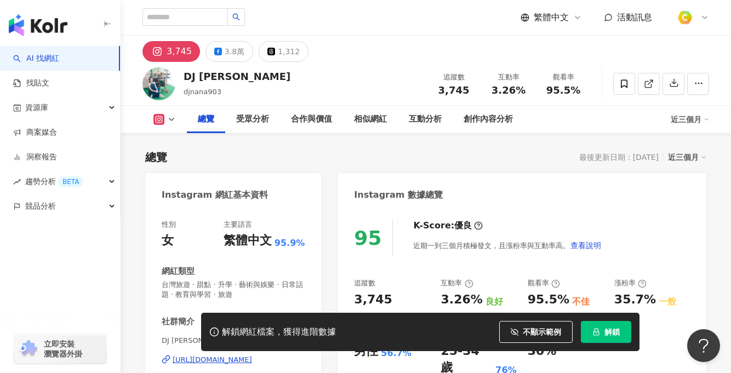
scroll to position [73, 0]
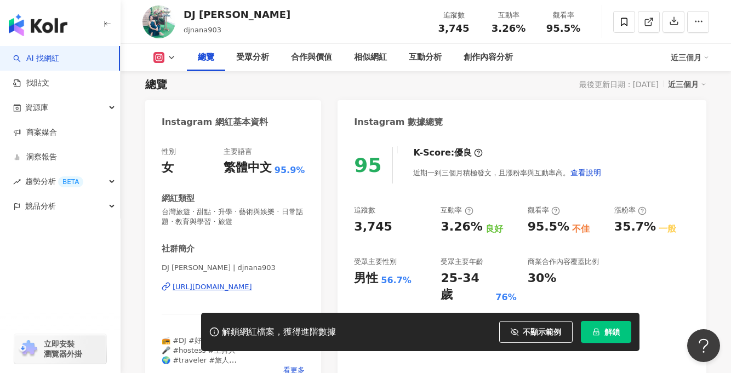
click at [206, 288] on div "https://www.instagram.com/djnana903/" at bounding box center [212, 287] width 79 height 10
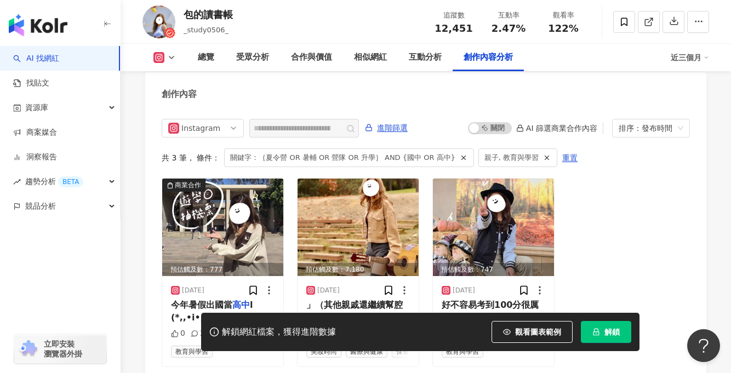
scroll to position [3367, 0]
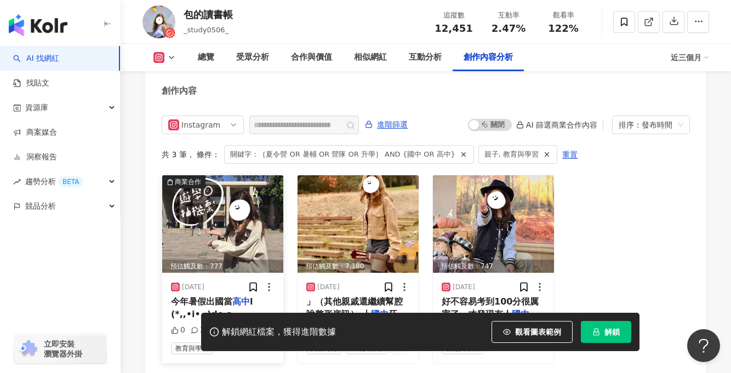
click at [247, 225] on img at bounding box center [222, 224] width 121 height 98
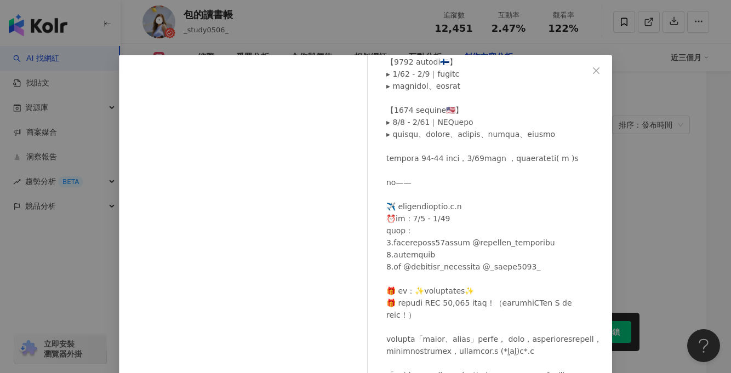
scroll to position [0, 0]
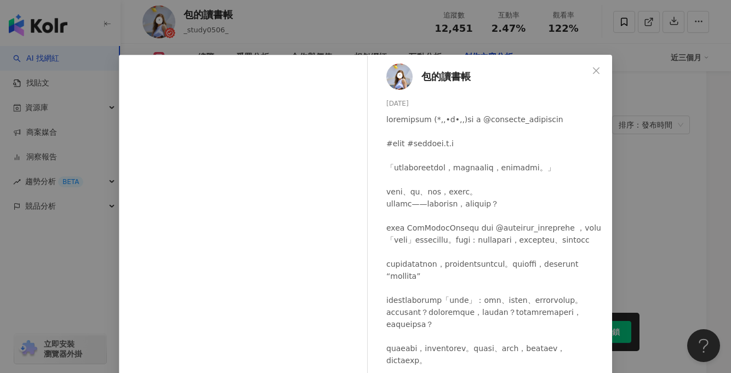
click at [592, 67] on icon "close" at bounding box center [596, 70] width 9 height 9
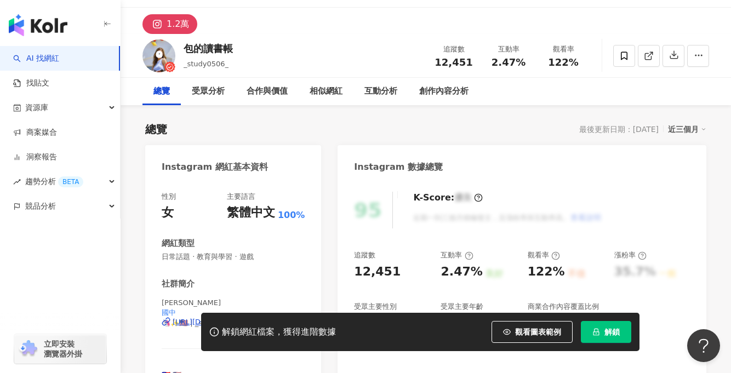
scroll to position [161, 0]
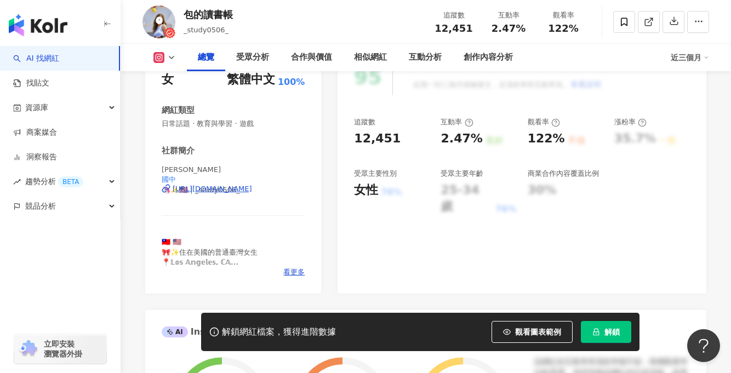
click at [243, 188] on div "https://www.instagram.com/_study0506_/" at bounding box center [212, 189] width 79 height 10
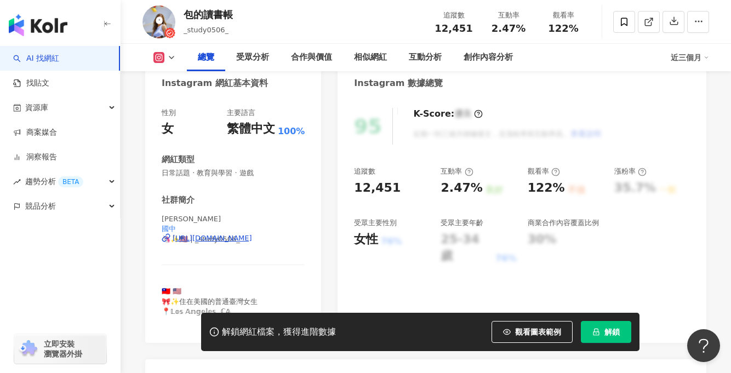
scroll to position [38, 0]
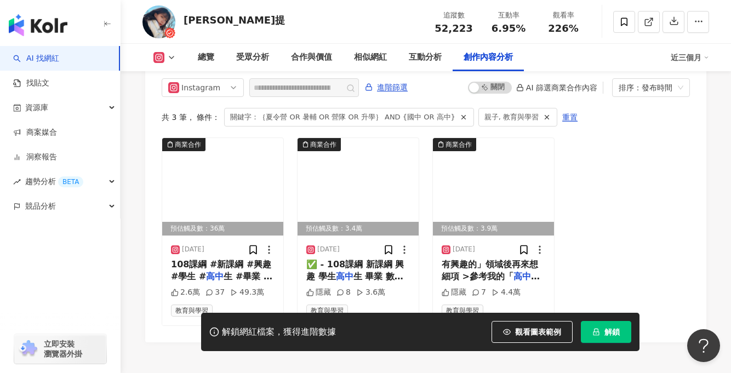
scroll to position [3382, 0]
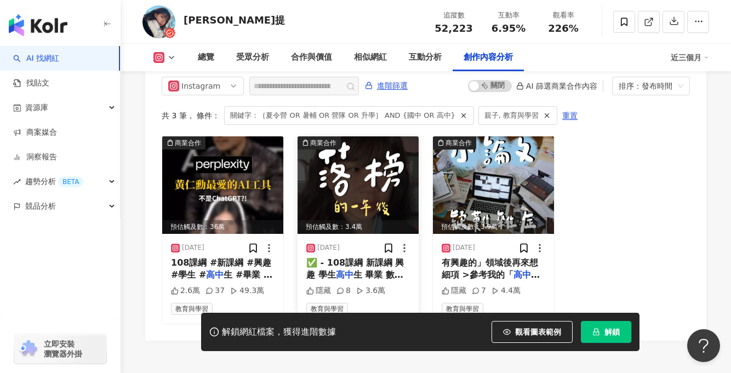
click at [394, 197] on img at bounding box center [357, 185] width 121 height 98
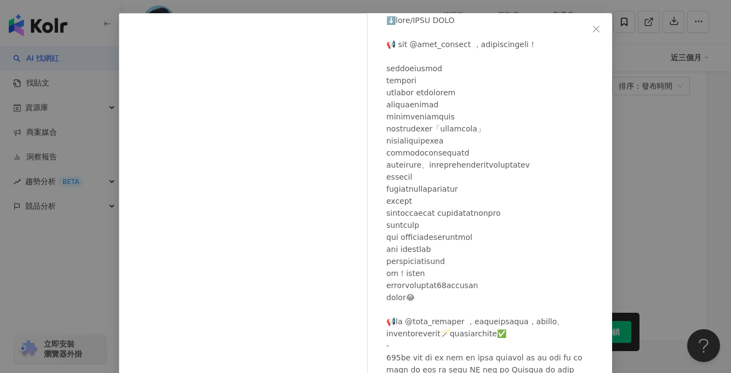
scroll to position [0, 0]
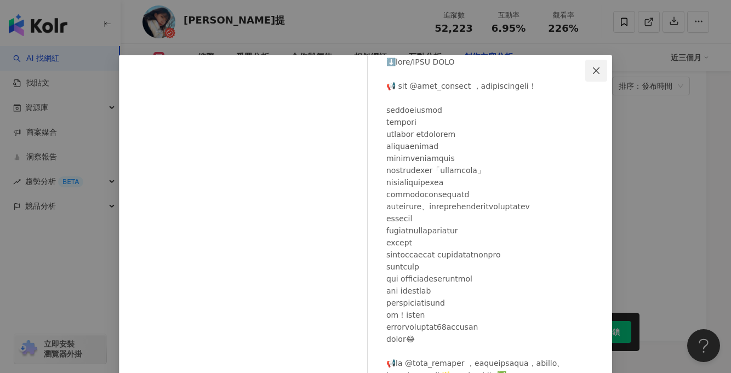
click at [592, 67] on icon "close" at bounding box center [596, 70] width 9 height 9
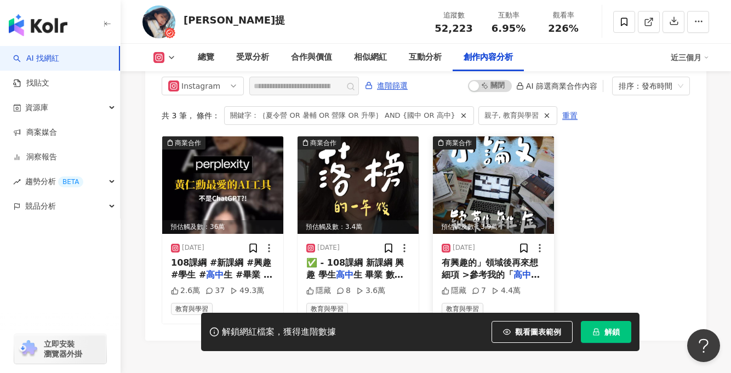
click at [501, 202] on img at bounding box center [493, 185] width 121 height 98
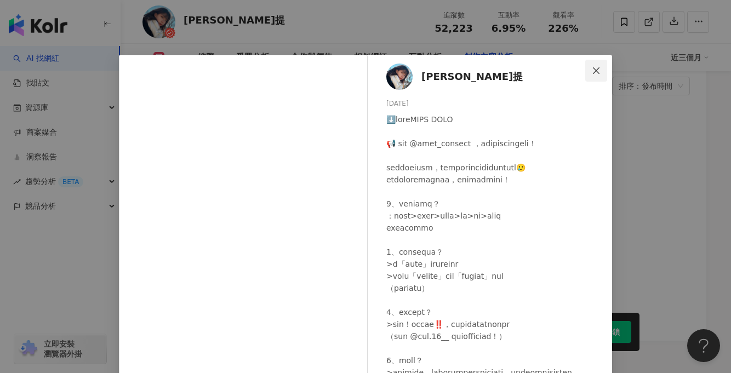
click at [592, 70] on icon "close" at bounding box center [596, 70] width 9 height 9
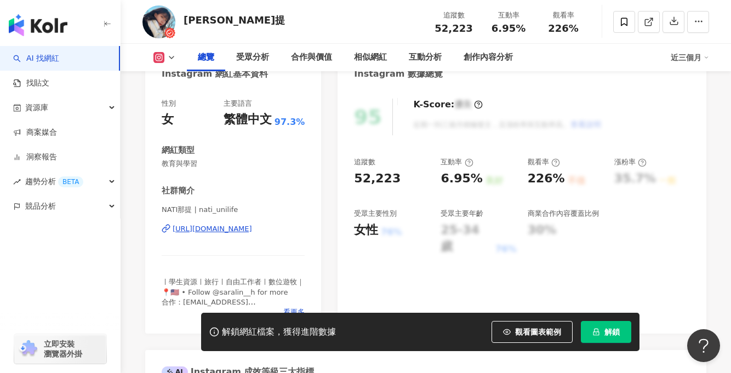
scroll to position [121, 0]
click at [248, 227] on div "https://www.instagram.com/nati_unilife/" at bounding box center [212, 229] width 79 height 10
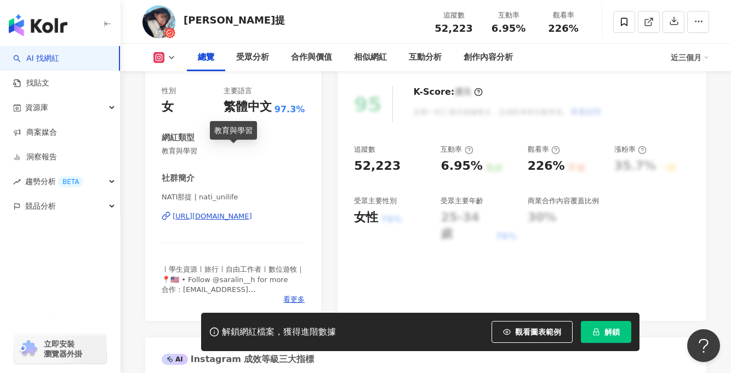
scroll to position [13, 0]
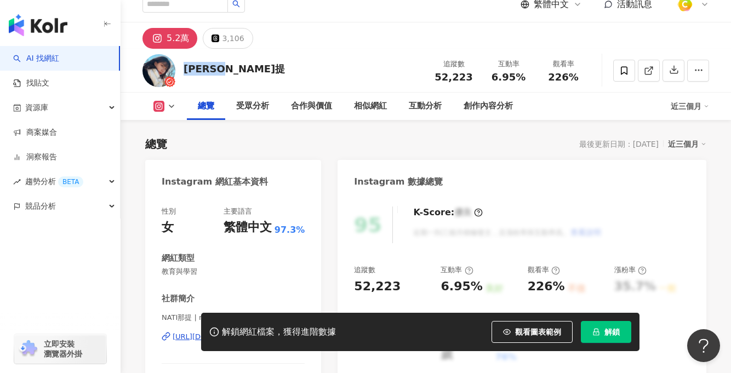
drag, startPoint x: 189, startPoint y: 66, endPoint x: 241, endPoint y: 70, distance: 52.2
click at [241, 70] on div "Nati那提 追蹤數 52,223 互動率 6.95% 觀看率 226%" at bounding box center [426, 70] width 610 height 43
copy div "Nati那提"
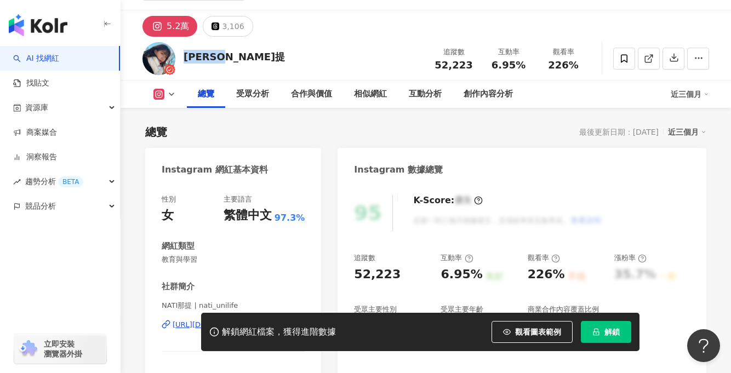
scroll to position [25, 0]
drag, startPoint x: 444, startPoint y: 58, endPoint x: 439, endPoint y: 60, distance: 6.1
click at [445, 58] on div "追蹤數 52,223" at bounding box center [453, 59] width 55 height 24
copy span "52,223"
drag, startPoint x: 436, startPoint y: 62, endPoint x: 470, endPoint y: 67, distance: 34.4
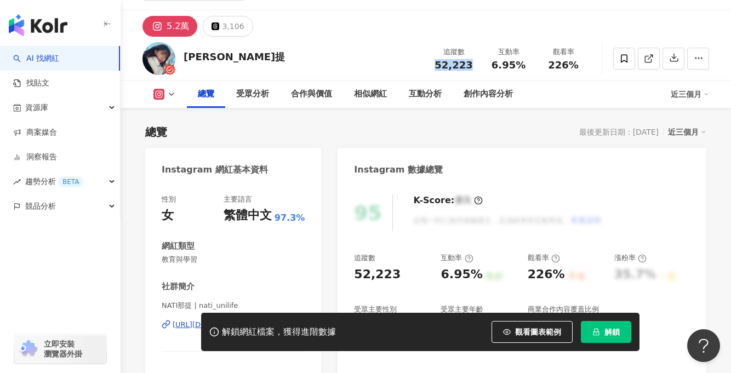
click at [470, 67] on div "52,223" at bounding box center [454, 65] width 42 height 11
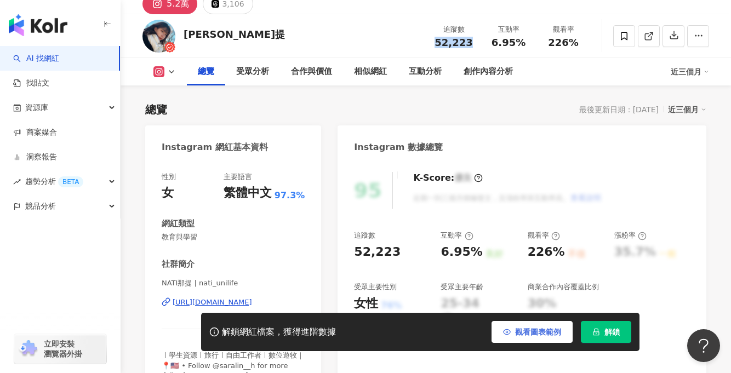
scroll to position [48, 0]
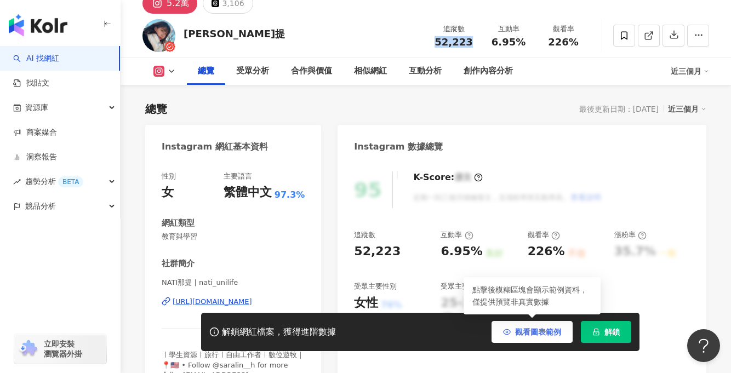
click at [526, 336] on button "觀看圖表範例" at bounding box center [531, 332] width 81 height 22
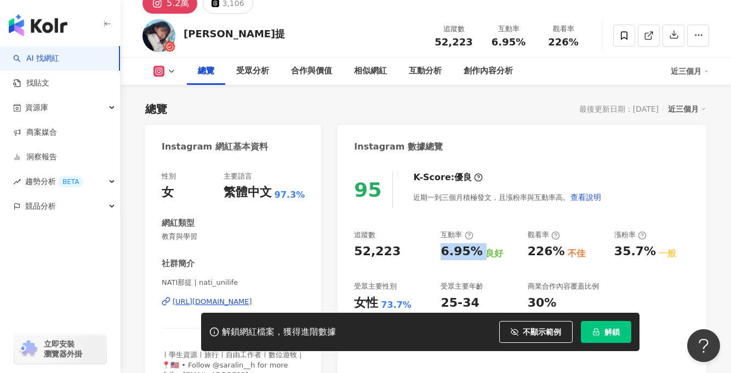
drag, startPoint x: 438, startPoint y: 245, endPoint x: 477, endPoint y: 255, distance: 40.1
click at [477, 255] on div "追蹤數 52,223 互動率 6.95% 良好 觀看率 226% 不佳 漲粉率 35.7% 一般 受眾主要性別 女性 73.7% 受眾主要年齡 25-34 歲…" at bounding box center [522, 279] width 336 height 98
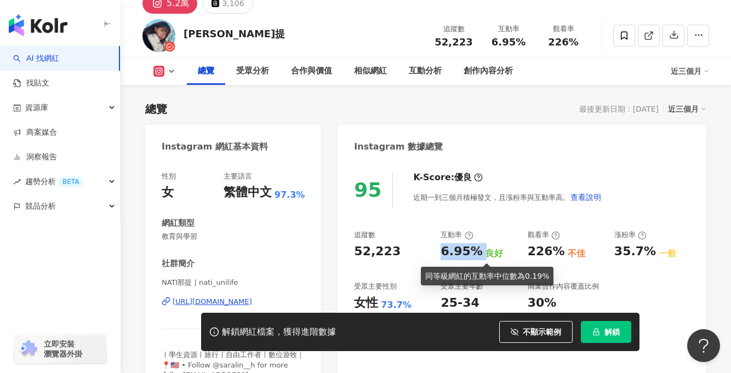
copy div "6.95%"
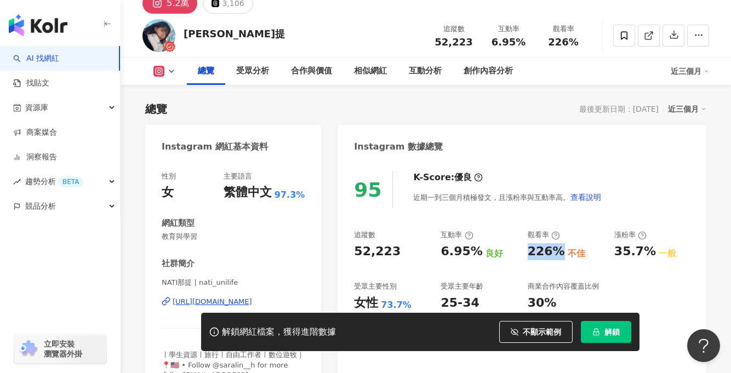
drag, startPoint x: 528, startPoint y: 253, endPoint x: 558, endPoint y: 253, distance: 30.7
click at [558, 253] on div "226% 不佳" at bounding box center [566, 251] width 76 height 17
copy div "226%"
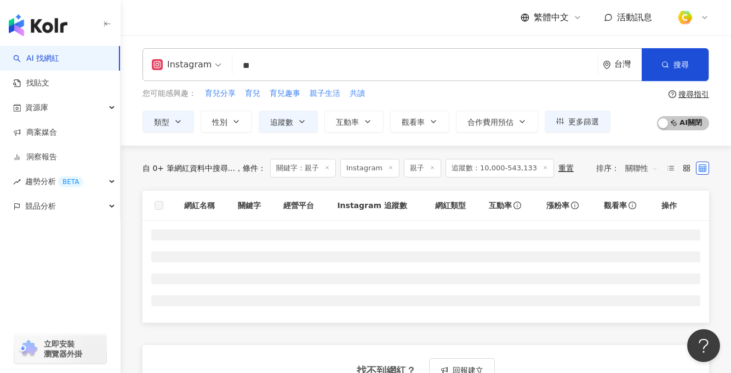
click at [271, 66] on input "**" at bounding box center [415, 65] width 357 height 21
click at [190, 62] on div "Instagram" at bounding box center [182, 65] width 60 height 18
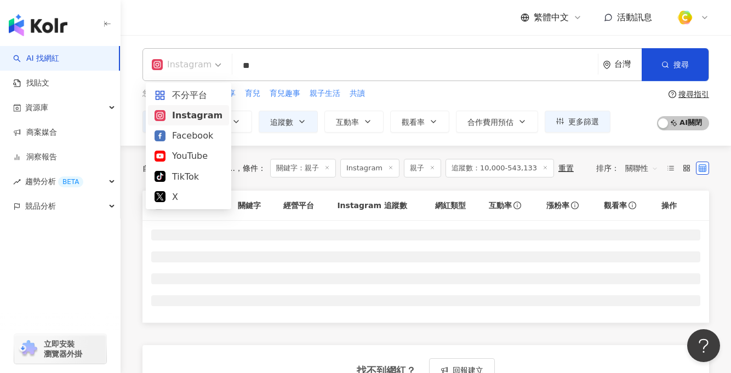
click at [289, 62] on input "**" at bounding box center [415, 65] width 357 height 21
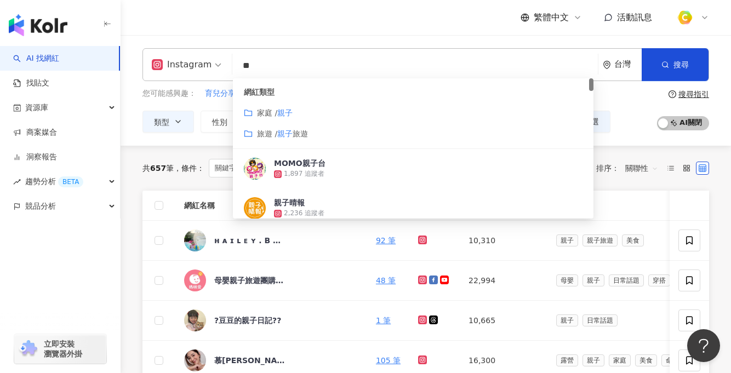
drag, startPoint x: 274, startPoint y: 60, endPoint x: 234, endPoint y: 61, distance: 40.6
click at [237, 61] on input "**" at bounding box center [415, 65] width 357 height 21
paste input "****"
type input "******"
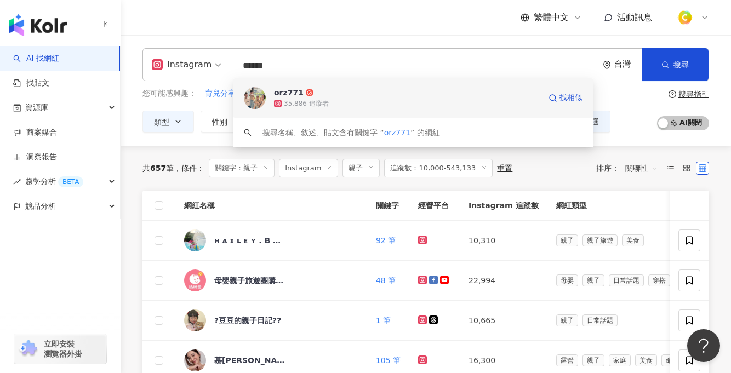
click at [272, 104] on div "orz771 35,886 追蹤者 找相似" at bounding box center [413, 97] width 361 height 39
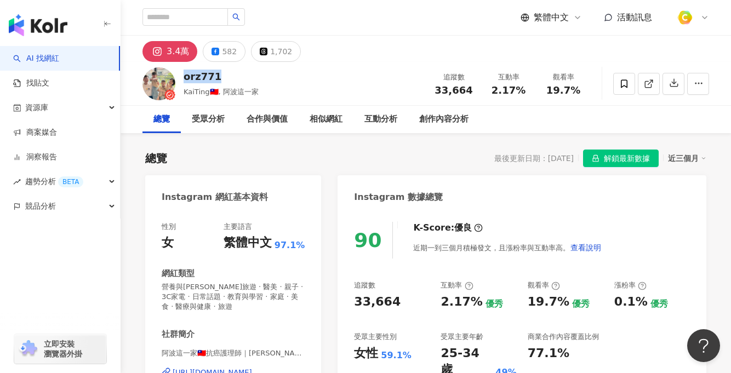
drag, startPoint x: 218, startPoint y: 74, endPoint x: 185, endPoint y: 77, distance: 33.0
click at [185, 77] on div "orz771" at bounding box center [221, 77] width 75 height 14
copy div "orz771"
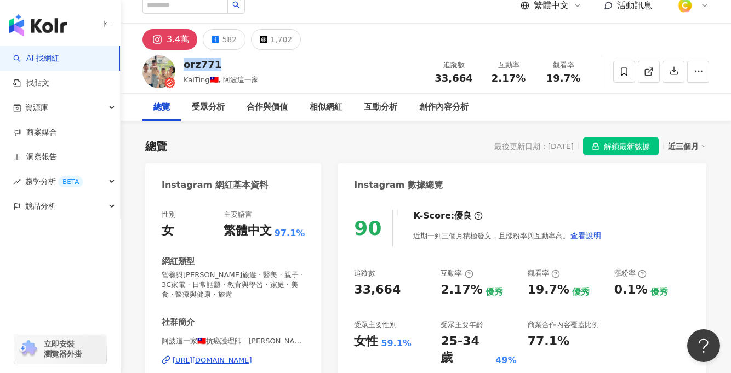
scroll to position [14, 0]
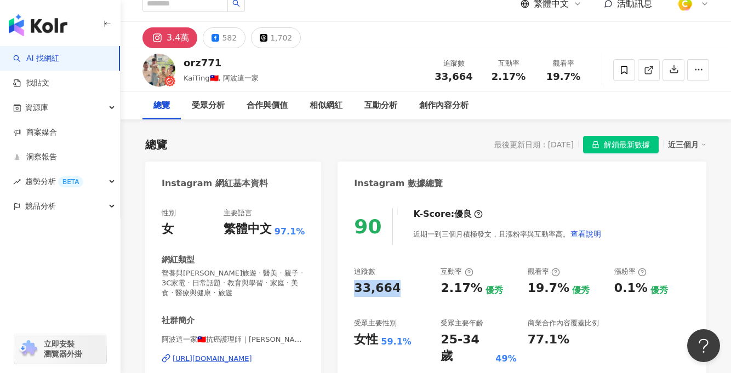
drag, startPoint x: 354, startPoint y: 284, endPoint x: 398, endPoint y: 285, distance: 43.3
click at [398, 285] on div "33,664" at bounding box center [392, 288] width 76 height 17
copy div "33,664"
drag, startPoint x: 434, startPoint y: 287, endPoint x: 444, endPoint y: 295, distance: 12.5
click at [472, 291] on div "追蹤數 33,664 互動率 2.17% 優秀 觀看率 19.7% 優秀 漲粉率 0.1% 優秀 受眾主要性別 女性 59.1% 受眾主要年齡 25-34 歲…" at bounding box center [522, 316] width 336 height 98
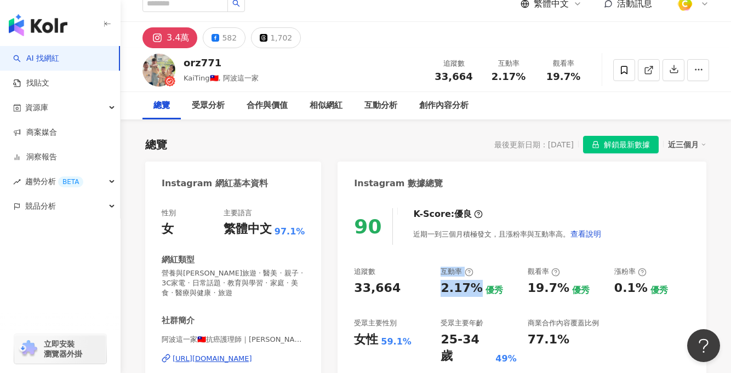
click at [442, 295] on div "2.17%" at bounding box center [461, 288] width 42 height 17
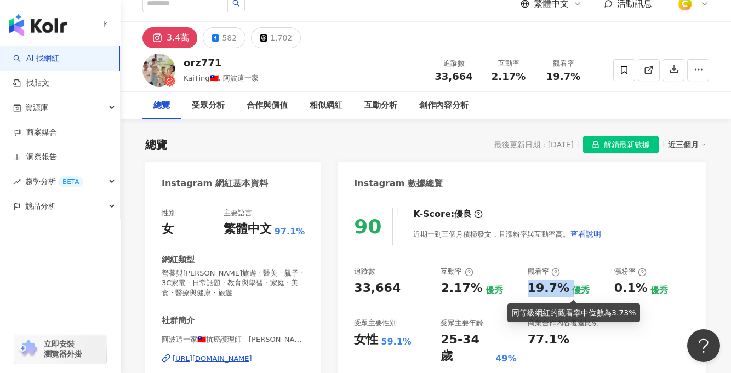
drag, startPoint x: 531, startPoint y: 288, endPoint x: 565, endPoint y: 289, distance: 34.5
click at [565, 289] on div "19.7% 優秀" at bounding box center [566, 288] width 76 height 17
copy div "19.7%"
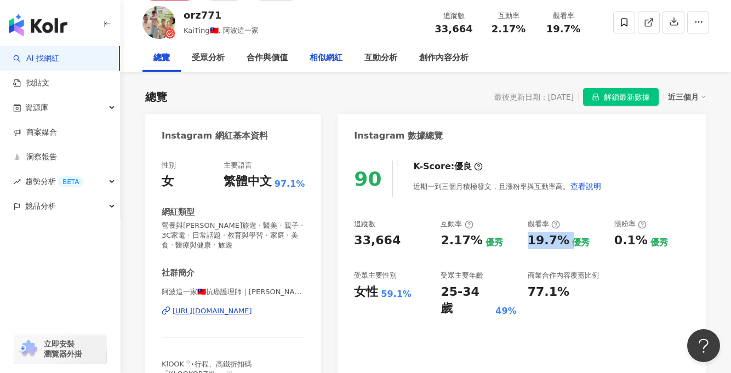
scroll to position [127, 0]
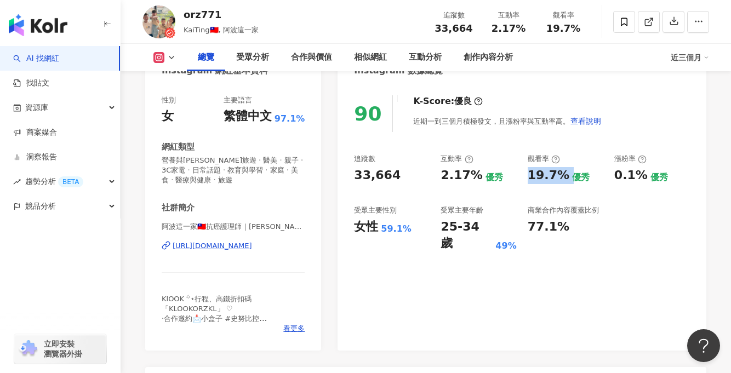
click at [239, 247] on div "https://www.instagram.com/orz771/" at bounding box center [212, 246] width 79 height 10
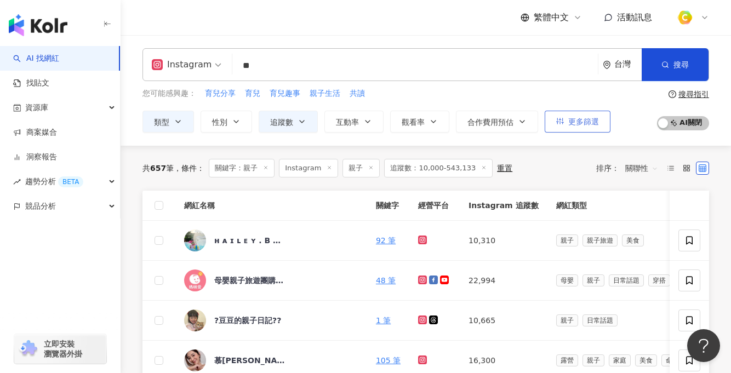
click at [579, 123] on span "更多篩選" at bounding box center [583, 121] width 31 height 9
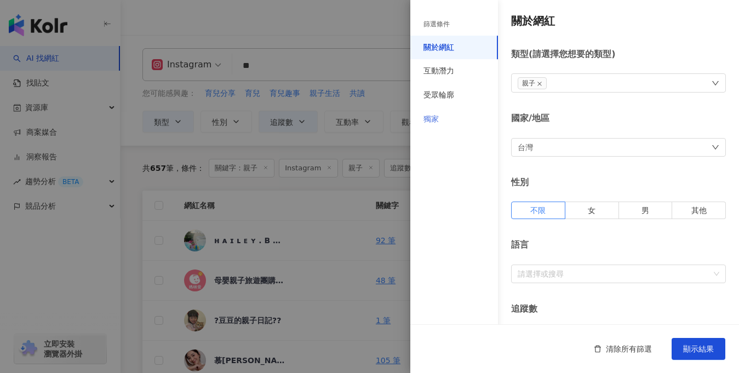
drag, startPoint x: 443, startPoint y: 122, endPoint x: 472, endPoint y: 121, distance: 29.1
click at [443, 122] on div "獨家" at bounding box center [454, 119] width 88 height 24
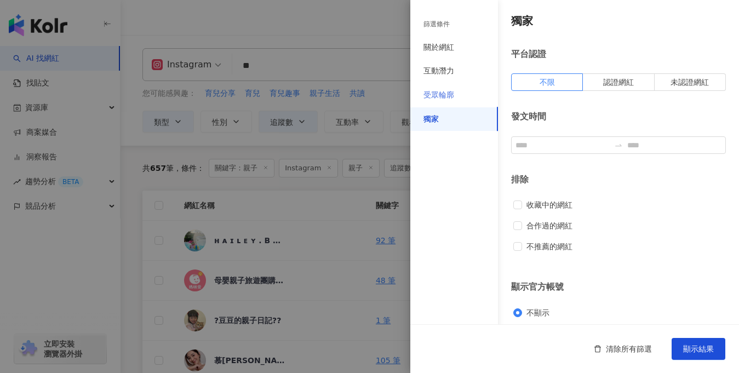
click at [424, 87] on div "受眾輪廓" at bounding box center [454, 95] width 88 height 24
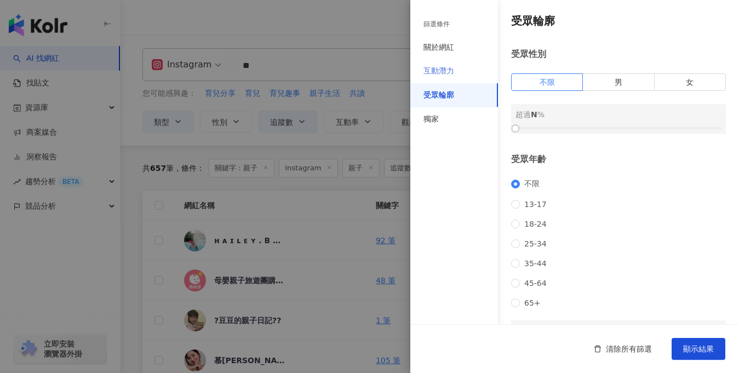
click at [454, 74] on div "互動潛力" at bounding box center [454, 71] width 88 height 24
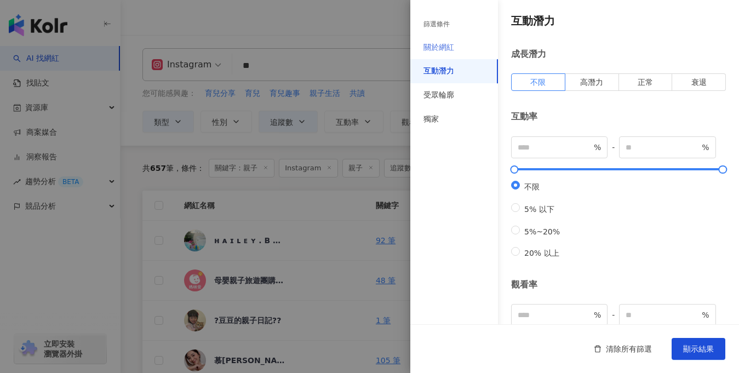
click at [459, 56] on div "關於網紅" at bounding box center [454, 48] width 88 height 24
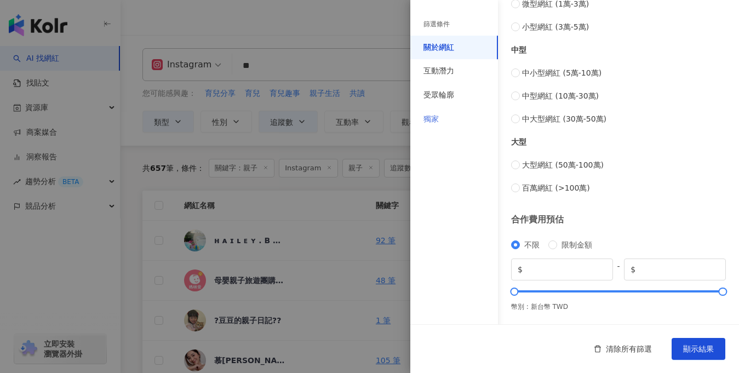
click at [445, 120] on div "獨家" at bounding box center [454, 119] width 88 height 24
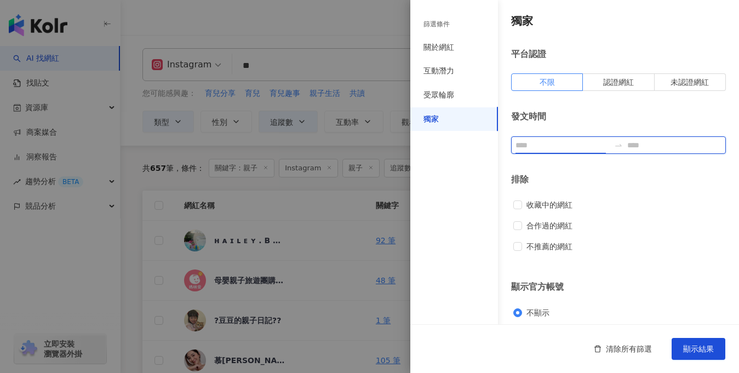
click at [551, 144] on input at bounding box center [563, 145] width 94 height 12
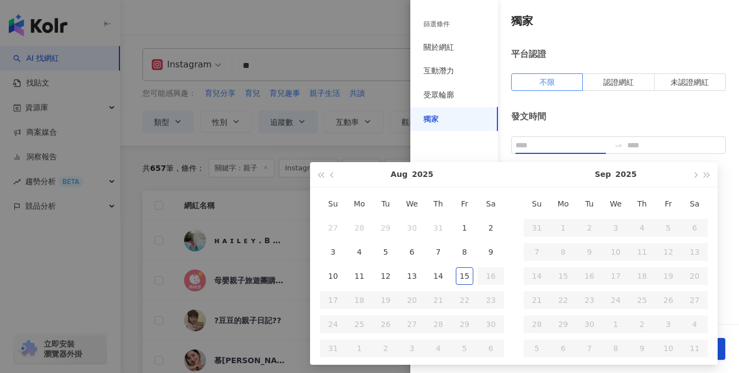
click at [192, 182] on div at bounding box center [369, 186] width 739 height 373
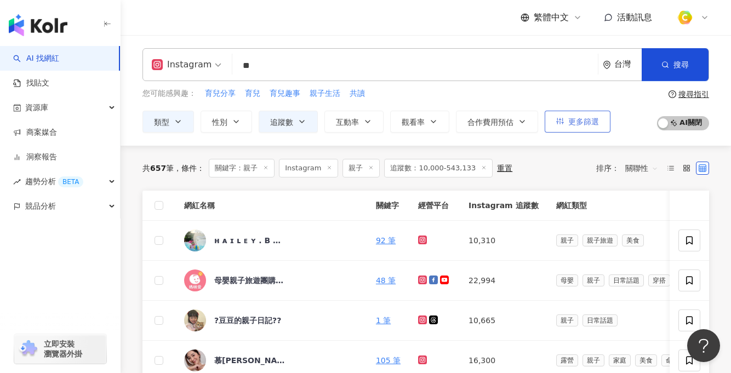
click at [574, 125] on span "更多篩選" at bounding box center [583, 121] width 31 height 9
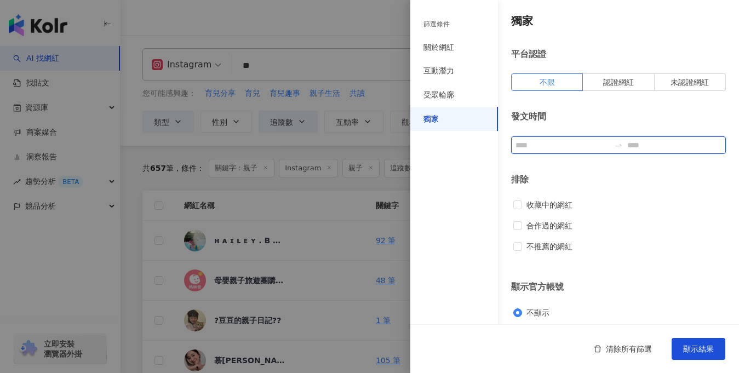
click at [559, 148] on input at bounding box center [563, 145] width 94 height 12
click at [270, 207] on div at bounding box center [369, 186] width 739 height 373
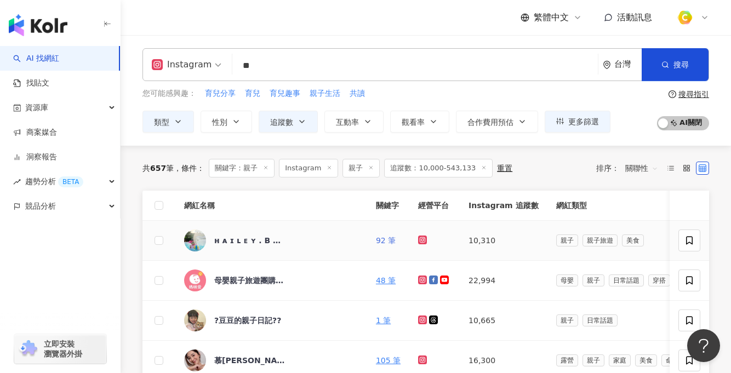
click at [396, 241] on link "92 筆" at bounding box center [386, 240] width 20 height 9
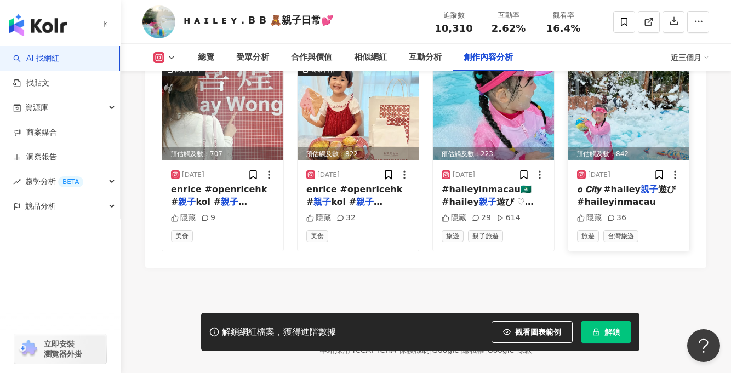
scroll to position [3395, 0]
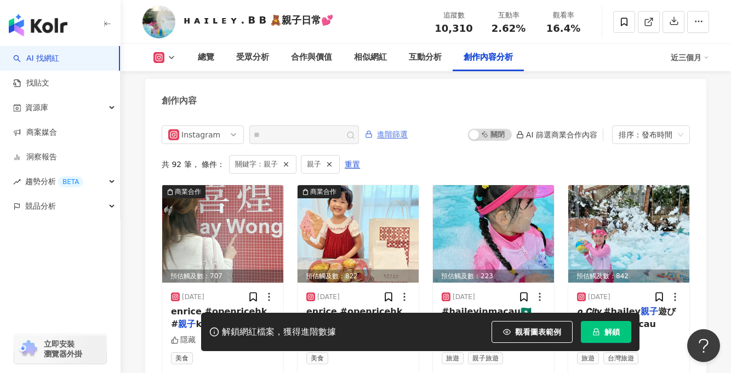
click at [393, 126] on span "進階篩選" at bounding box center [392, 135] width 31 height 18
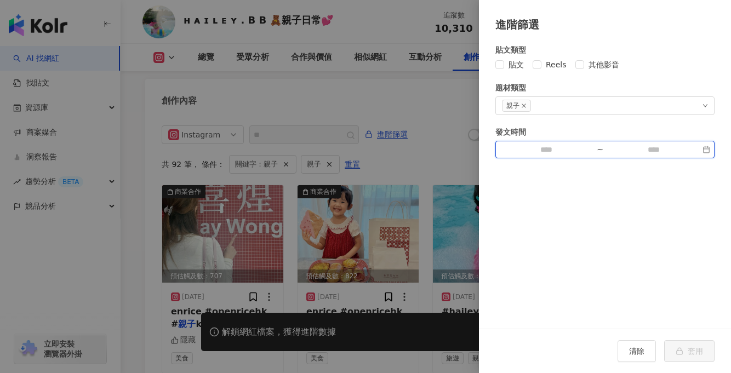
click at [533, 153] on input at bounding box center [546, 150] width 93 height 12
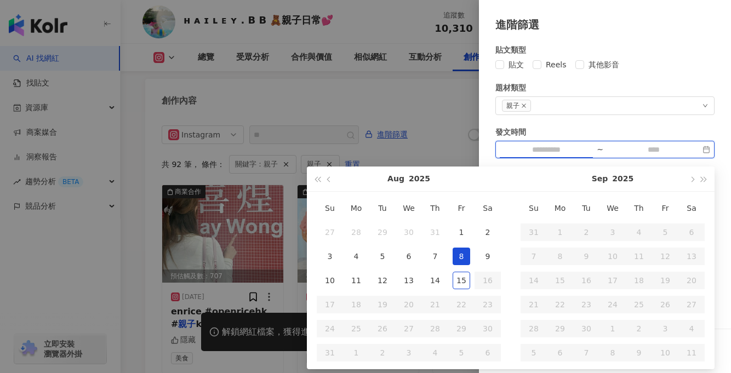
type input "**********"
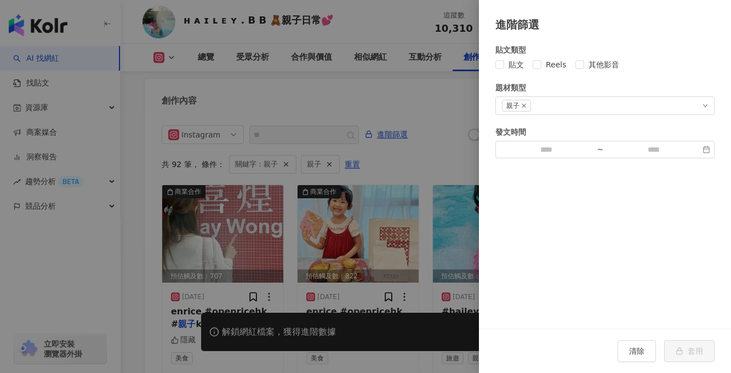
click at [567, 129] on div "發文時間" at bounding box center [604, 132] width 219 height 12
click at [451, 141] on div at bounding box center [365, 186] width 731 height 373
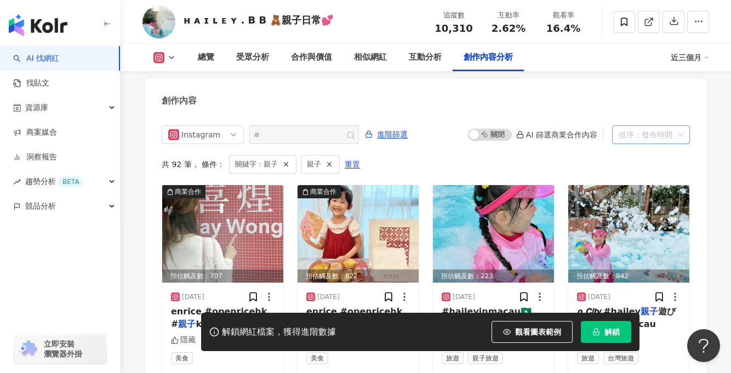
click at [683, 125] on div "排序：發布時間" at bounding box center [651, 134] width 78 height 19
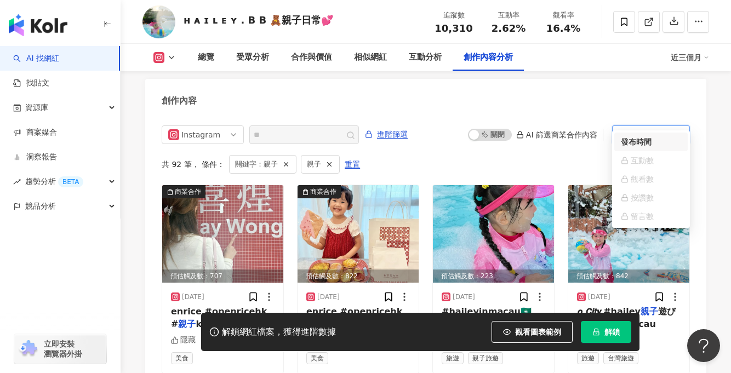
click at [391, 155] on div "共 92 筆 ， 條件： 關鍵字：親子 親子 重置" at bounding box center [426, 164] width 528 height 19
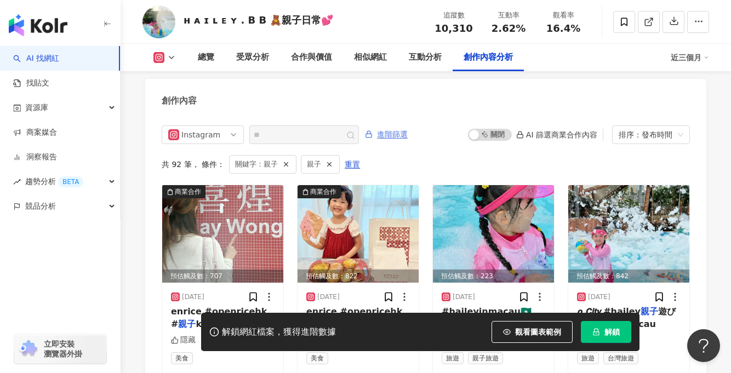
click at [386, 126] on span "進階篩選" at bounding box center [392, 135] width 31 height 18
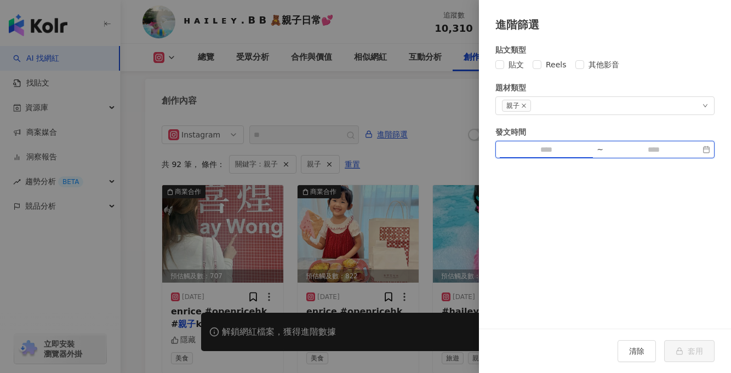
click at [555, 148] on input at bounding box center [546, 150] width 93 height 12
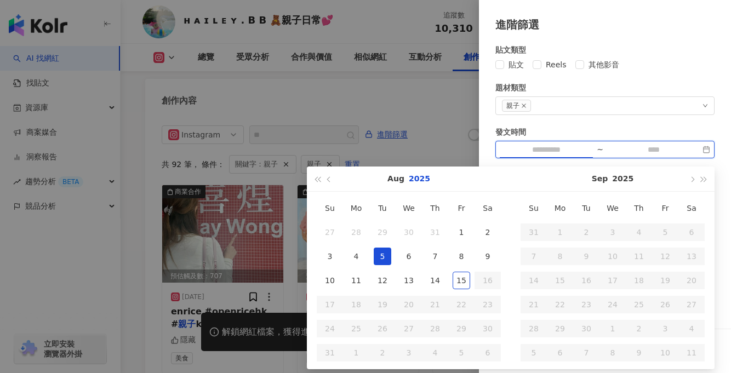
type input "**********"
click at [399, 141] on div at bounding box center [365, 186] width 731 height 373
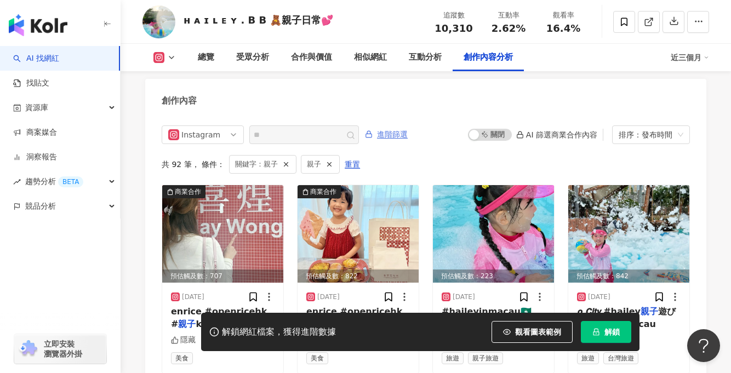
click at [394, 126] on span "進階篩選" at bounding box center [392, 135] width 31 height 18
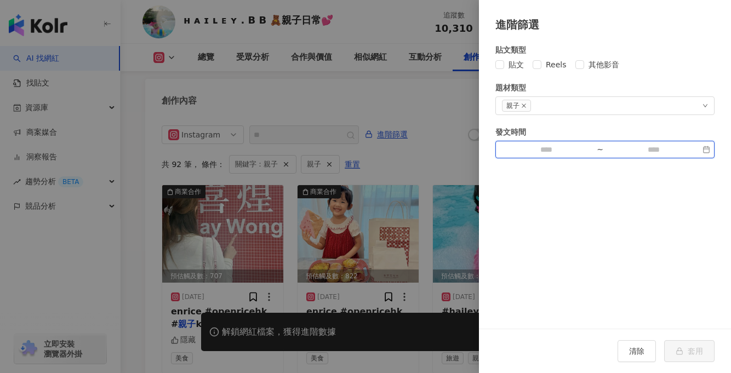
click at [537, 146] on input at bounding box center [546, 150] width 93 height 12
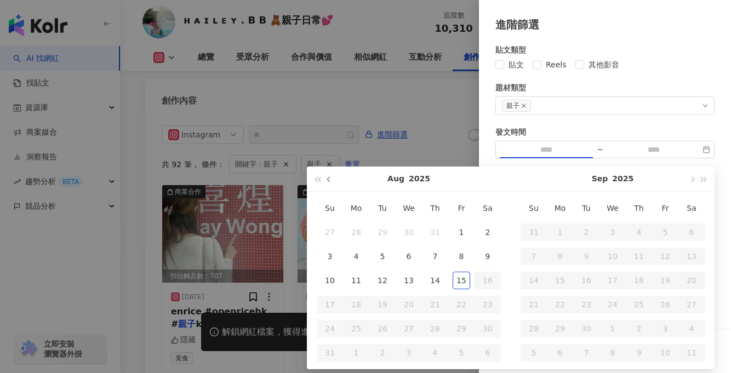
click at [328, 179] on span "button" at bounding box center [329, 178] width 5 height 5
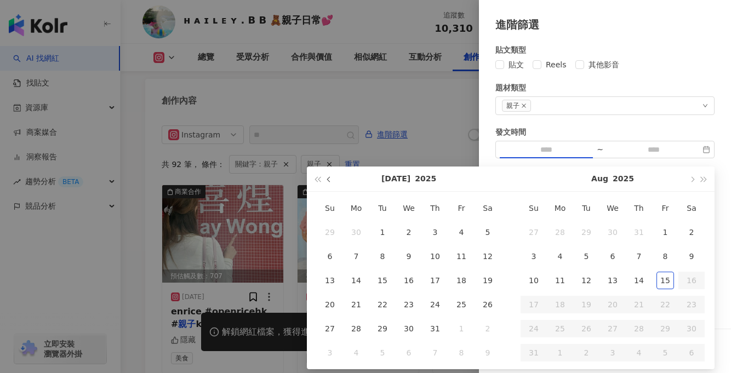
click at [328, 179] on span "button" at bounding box center [329, 178] width 5 height 5
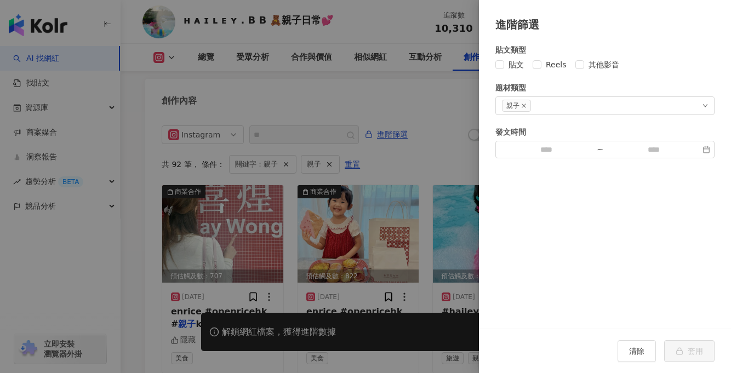
click at [449, 161] on div at bounding box center [365, 186] width 731 height 373
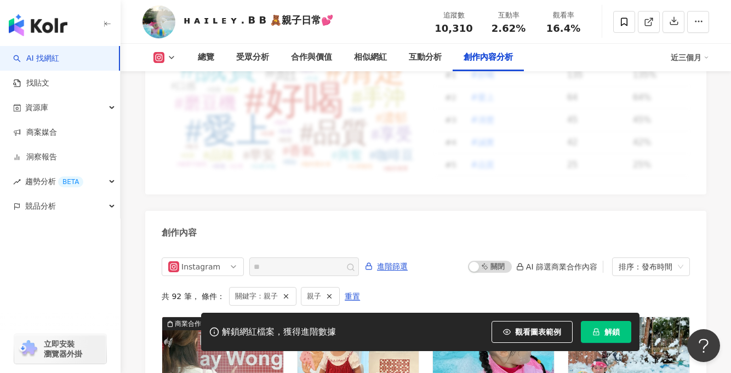
scroll to position [3043, 0]
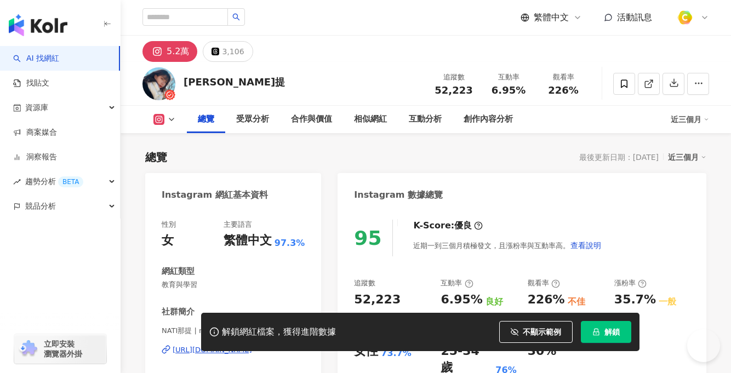
scroll to position [48, 0]
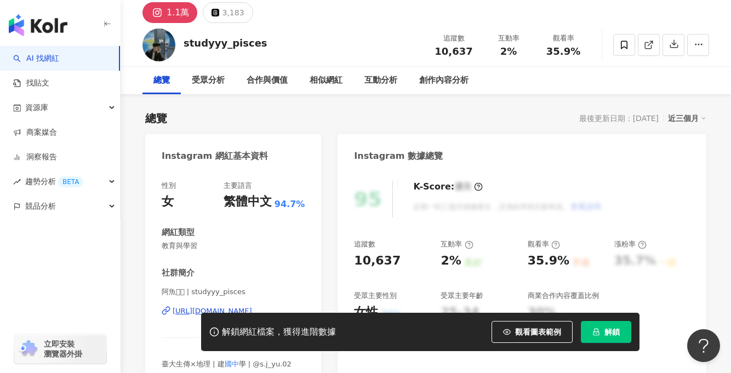
scroll to position [84, 0]
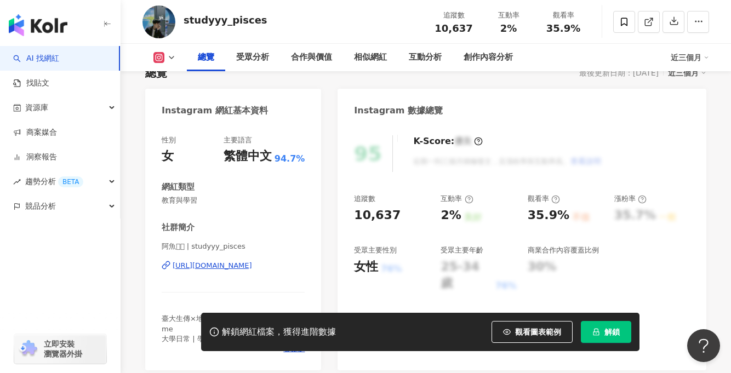
click at [248, 267] on div "[URL][DOMAIN_NAME]" at bounding box center [212, 266] width 79 height 10
copy span "阿魚𓆝𓆟 | studyyy_pisces"
drag, startPoint x: 160, startPoint y: 247, endPoint x: 255, endPoint y: 253, distance: 95.5
click at [255, 253] on div "性別 女 主要語言 繁體中文 94.7% 網紅類型 教育與學習 社群簡介 阿魚𓆝𓆟 | studyyy_pisces https://www.instagra…" at bounding box center [233, 247] width 176 height 246
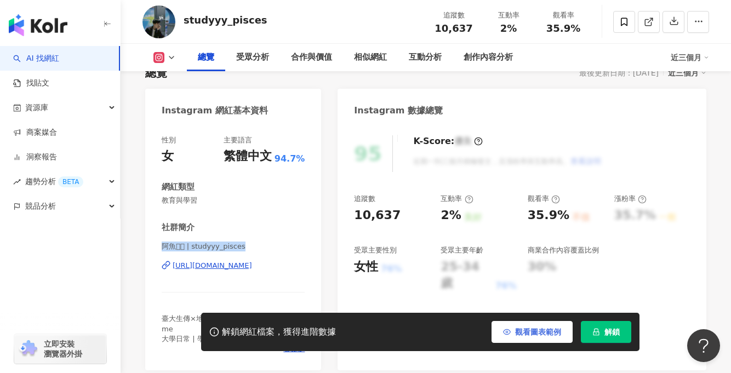
click at [514, 335] on button "觀看圖表範例" at bounding box center [531, 332] width 81 height 22
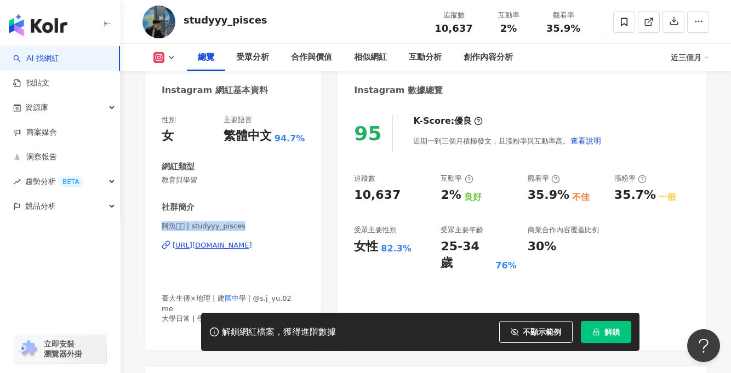
scroll to position [105, 0]
drag, startPoint x: 357, startPoint y: 194, endPoint x: 398, endPoint y: 192, distance: 41.1
click at [398, 192] on div "10,637" at bounding box center [392, 195] width 76 height 17
copy div "10,637"
drag, startPoint x: 439, startPoint y: 194, endPoint x: 458, endPoint y: 195, distance: 19.2
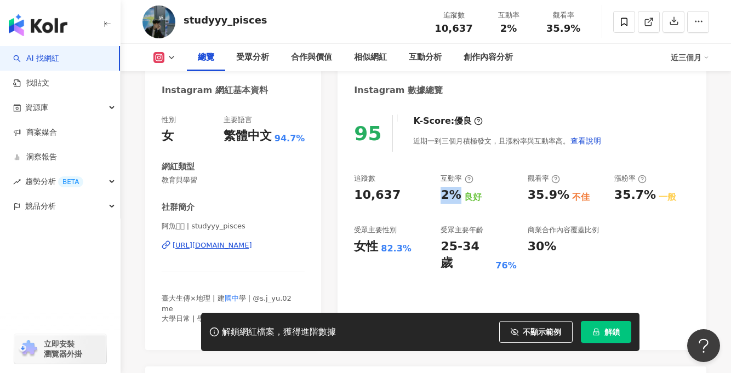
click at [458, 196] on div "追蹤數 10,637 互動率 2% 良好 觀看率 35.9% 不佳 漲粉率 35.7% 一般 受眾主要性別 女性 82.3% 受眾主要年齡 25-34 歲 7…" at bounding box center [522, 223] width 336 height 98
copy div "2%"
drag, startPoint x: 528, startPoint y: 191, endPoint x: 559, endPoint y: 193, distance: 31.8
click at [559, 193] on div "35.9%" at bounding box center [549, 195] width 42 height 17
copy div "35.9%"
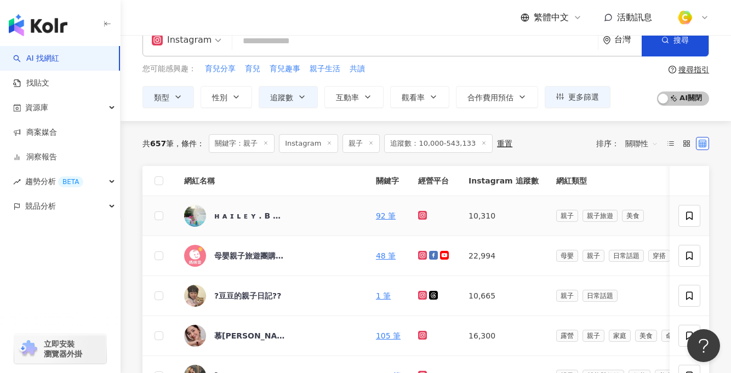
scroll to position [65, 0]
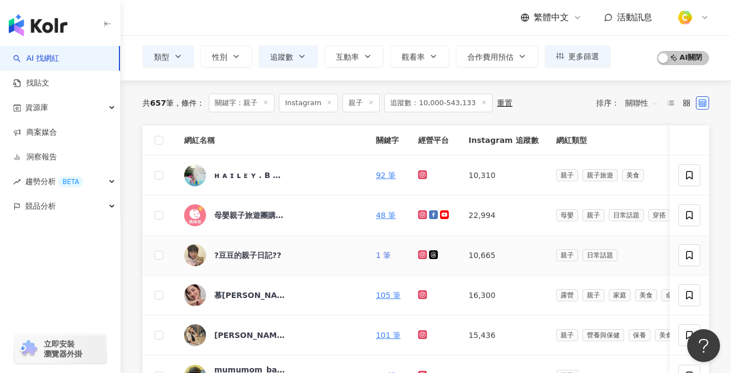
click at [391, 256] on link "1 筆" at bounding box center [383, 255] width 15 height 9
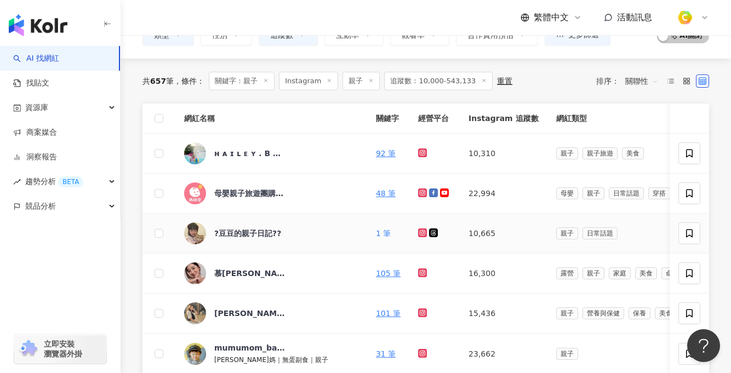
scroll to position [98, 0]
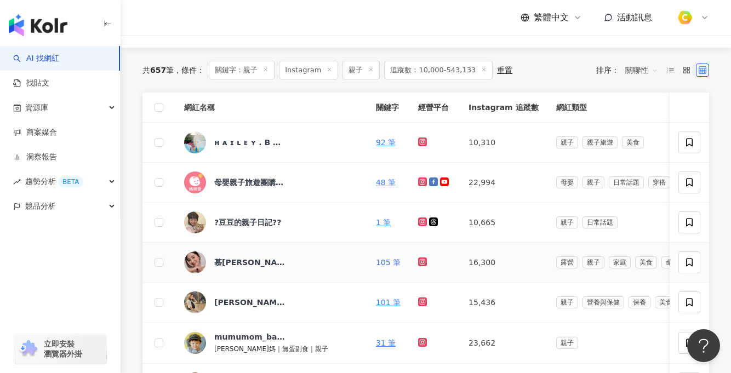
click at [393, 263] on link "105 筆" at bounding box center [388, 262] width 25 height 9
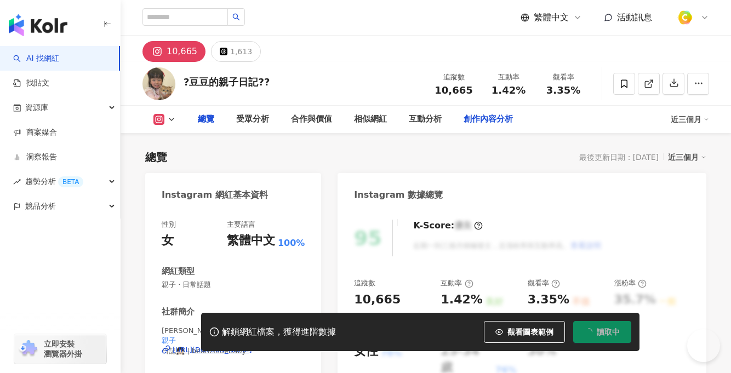
type input "**"
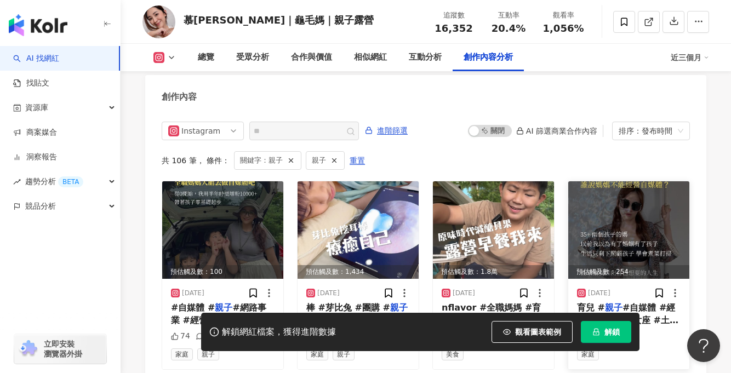
click at [651, 216] on img at bounding box center [628, 230] width 121 height 98
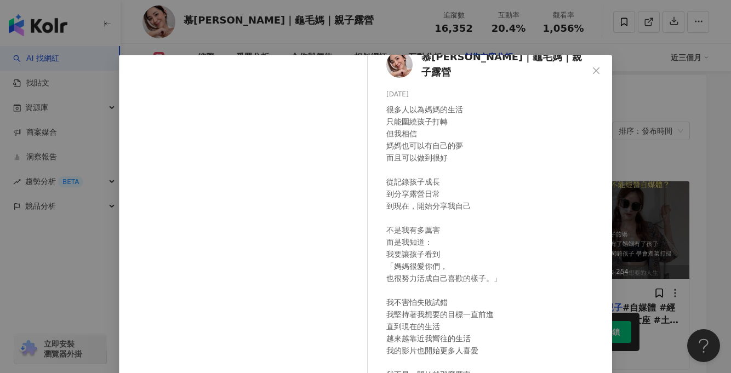
scroll to position [130, 0]
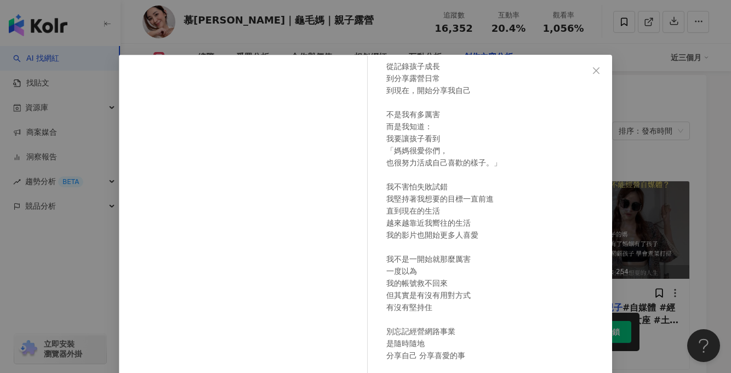
click at [679, 138] on div "慕[PERSON_NAME]｜龜毛媽｜親子露營 [DATE] 很多人以為媽媽的生活 只能圍繞孩子打轉 但我相信 媽媽也可以有自己的夢 而且可以做到很好 從記錄…" at bounding box center [365, 186] width 731 height 373
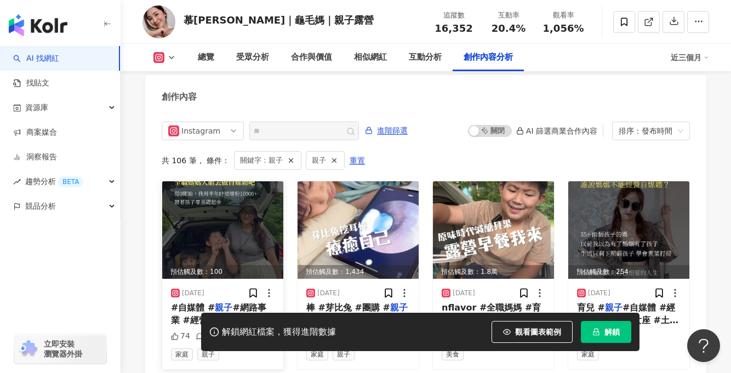
click at [254, 210] on img at bounding box center [222, 230] width 121 height 98
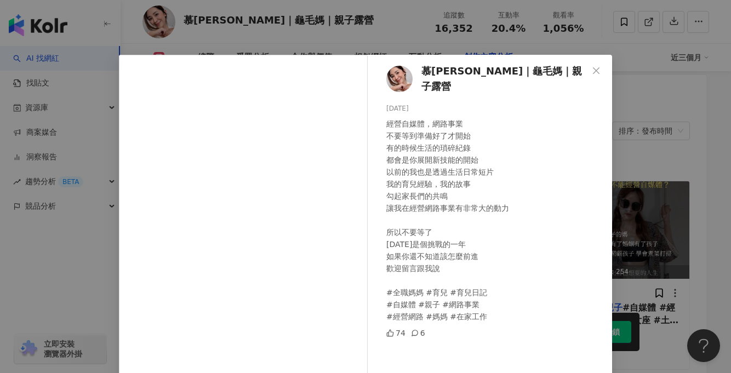
click at [643, 135] on div "慕伊｜龜毛媽｜親子露營 2025/8/11 經營自媒體，網路事業 不要等到準備好了才開始 有的時候生活的瑣碎紀錄 都會是你展開新技能的開始 以前的我也是透過生…" at bounding box center [365, 186] width 731 height 373
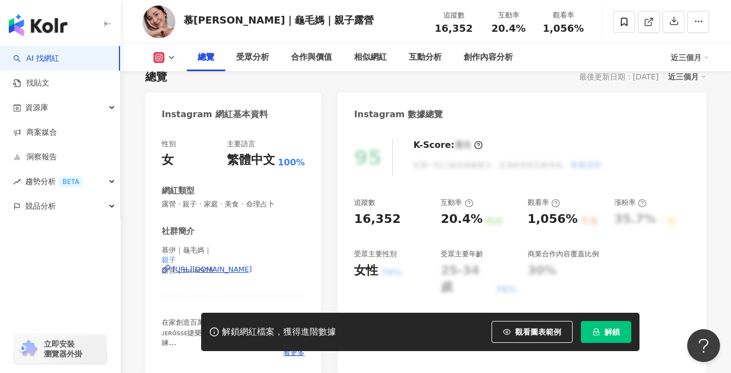
scroll to position [138, 0]
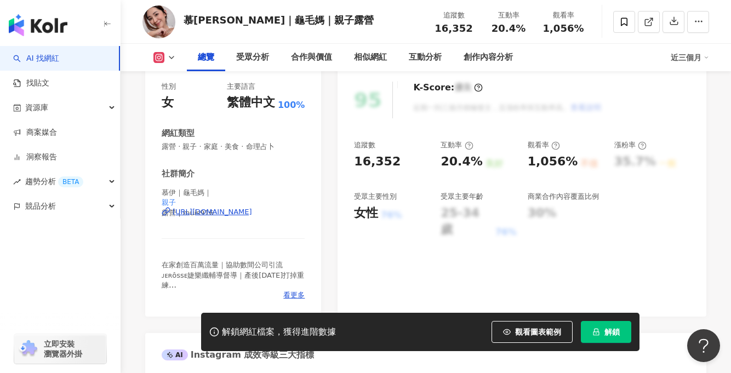
click at [249, 211] on div "https://www.instagram.com/muis916/" at bounding box center [212, 212] width 79 height 10
drag, startPoint x: 347, startPoint y: 159, endPoint x: 399, endPoint y: 163, distance: 52.2
click at [399, 163] on div "95 K-Score : 優良 近期一到三個月積極發文，且漲粉率與互動率高。 查看說明 追蹤數 16,352 互動率 20.4% 良好 觀看率 1,056% …" at bounding box center [521, 194] width 369 height 246
copy div "16,352"
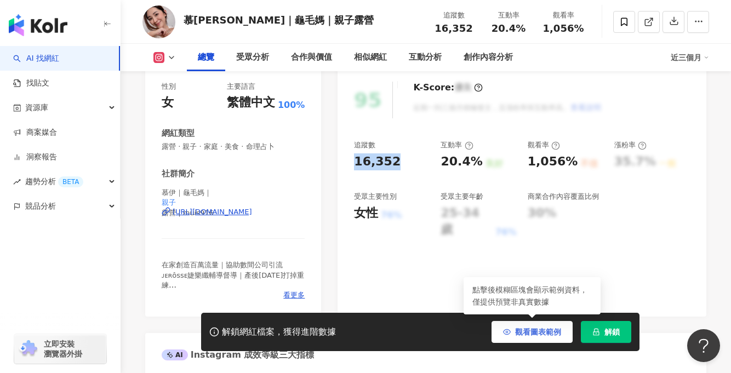
click at [535, 337] on button "觀看圖表範例" at bounding box center [531, 332] width 81 height 22
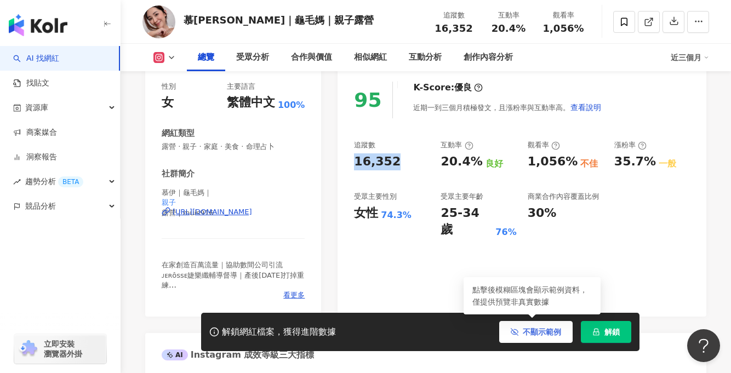
click at [535, 337] on button "不顯示範例" at bounding box center [535, 332] width 73 height 22
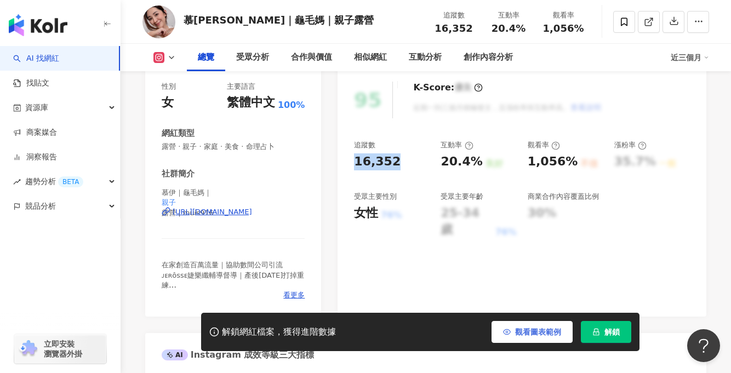
click at [535, 337] on button "觀看圖表範例" at bounding box center [531, 332] width 81 height 22
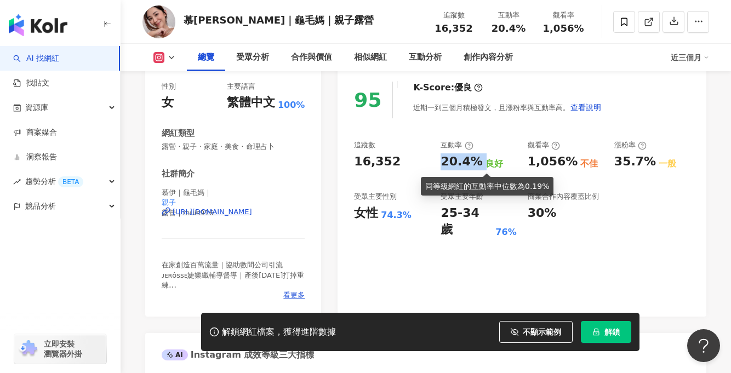
drag, startPoint x: 441, startPoint y: 158, endPoint x: 480, endPoint y: 158, distance: 38.9
click at [480, 158] on div "20.4% 良好" at bounding box center [478, 161] width 76 height 17
copy div "20.4%"
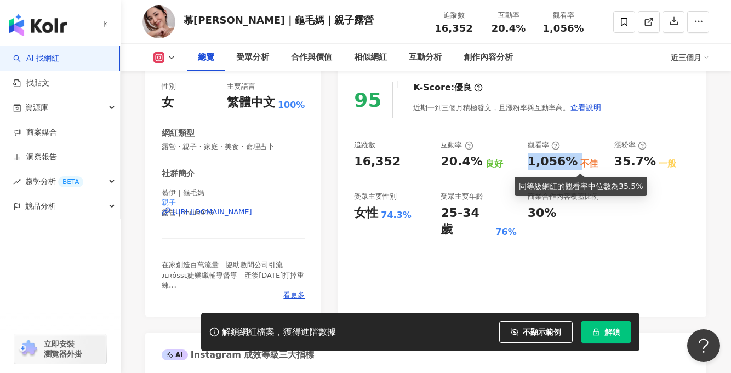
drag, startPoint x: 524, startPoint y: 161, endPoint x: 574, endPoint y: 160, distance: 50.4
click at [574, 160] on div "追蹤數 16,352 互動率 20.4% 良好 觀看率 1,056% 不佳 漲粉率 35.7% 一般 受眾主要性別 女性 74.3% 受眾主要年齡 25-34…" at bounding box center [522, 189] width 336 height 98
copy div "1,056%"
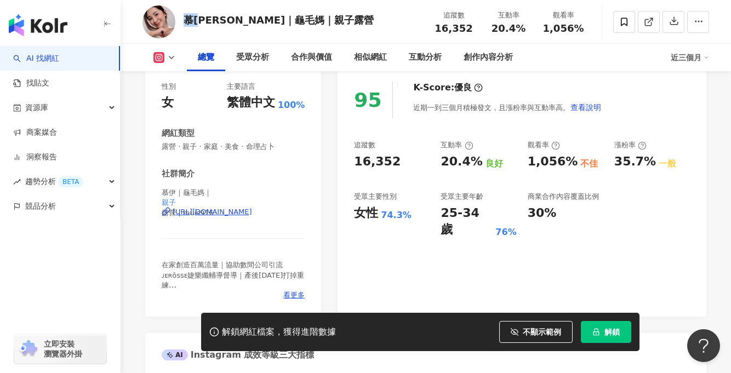
drag, startPoint x: 187, startPoint y: 18, endPoint x: 203, endPoint y: 19, distance: 16.0
click at [203, 19] on div "慕伊｜龜毛媽｜親子露營" at bounding box center [279, 20] width 190 height 14
copy div "慕伊"
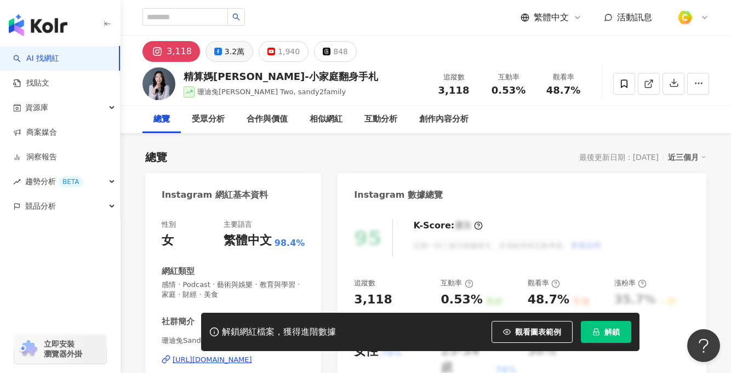
click at [225, 51] on div "3.2萬" at bounding box center [235, 51] width 20 height 15
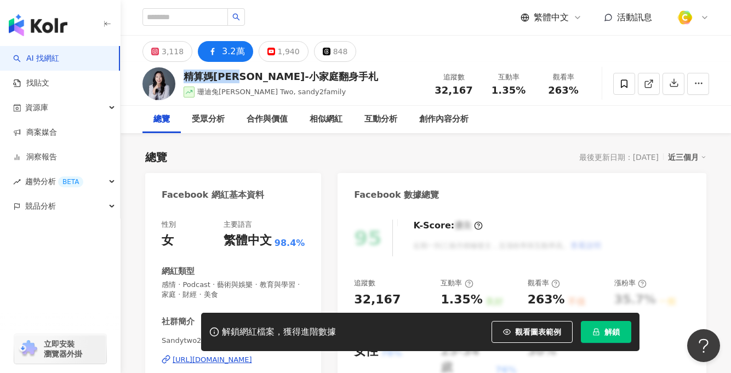
drag, startPoint x: 305, startPoint y: 72, endPoint x: 250, endPoint y: 75, distance: 54.8
click at [250, 75] on div "精算媽[PERSON_NAME]-小家庭翻身手札" at bounding box center [281, 77] width 194 height 14
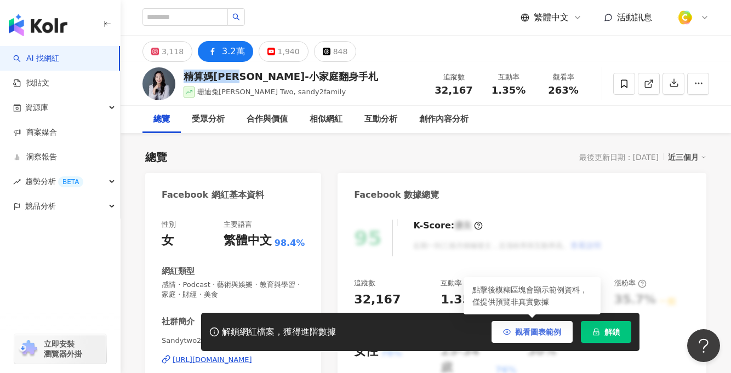
click at [527, 333] on span "觀看圖表範例" at bounding box center [538, 332] width 46 height 9
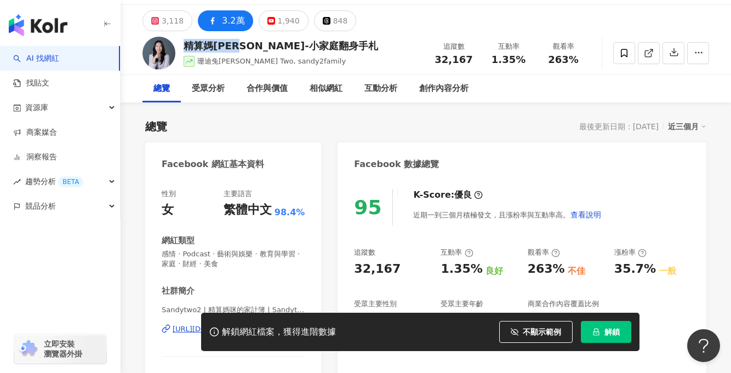
scroll to position [42, 0]
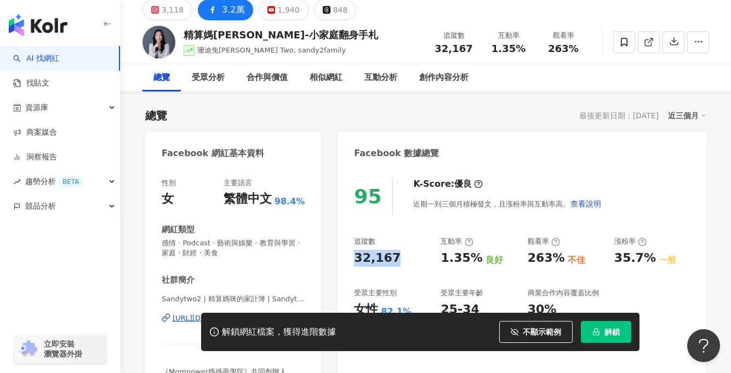
drag, startPoint x: 355, startPoint y: 256, endPoint x: 392, endPoint y: 257, distance: 37.3
click at [392, 257] on div "32,167" at bounding box center [392, 258] width 76 height 17
copy div "32,167"
drag, startPoint x: 443, startPoint y: 259, endPoint x: 472, endPoint y: 258, distance: 29.1
click at [472, 258] on div "追蹤數 32,167 互動率 1.35% 良好 觀看率 263% 不佳 漲粉率 35.7% 一般 受眾主要性別 女性 82.1% 受眾主要年齡 25-34 歲…" at bounding box center [522, 286] width 336 height 98
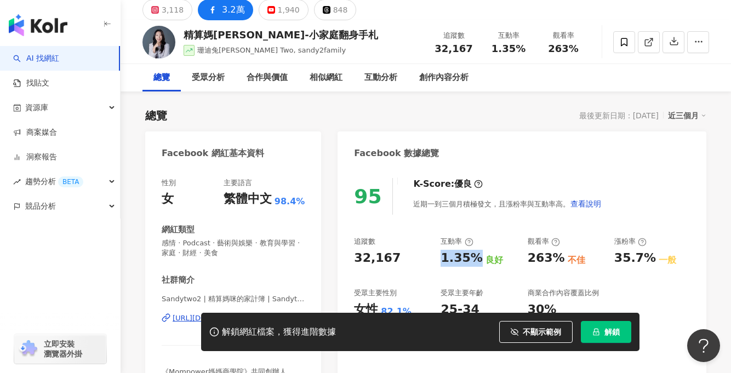
copy div "1.35%"
drag, startPoint x: 536, startPoint y: 255, endPoint x: 557, endPoint y: 255, distance: 20.3
click at [557, 255] on div "追蹤數 32,167 互動率 1.35% 良好 觀看率 263% 不佳 漲粉率 35.7% 一般 受眾主要性別 女性 82.1% 受眾主要年齡 25-34 歲…" at bounding box center [522, 286] width 336 height 98
click at [525, 259] on div "追蹤數 32,167 互動率 1.35% 良好 觀看率 263% 不佳 漲粉率 35.7% 一般 受眾主要性別 女性 82.1% 受眾主要年齡 25-34 歲…" at bounding box center [522, 286] width 336 height 98
drag, startPoint x: 529, startPoint y: 256, endPoint x: 554, endPoint y: 259, distance: 25.8
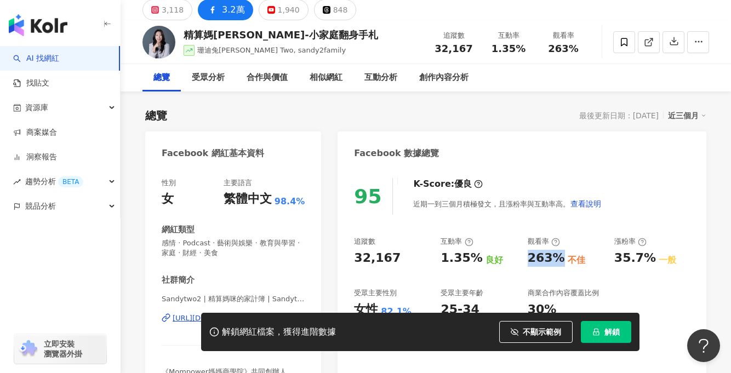
click at [554, 259] on div "263%" at bounding box center [546, 258] width 37 height 17
copy div "263%"
click at [181, 319] on div "解鎖網紅檔案，獲得進階數據 不顯示範例 點擊後模糊區塊會顯示範例資料，僅提供預覽非真實數據 解鎖" at bounding box center [365, 332] width 731 height 38
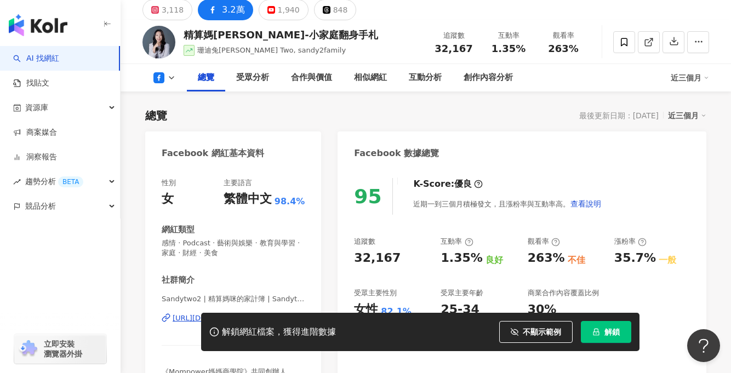
scroll to position [60, 0]
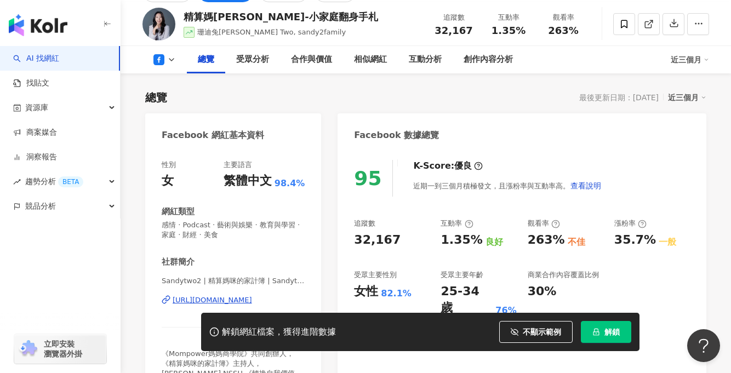
click at [234, 300] on div "https://www.facebook.com/109309147170266" at bounding box center [212, 300] width 79 height 10
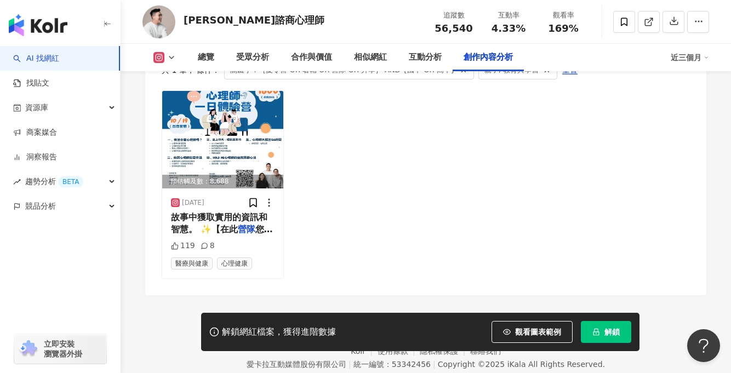
scroll to position [3474, 0]
click at [239, 134] on img at bounding box center [222, 140] width 121 height 98
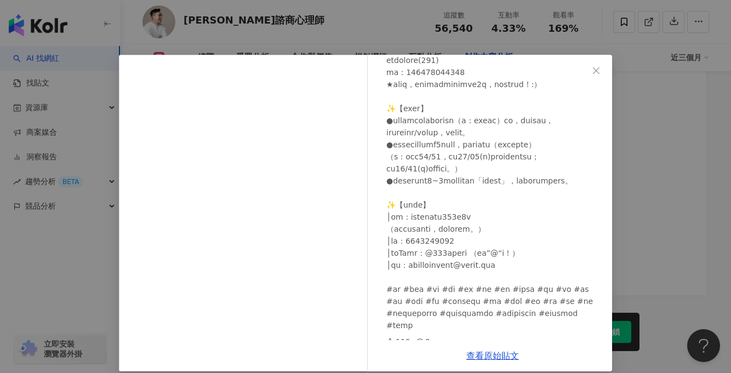
scroll to position [3112, 0]
click at [706, 116] on div "黃鼎益諮商心理師 2024/9/24 119 8 查看原始貼文" at bounding box center [365, 186] width 731 height 373
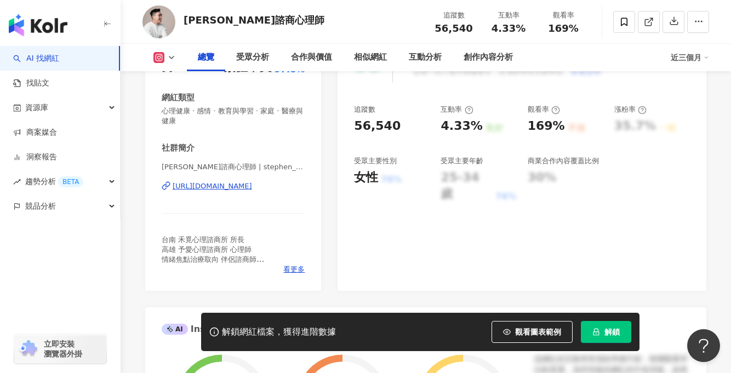
scroll to position [175, 0]
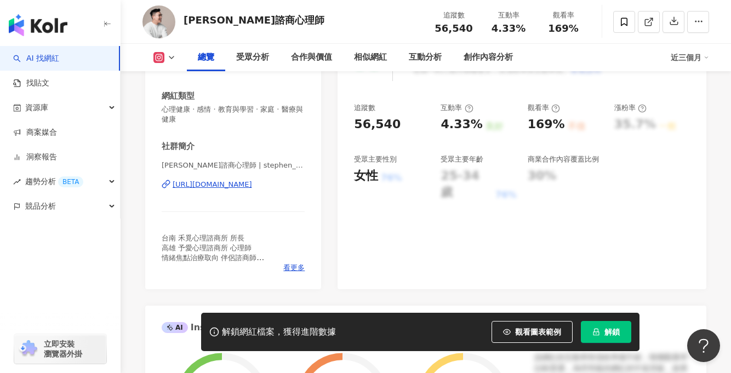
click at [252, 181] on div "https://www.instagram.com/stephen_huang1020/" at bounding box center [212, 185] width 79 height 10
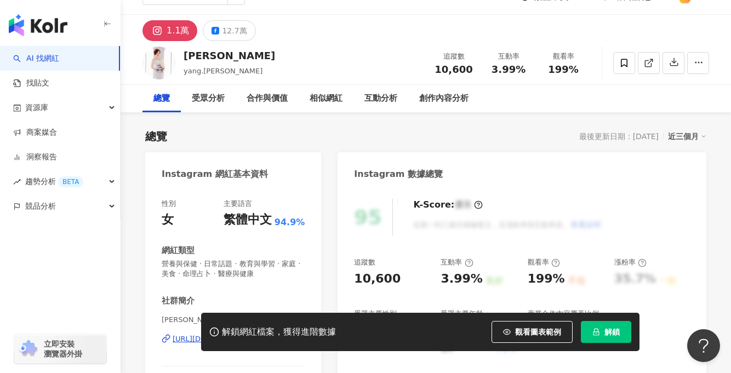
scroll to position [176, 0]
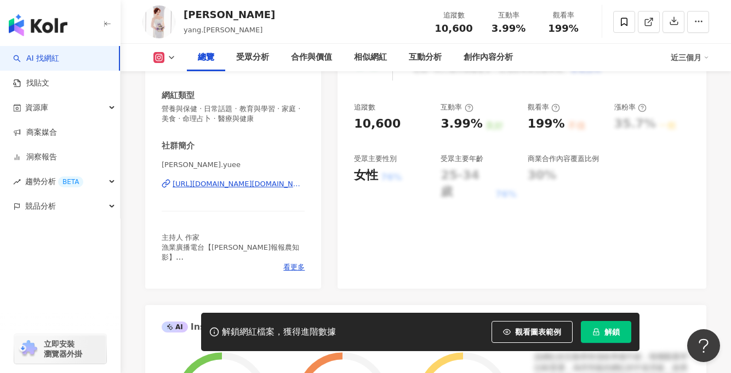
click at [232, 183] on div "[URL][DOMAIN_NAME][DOMAIN_NAME]" at bounding box center [239, 184] width 132 height 10
click at [294, 269] on span "看更多" at bounding box center [293, 267] width 21 height 10
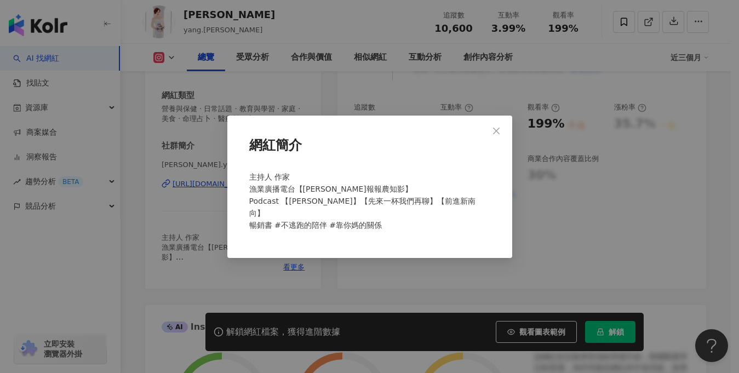
click at [392, 211] on div "主持人 作家 漁業廣播電台【[PERSON_NAME]報報農知影】 Podcast 【[PERSON_NAME]】【先來一杯我們再聊】【前進新南向】 暢銷書 …" at bounding box center [370, 206] width 250 height 78
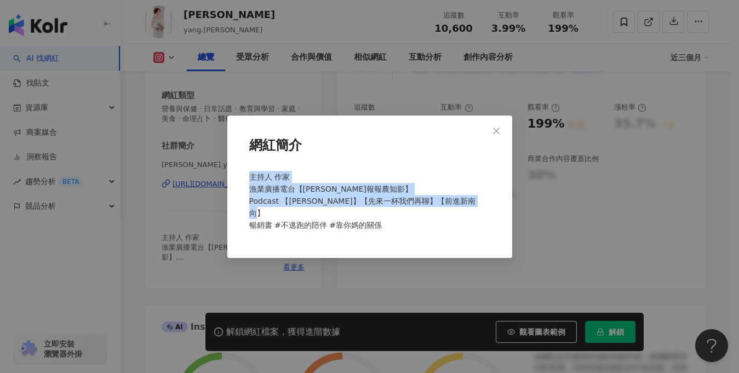
drag, startPoint x: 392, startPoint y: 215, endPoint x: 247, endPoint y: 182, distance: 149.5
click at [247, 182] on div "主持人 作家 漁業廣播電台【[PERSON_NAME]報報農知影】 Podcast 【[PERSON_NAME]】【先來一杯我們再聊】【前進新南向】 暢銷書 …" at bounding box center [370, 206] width 250 height 78
click at [403, 204] on span "主持人 作家 漁業廣播電台【[PERSON_NAME]報報農知影】 Podcast 【[PERSON_NAME]】【先來一杯我們再聊】【前進新南向】 暢銷書 …" at bounding box center [362, 201] width 226 height 57
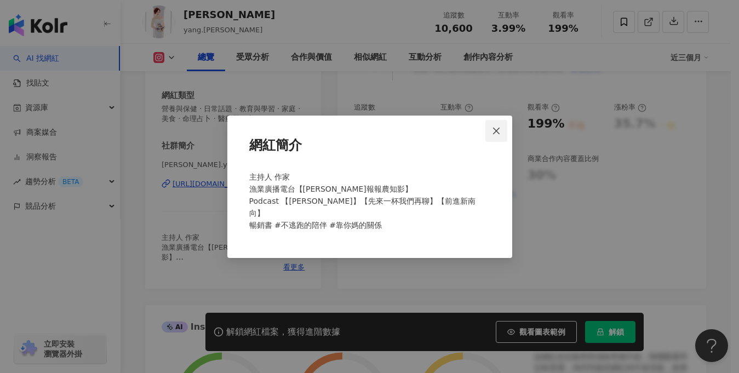
click at [503, 134] on span "Close" at bounding box center [496, 131] width 22 height 9
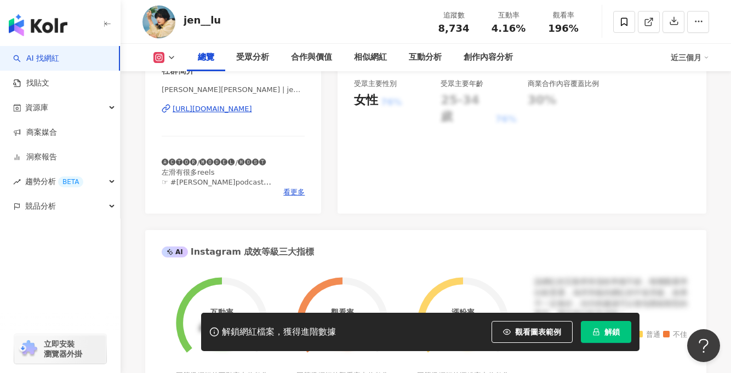
scroll to position [207, 0]
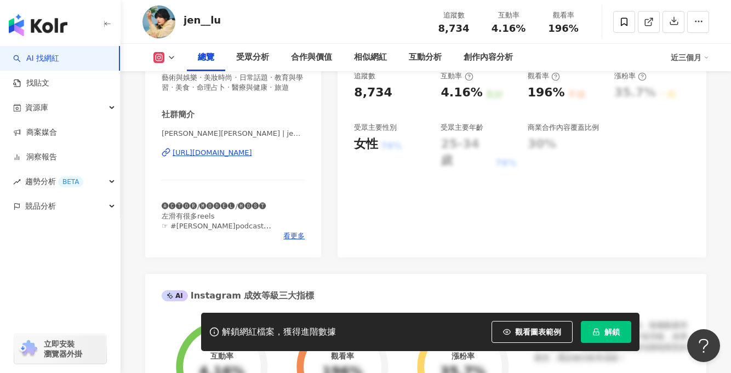
click at [252, 149] on div "https://www.instagram.com/jen__lu/" at bounding box center [212, 153] width 79 height 10
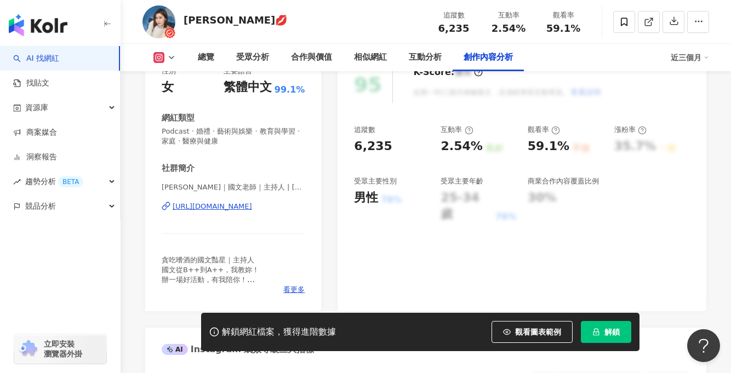
scroll to position [3375, 0]
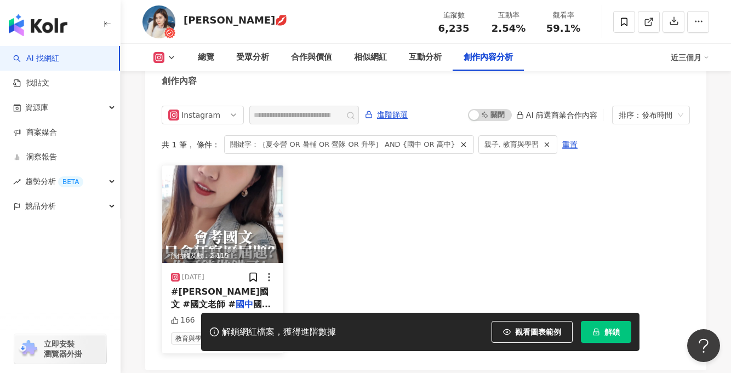
click at [229, 187] on img at bounding box center [222, 214] width 121 height 98
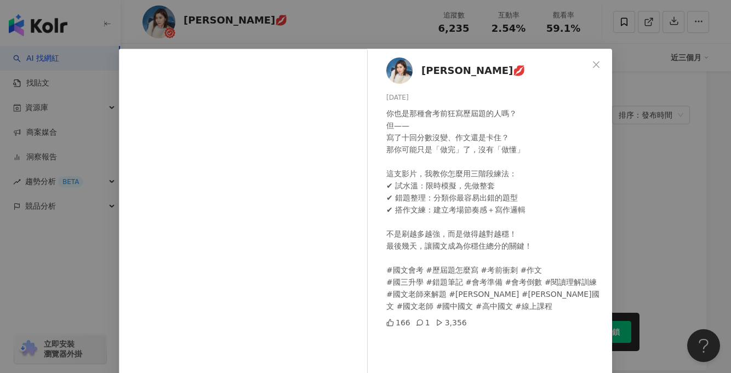
scroll to position [79, 0]
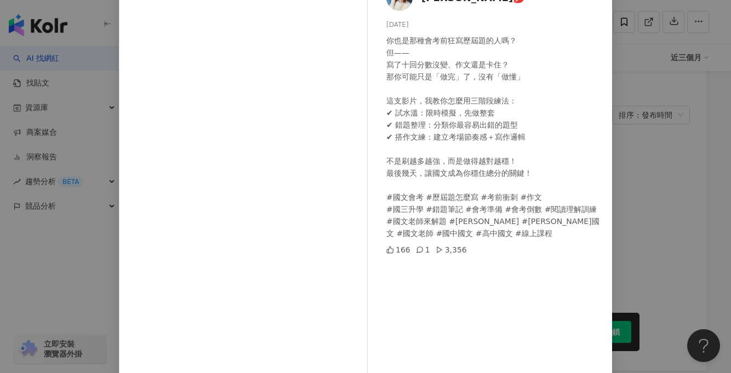
click at [674, 192] on div "[PERSON_NAME]💋 [DATE] 你也是那種會考前狂寫歷屆題的人嗎？ 但—— 寫了十回分數沒變、作文還是卡住？ 那你可能只是「做完」了，沒有「做懂」…" at bounding box center [365, 186] width 731 height 373
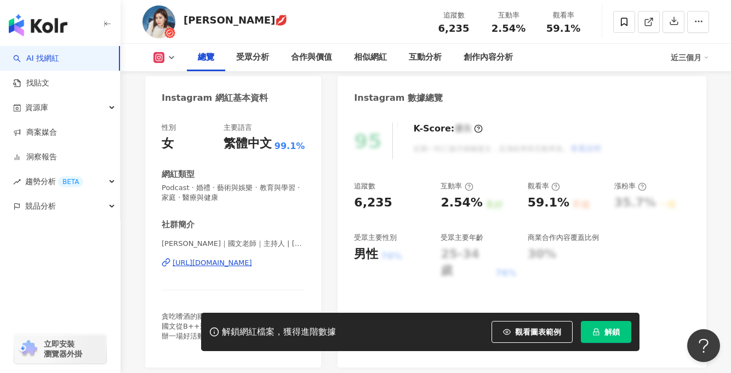
scroll to position [134, 0]
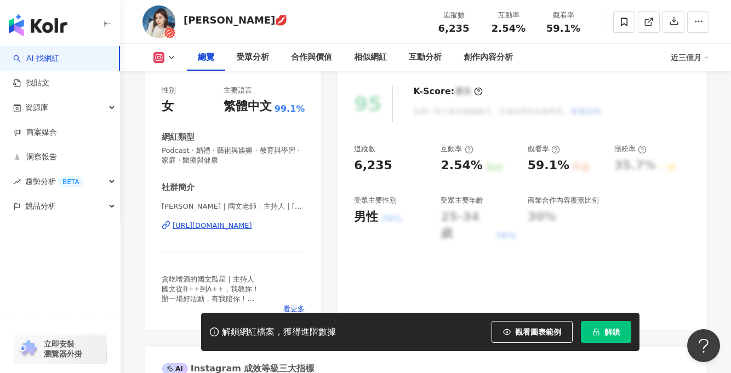
click at [252, 226] on div "[URL][DOMAIN_NAME]" at bounding box center [212, 226] width 79 height 10
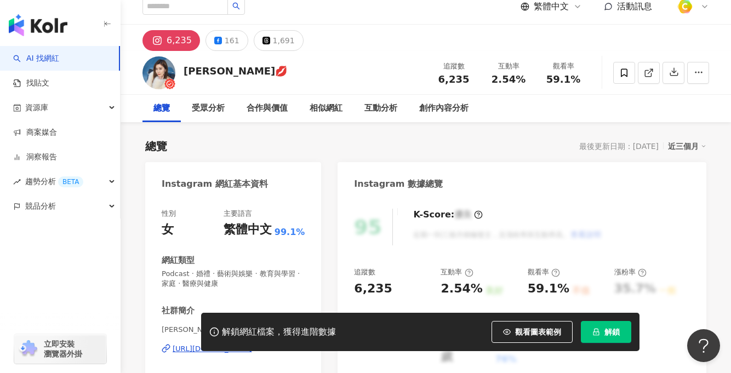
scroll to position [27, 0]
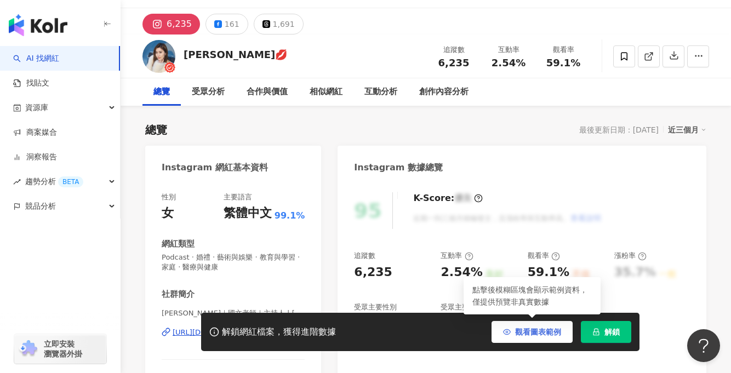
click at [541, 339] on button "觀看圖表範例" at bounding box center [531, 332] width 81 height 22
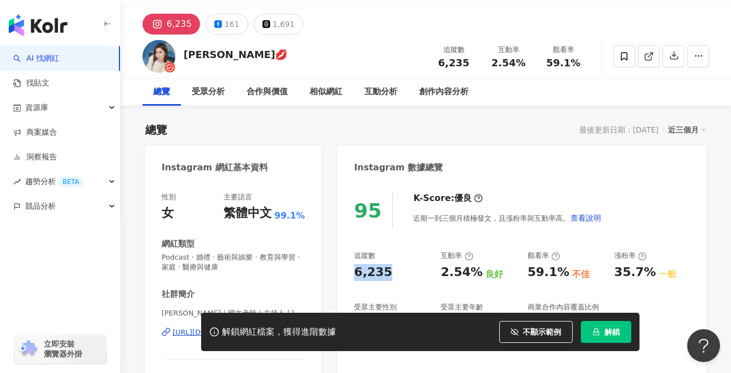
drag, startPoint x: 352, startPoint y: 270, endPoint x: 387, endPoint y: 270, distance: 35.1
click at [387, 270] on div "95 K-Score : 優良 近期一到三個月積極發文，且漲粉率與互動率高。 查看說明 追蹤數 6,235 互動率 2.54% 良好 觀看率 59.1% 不佳…" at bounding box center [521, 309] width 369 height 256
copy div "6,235"
click at [433, 270] on div "追蹤數 6,235 互動率 2.54% 良好 觀看率 59.1% 不佳 漲粉率 35.7% 一般 受眾主要性別 男性 54.6% 受眾主要年齡 25-34 歲…" at bounding box center [522, 300] width 336 height 98
drag, startPoint x: 440, startPoint y: 270, endPoint x: 471, endPoint y: 267, distance: 31.3
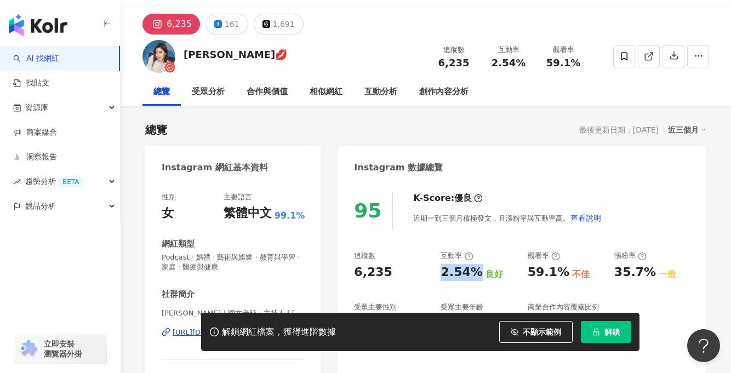
click at [471, 267] on div "2.54%" at bounding box center [461, 272] width 42 height 17
copy div "2.54%"
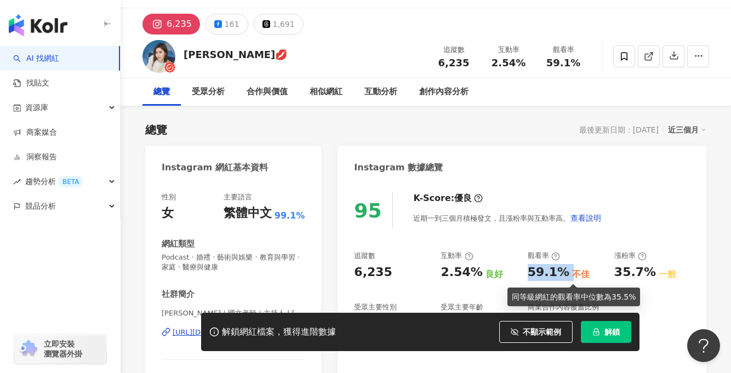
drag, startPoint x: 528, startPoint y: 272, endPoint x: 564, endPoint y: 273, distance: 36.2
click at [564, 273] on div "59.1% 不佳" at bounding box center [566, 272] width 76 height 17
copy div "59.1%"
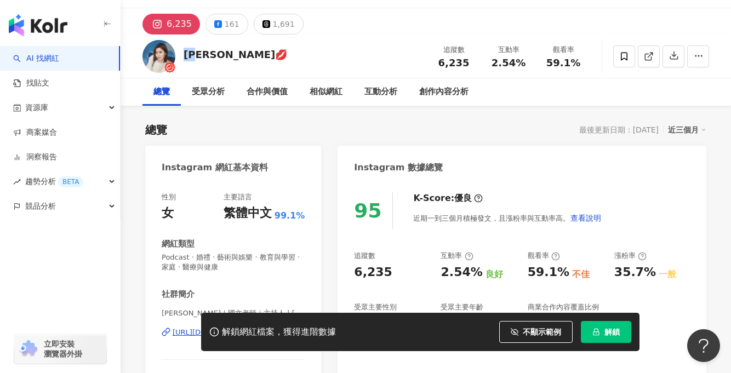
drag, startPoint x: 187, startPoint y: 54, endPoint x: 199, endPoint y: 55, distance: 12.6
click at [199, 55] on div "呂緋💋" at bounding box center [236, 55] width 104 height 14
copy div "呂緋"
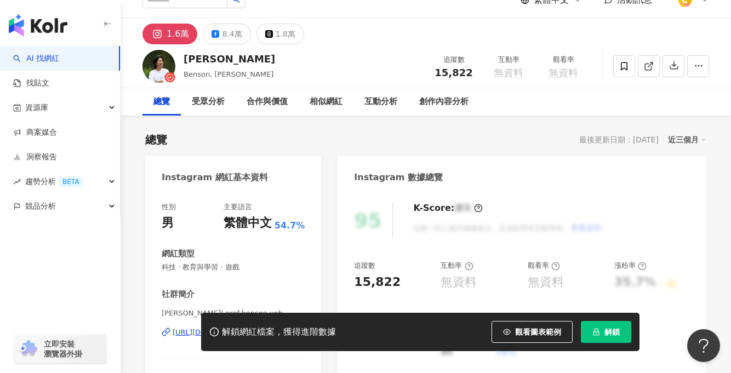
scroll to position [18, 0]
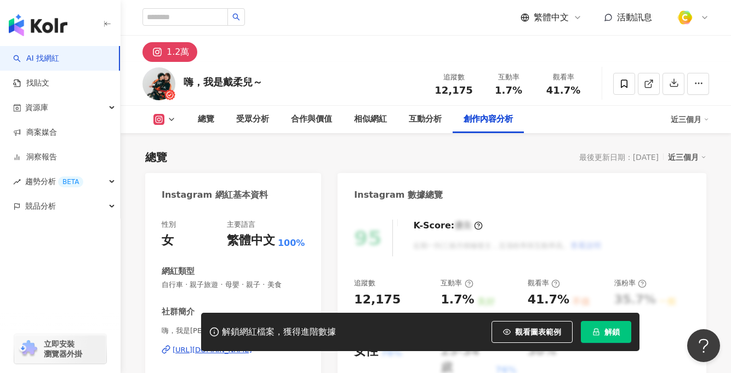
scroll to position [3391, 0]
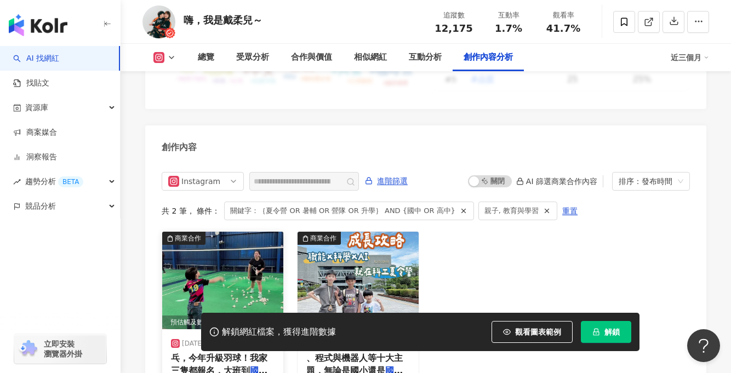
click at [243, 232] on img at bounding box center [222, 281] width 121 height 98
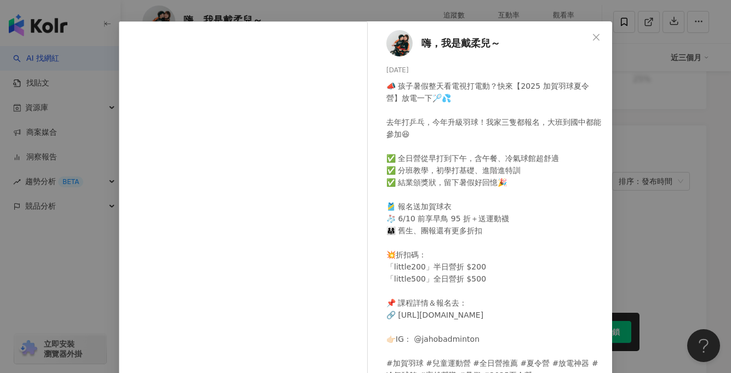
scroll to position [118, 0]
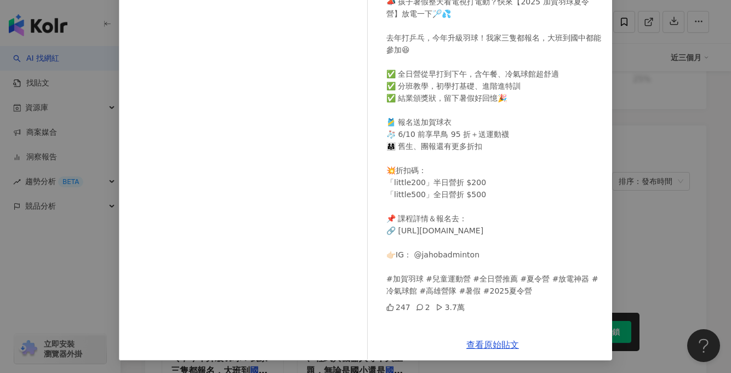
click at [654, 210] on div "嗨，我是戴柔兒～ [DATE] 📣 孩子暑假整天看電視打電動？快來【2025 加賀羽球夏令營】放電一下🏸💦 去年打乒乓，今年升級羽球！我家三隻都報名，大班到國…" at bounding box center [365, 186] width 731 height 373
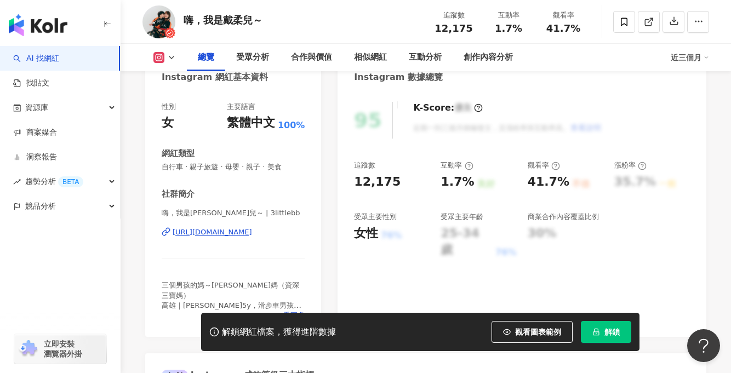
click at [243, 231] on div "https://www.instagram.com/3littlebb/" at bounding box center [212, 232] width 79 height 10
drag, startPoint x: 227, startPoint y: 18, endPoint x: 249, endPoint y: 23, distance: 22.1
click at [249, 23] on div "嗨，我是戴柔兒～" at bounding box center [223, 20] width 79 height 14
copy div "戴柔兒"
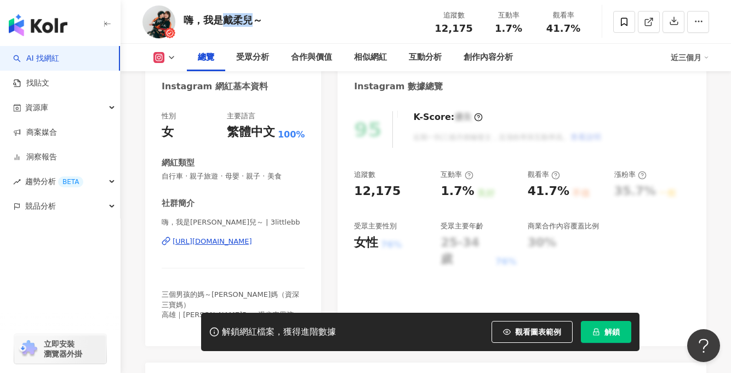
scroll to position [90, 0]
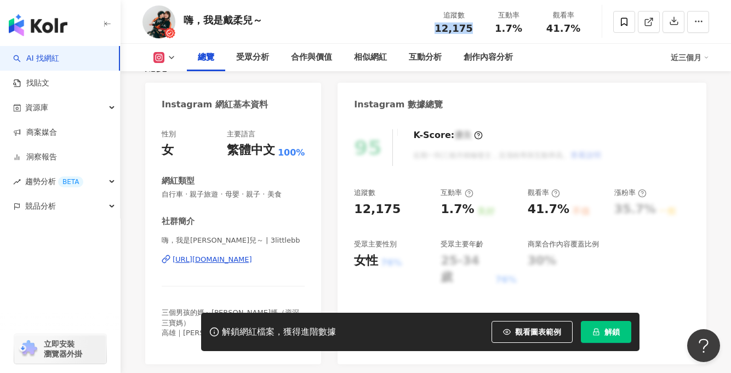
drag, startPoint x: 434, startPoint y: 23, endPoint x: 477, endPoint y: 28, distance: 43.0
click at [477, 28] on div "追蹤數 12,175" at bounding box center [453, 22] width 55 height 24
copy span "12,175"
drag, startPoint x: 436, startPoint y: 212, endPoint x: 471, endPoint y: 210, distance: 34.6
click at [471, 210] on div "追蹤數 12,175 互動率 1.7% 良好 觀看率 41.7% 不佳 漲粉率 35.7% 一般 受眾主要性別 女性 76% 受眾主要年齡 25-34 歲 7…" at bounding box center [522, 237] width 336 height 98
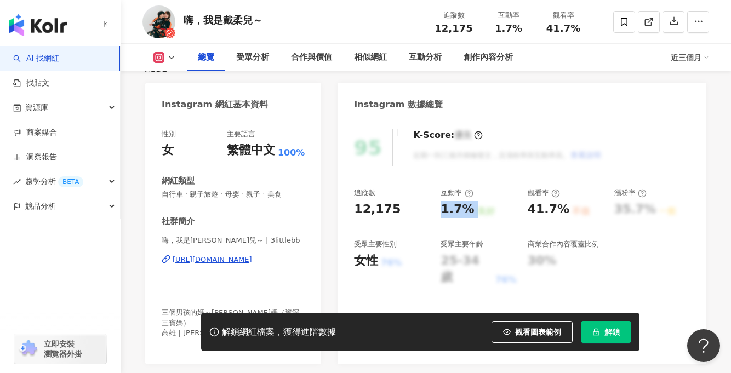
click at [522, 334] on span "觀看圖表範例" at bounding box center [538, 332] width 46 height 9
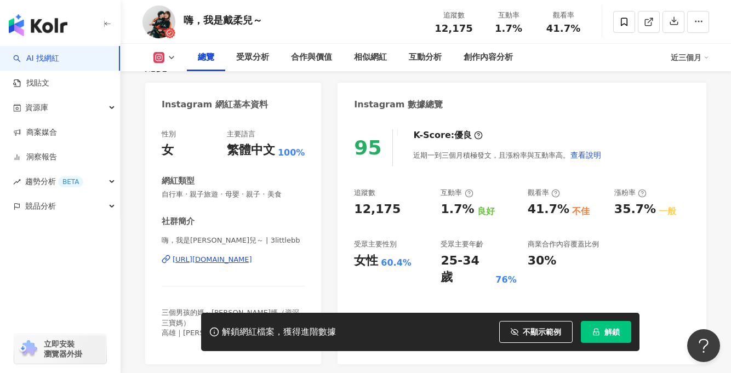
click at [445, 203] on div "1.7%" at bounding box center [456, 209] width 33 height 17
drag, startPoint x: 440, startPoint y: 209, endPoint x: 468, endPoint y: 208, distance: 28.0
click at [468, 208] on div "追蹤數 12,175 互動率 1.7% 良好 觀看率 41.7% 不佳 漲粉率 35.7% 一般 受眾主要性別 女性 60.4% 受眾主要年齡 25-34 歲…" at bounding box center [522, 237] width 336 height 98
copy div "1.7%"
drag, startPoint x: 527, startPoint y: 206, endPoint x: 557, endPoint y: 207, distance: 30.1
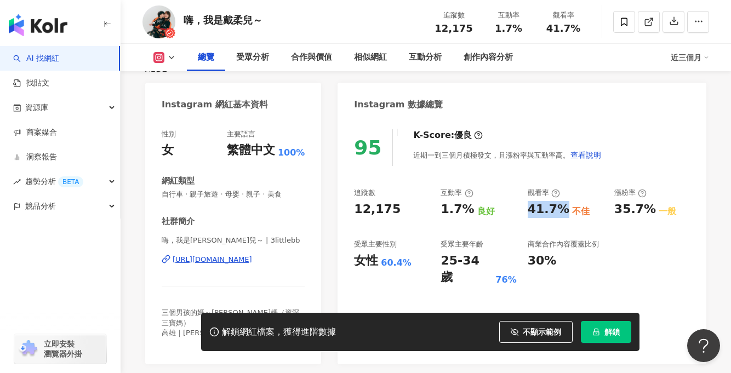
click at [557, 207] on div "追蹤數 12,175 互動率 1.7% 良好 觀看率 41.7% 不佳 漲粉率 35.7% 一般 受眾主要性別 女性 60.4% 受眾主要年齡 25-34 歲…" at bounding box center [522, 237] width 336 height 98
copy div "41.7%"
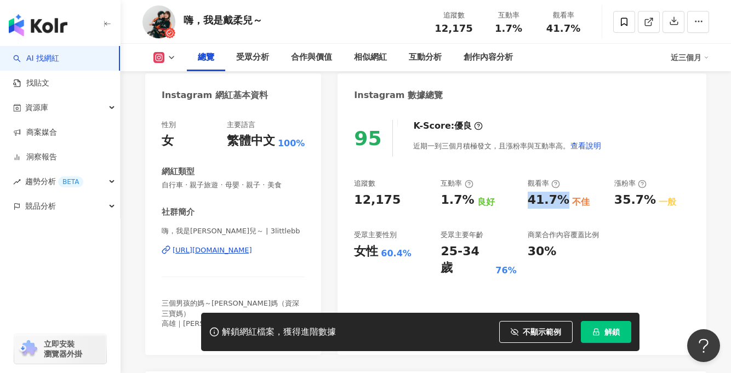
scroll to position [113, 0]
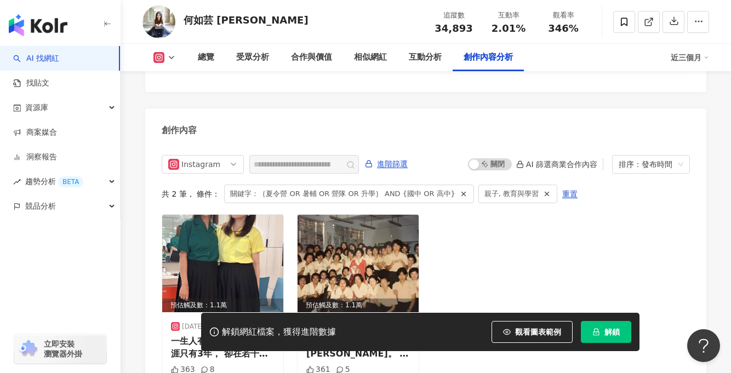
scroll to position [3394, 0]
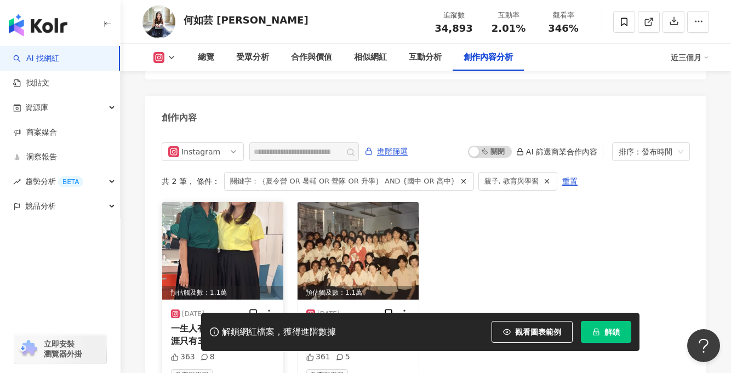
click at [233, 220] on img at bounding box center [222, 251] width 121 height 98
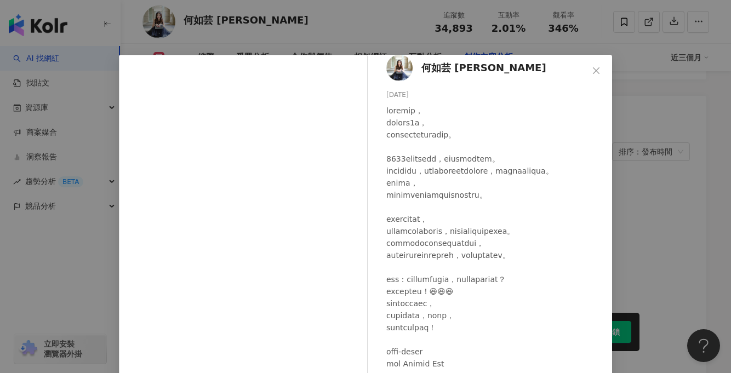
scroll to position [69, 0]
click at [633, 189] on div "何如芸 Michelle 2025/7/14 363 8 查看原始貼文" at bounding box center [365, 186] width 731 height 373
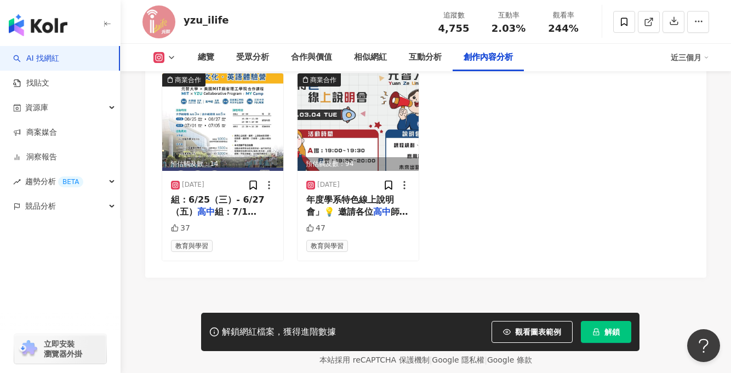
scroll to position [3413, 0]
click at [238, 136] on img at bounding box center [222, 122] width 121 height 98
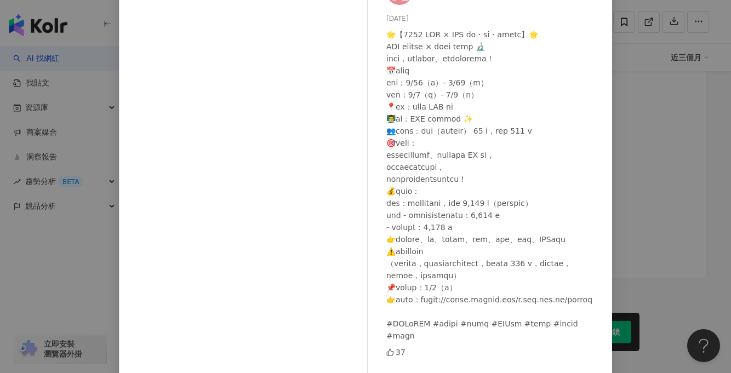
scroll to position [121, 0]
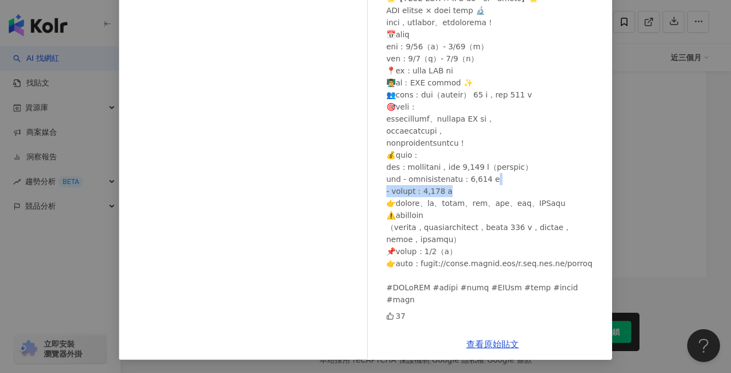
click at [648, 169] on div "元智大學 i Life 📚 [DATE] 37 查看原始貼文" at bounding box center [365, 186] width 731 height 373
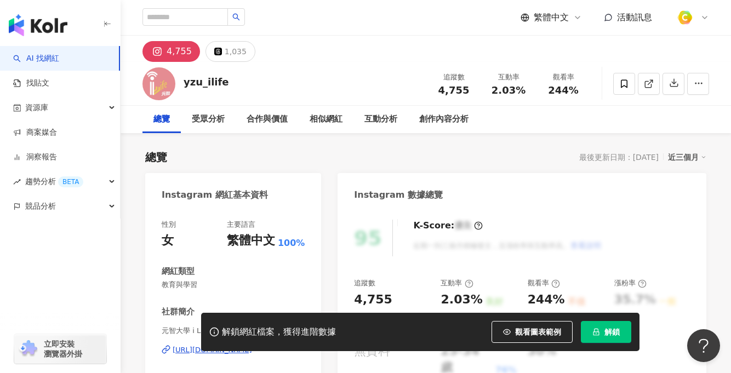
scroll to position [21, 0]
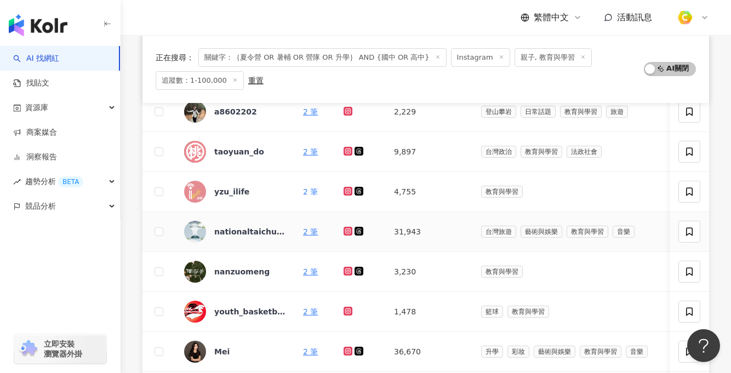
scroll to position [234, 0]
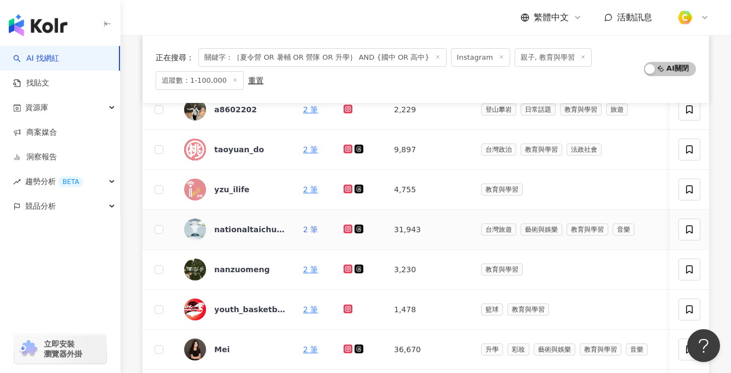
click at [312, 228] on link "2 筆" at bounding box center [310, 229] width 15 height 9
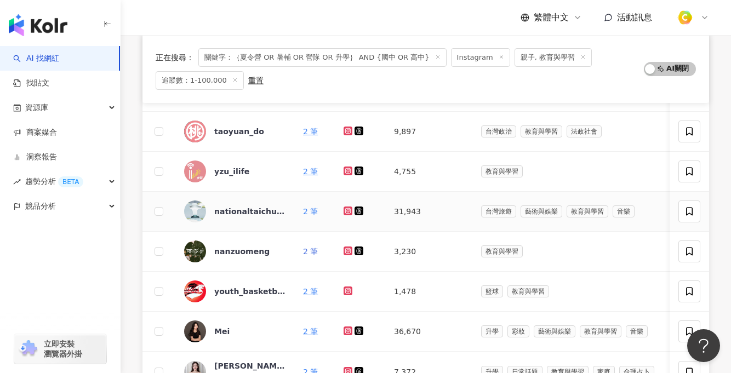
scroll to position [252, 0]
click at [308, 253] on link "2 筆" at bounding box center [310, 251] width 15 height 9
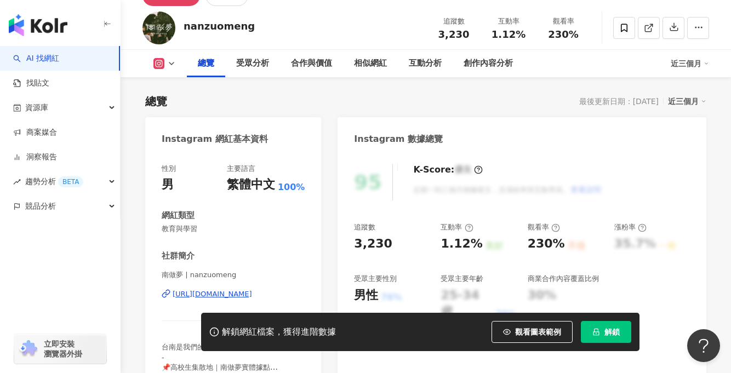
scroll to position [189, 0]
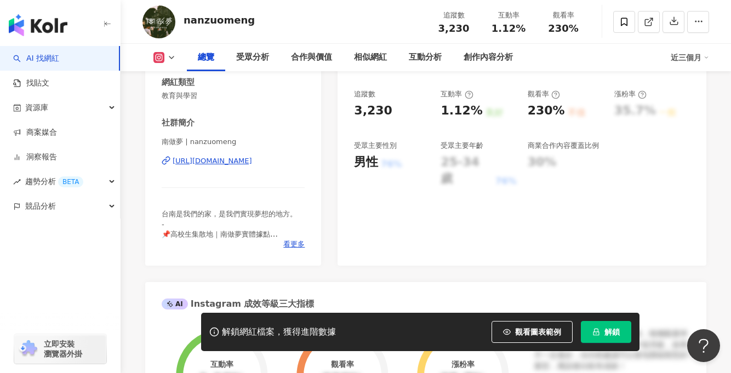
click at [252, 159] on div "[URL][DOMAIN_NAME]" at bounding box center [212, 161] width 79 height 10
